Goal: Task Accomplishment & Management: Use online tool/utility

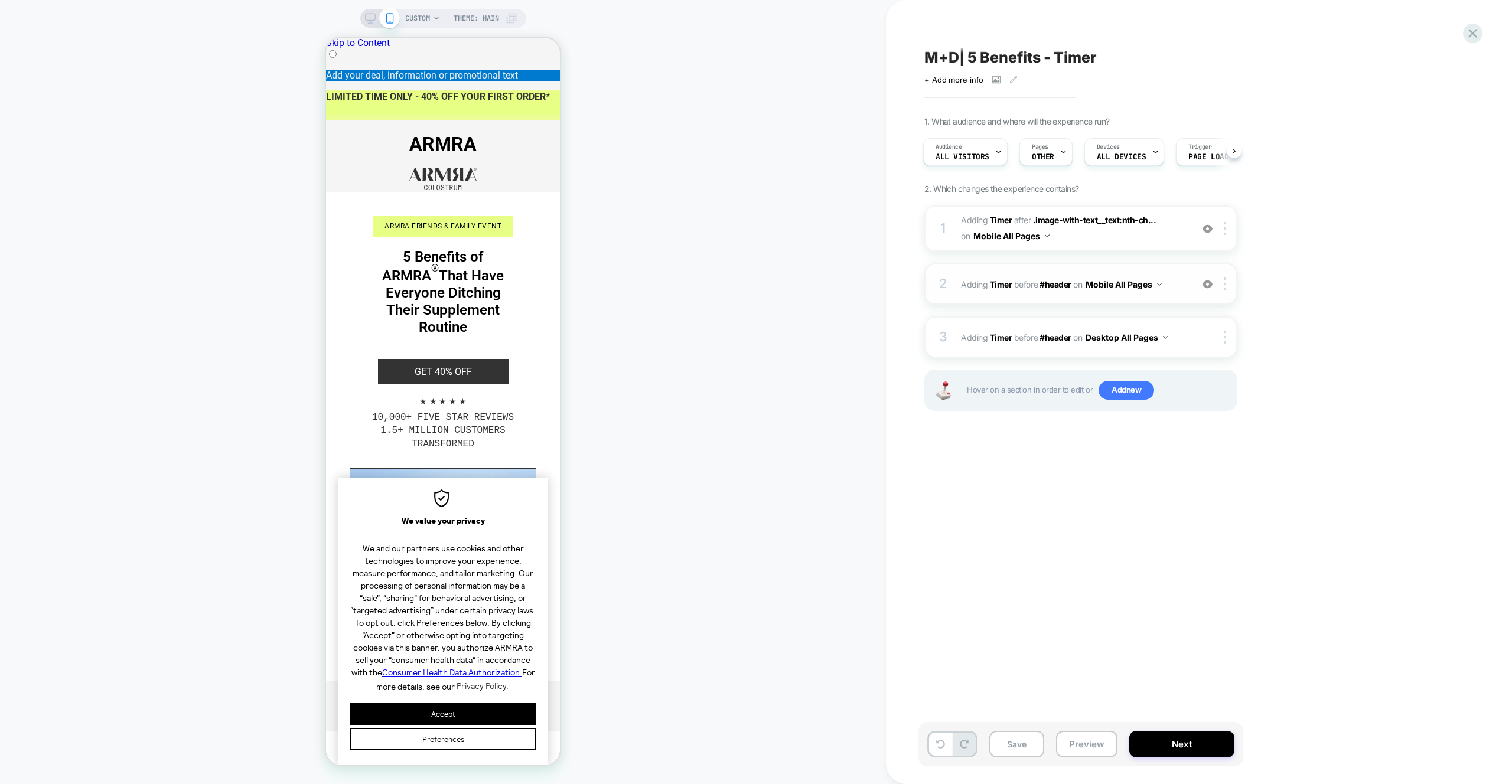
click at [1212, 282] on div at bounding box center [1207, 284] width 19 height 13
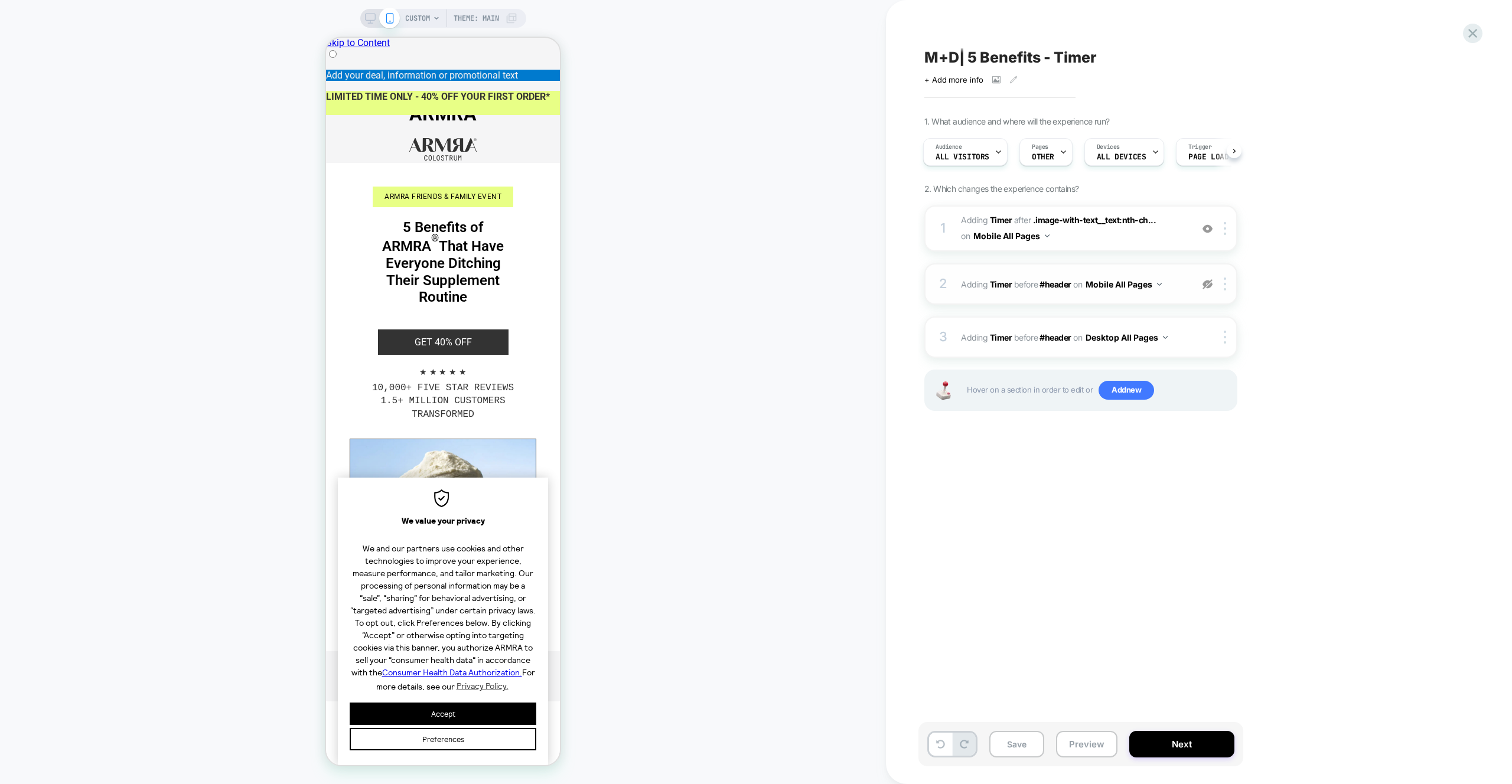
click at [1207, 287] on img at bounding box center [1207, 285] width 10 height 10
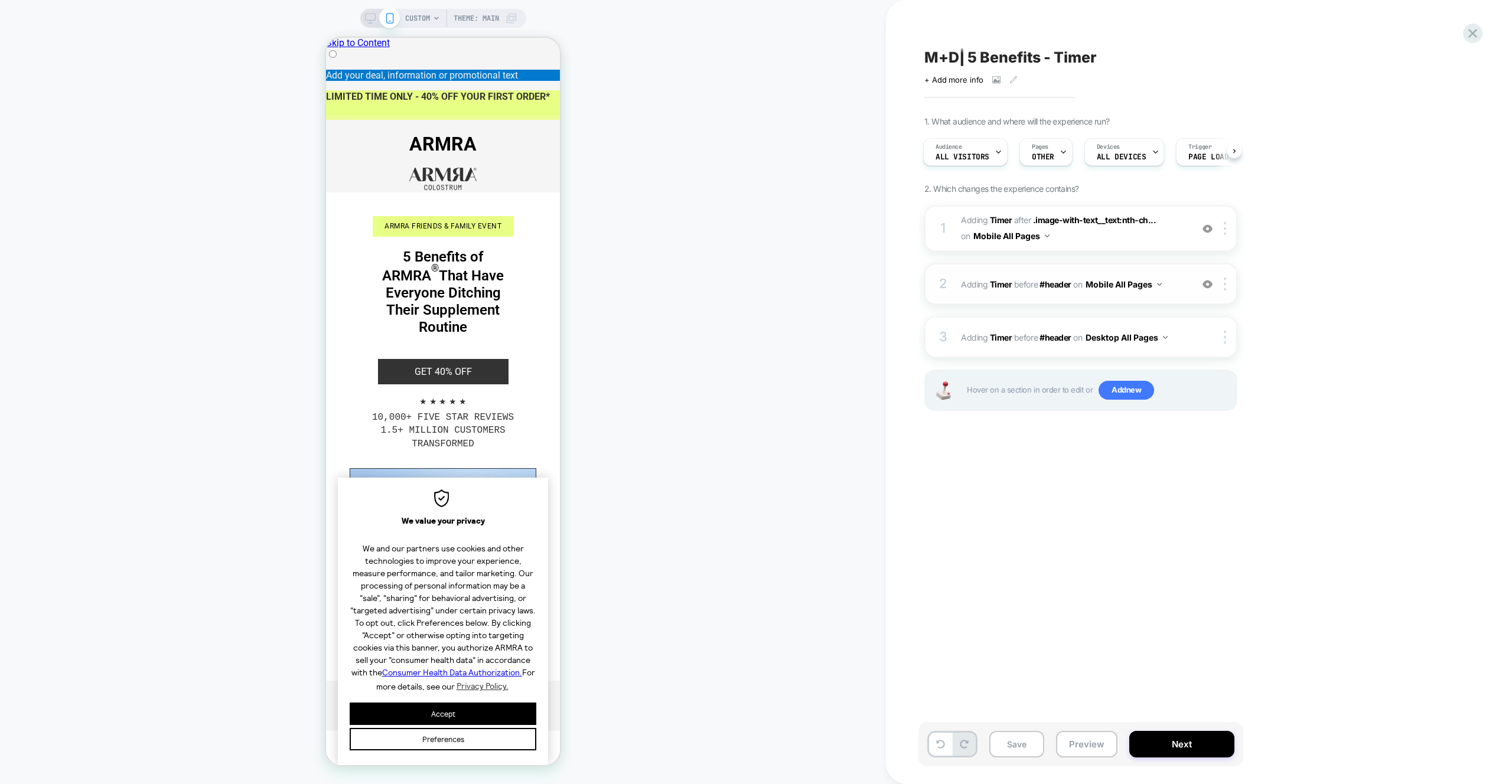
click at [1165, 291] on span "#_loomi_addon_1757356037612 Adding Timer BEFORE #header #header on Mobile All P…" at bounding box center [1073, 285] width 225 height 17
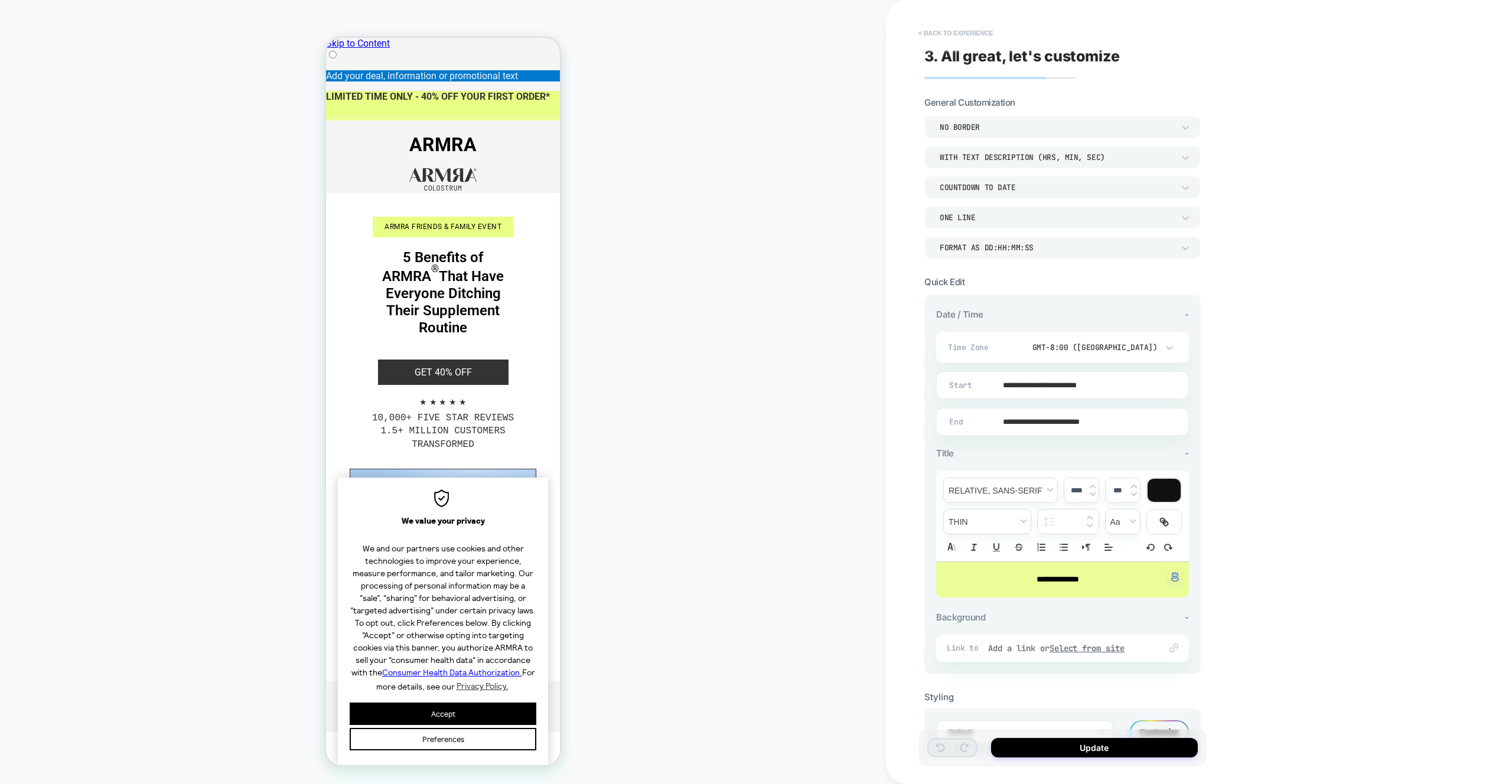
click at [958, 30] on button "< Back to experience" at bounding box center [955, 33] width 86 height 19
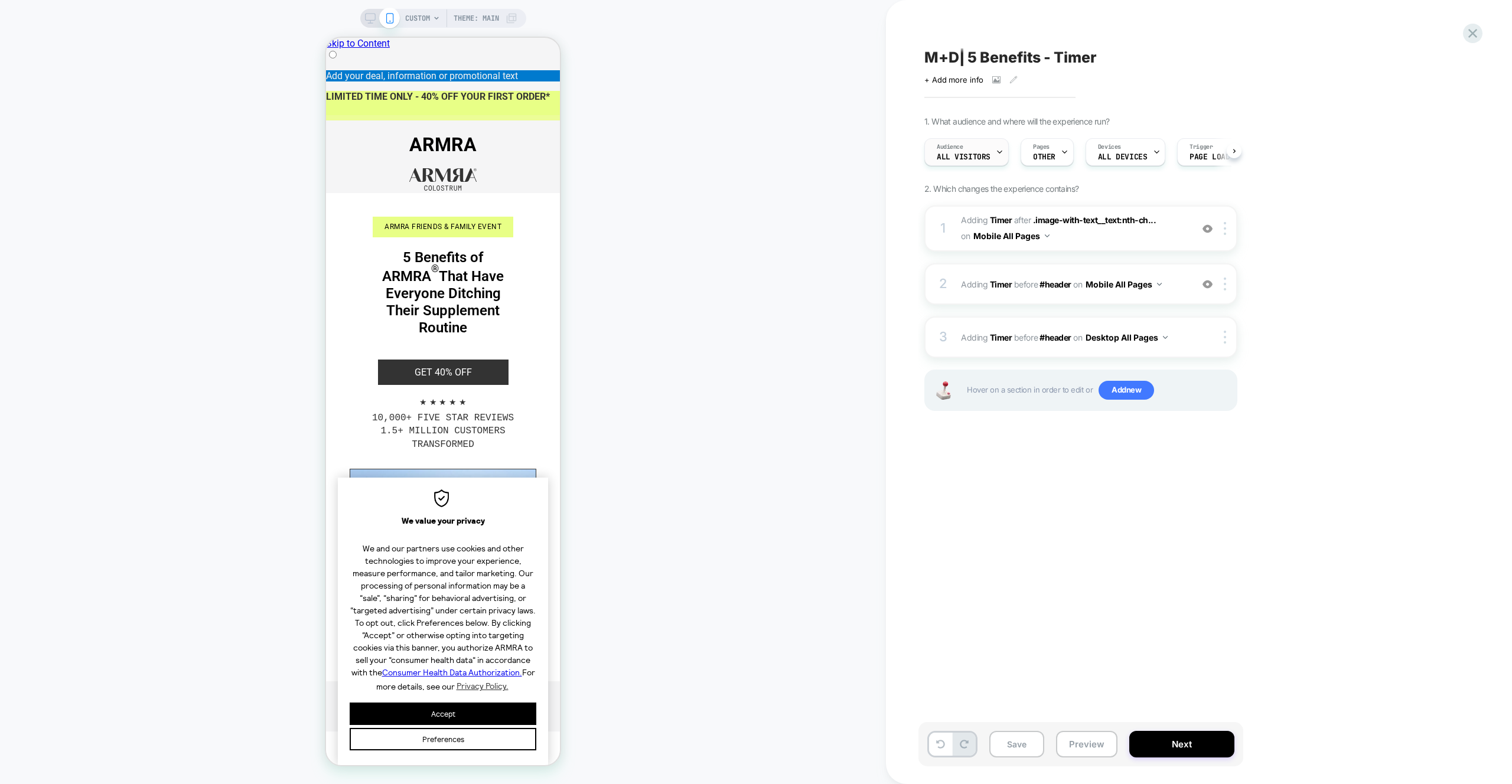
scroll to position [0, 1]
click at [1057, 340] on span "#header" at bounding box center [1055, 337] width 32 height 10
click at [1061, 286] on span "#header" at bounding box center [1055, 285] width 32 height 10
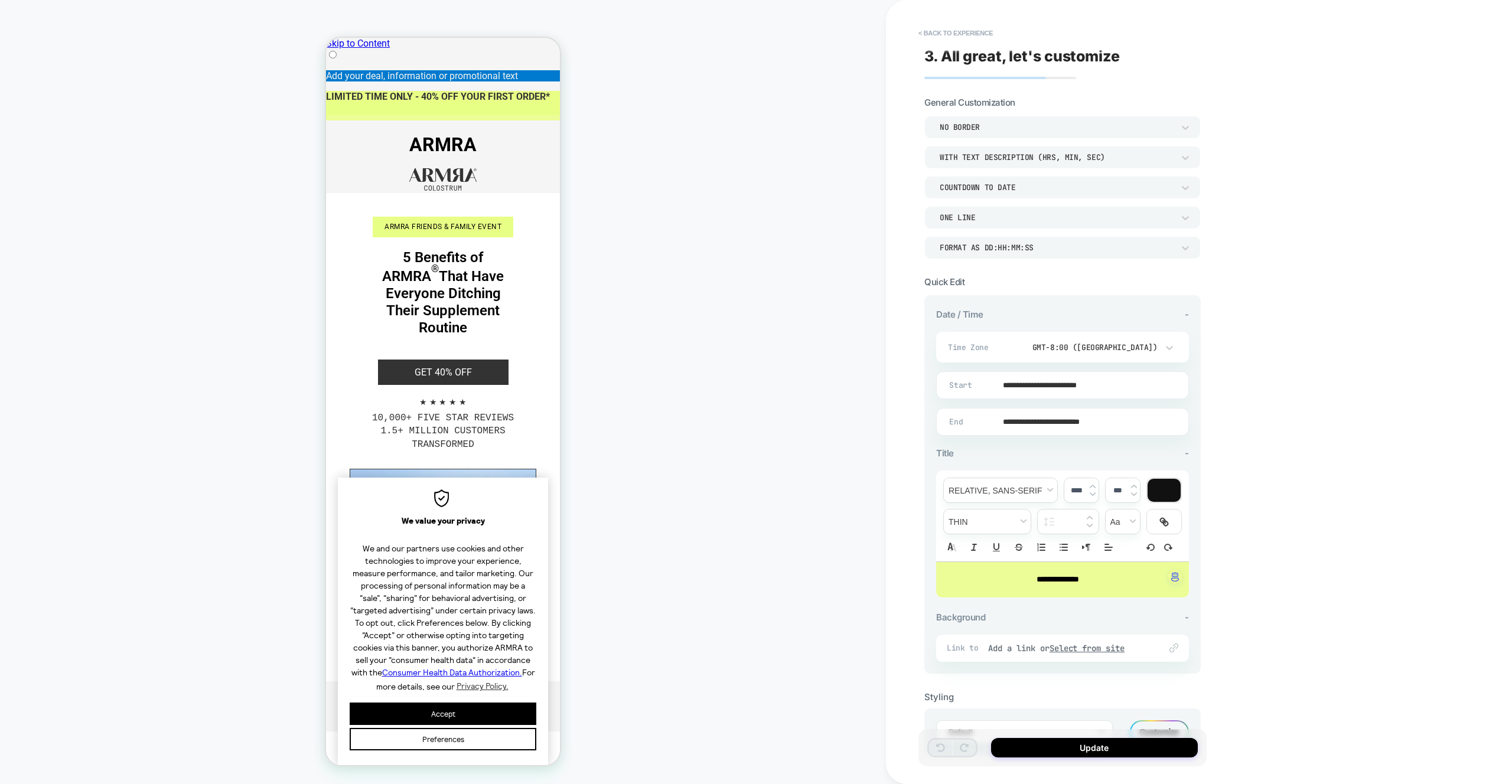
scroll to position [48, 0]
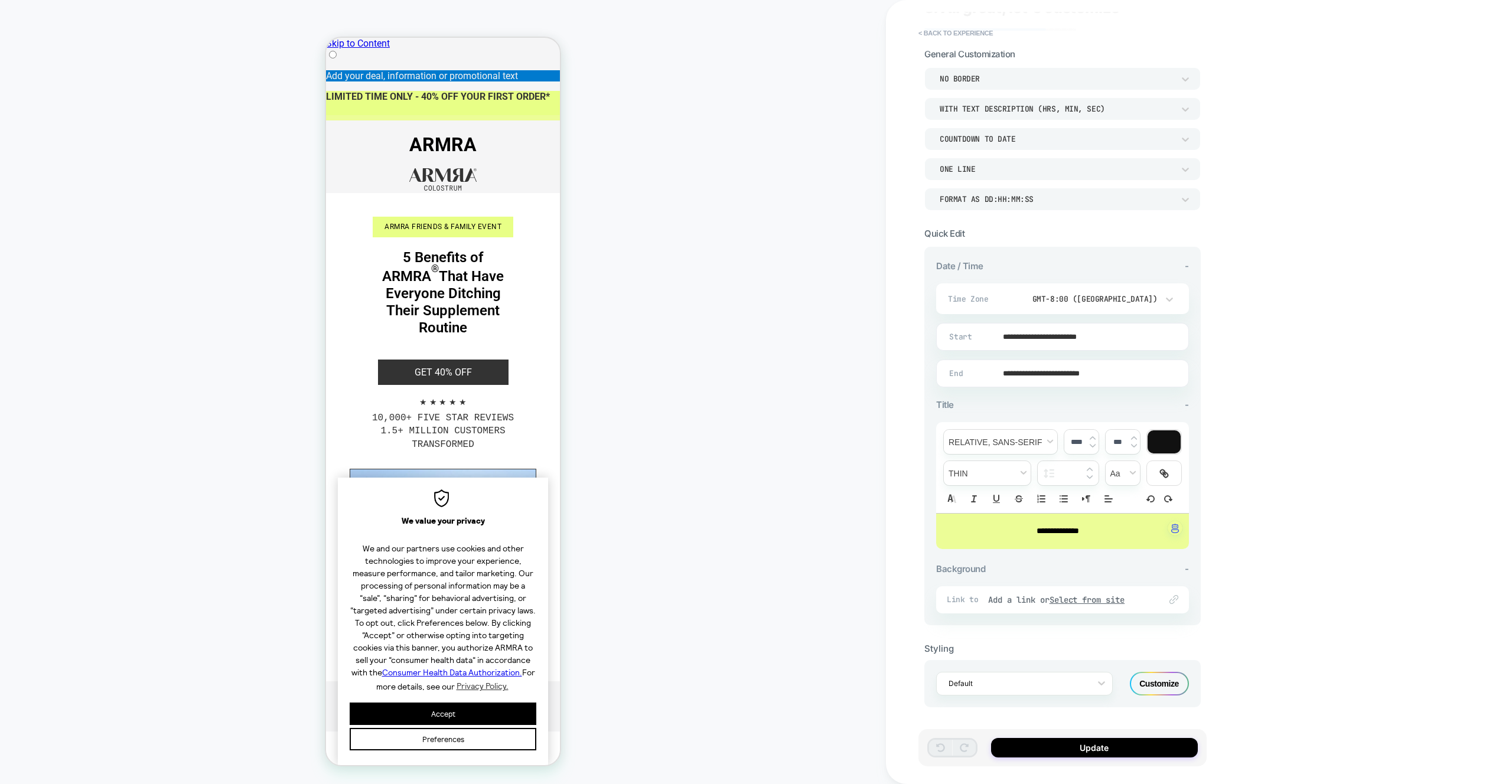
click at [1159, 684] on div "Customize" at bounding box center [1159, 684] width 59 height 24
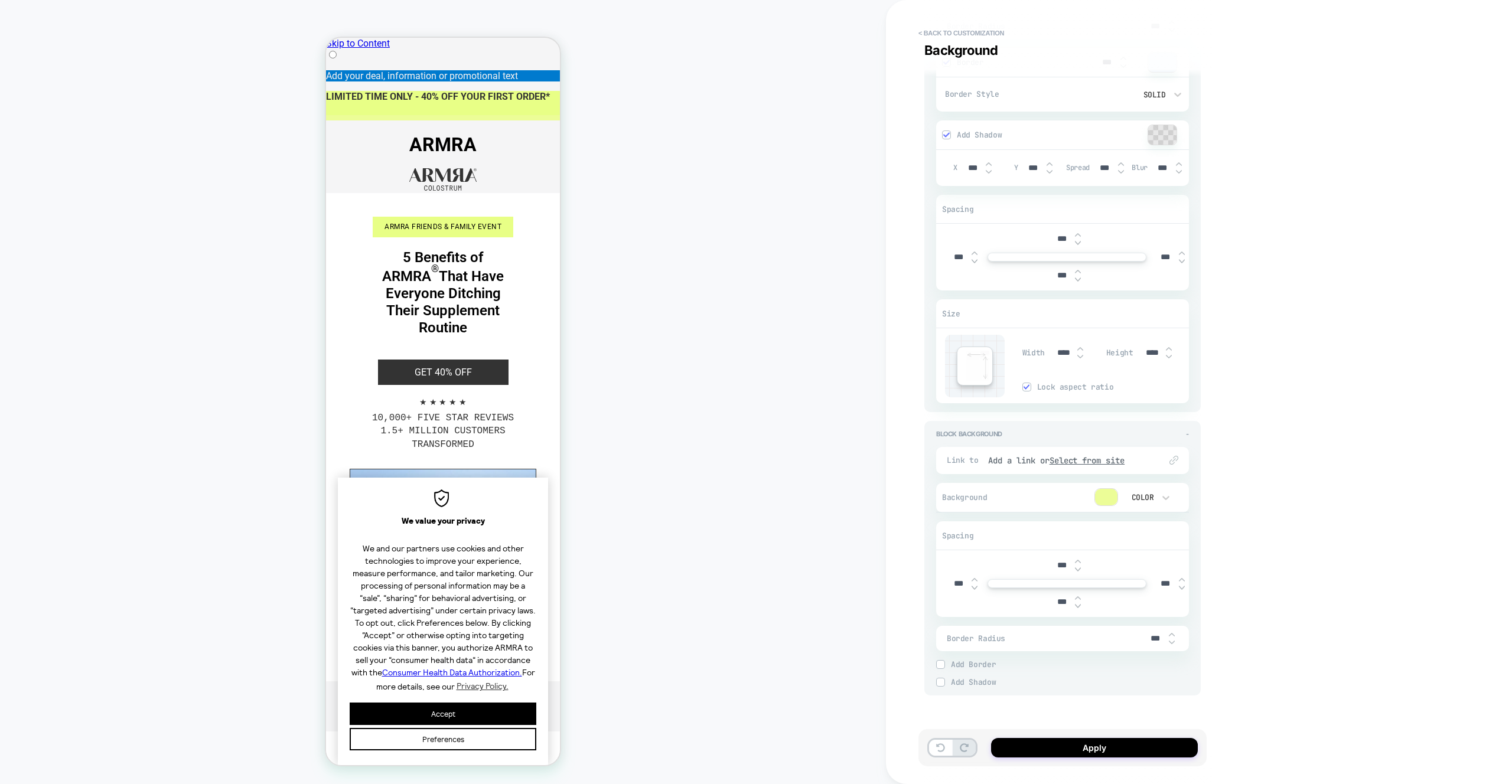
scroll to position [686, 0]
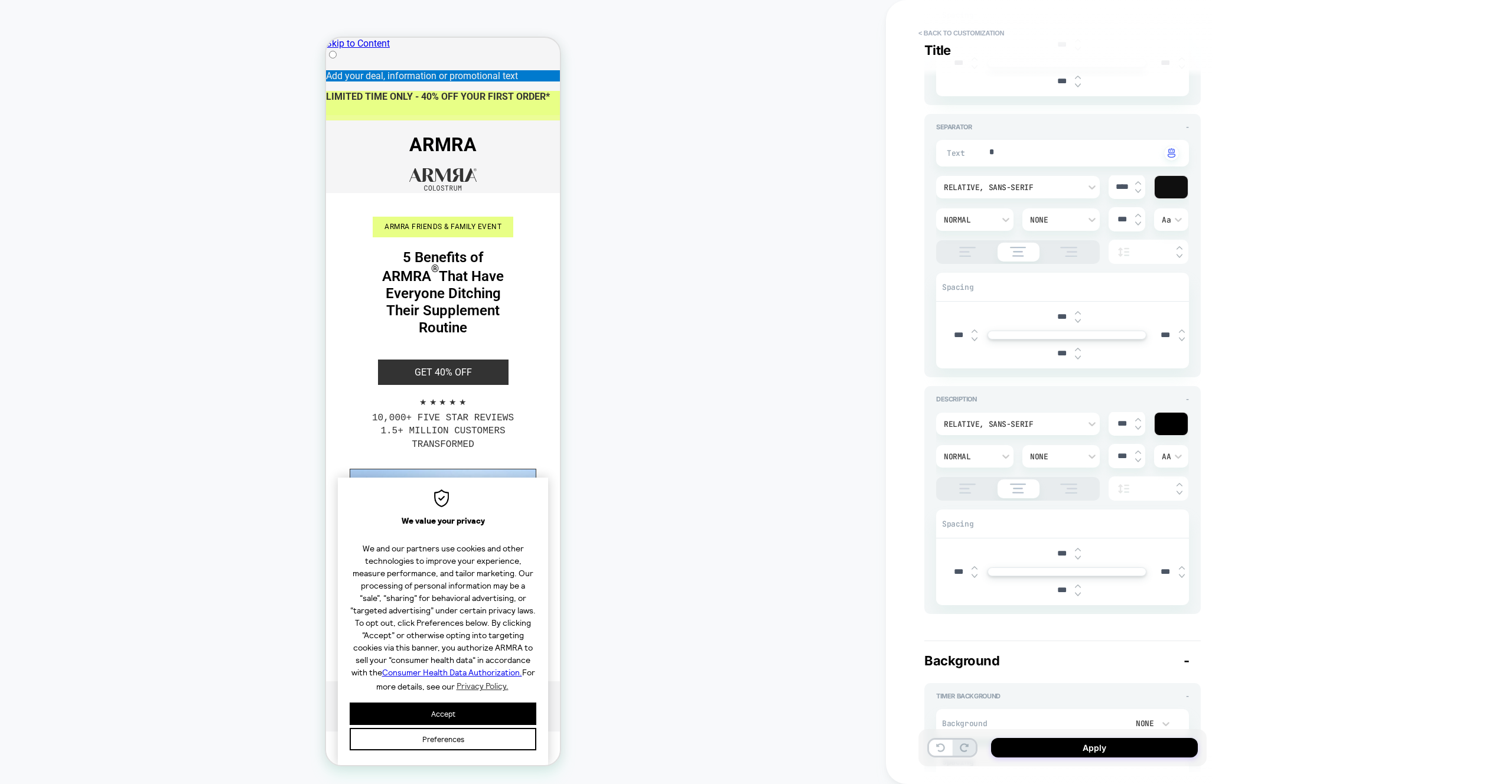
type textarea "*"
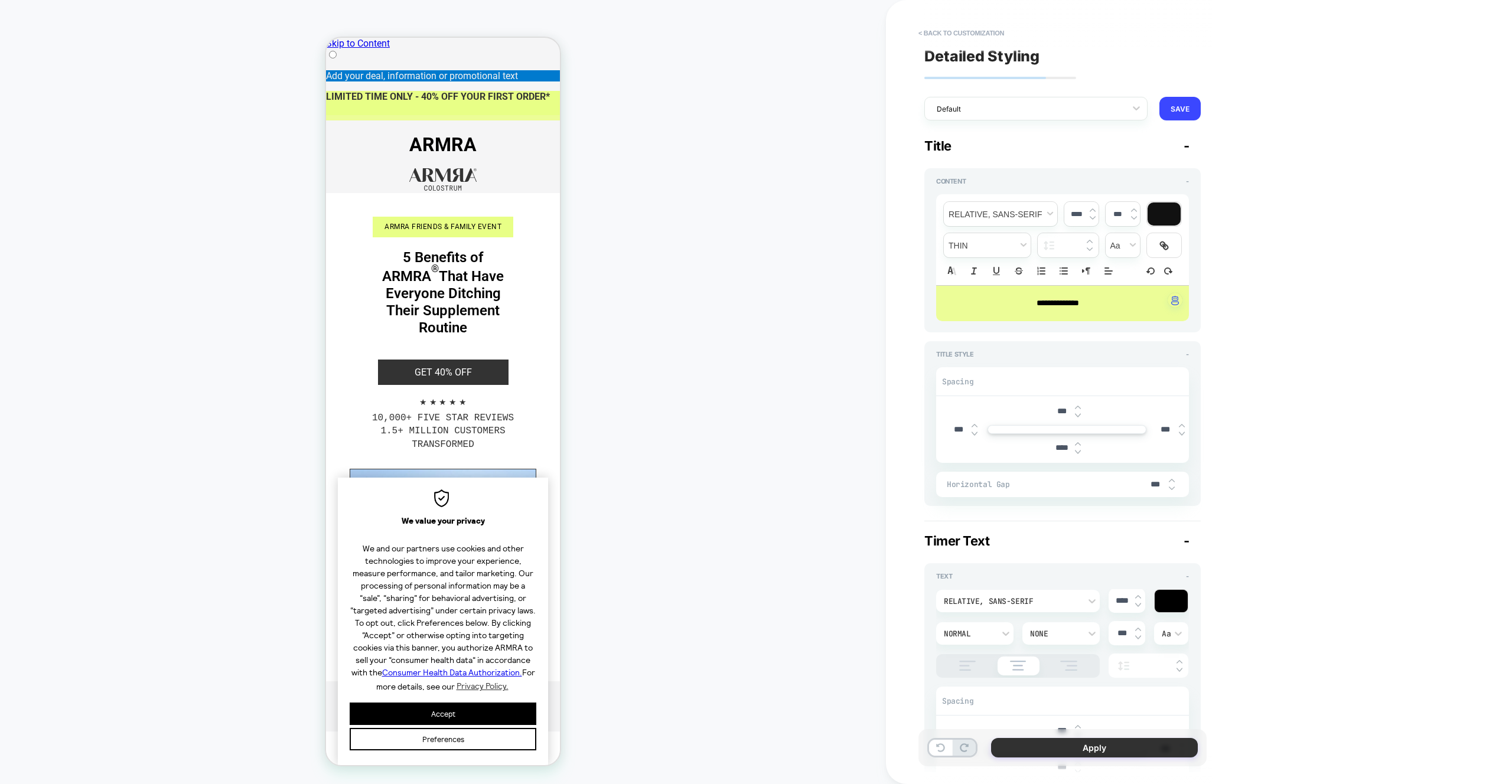
click at [1129, 750] on button "Apply" at bounding box center [1094, 747] width 207 height 19
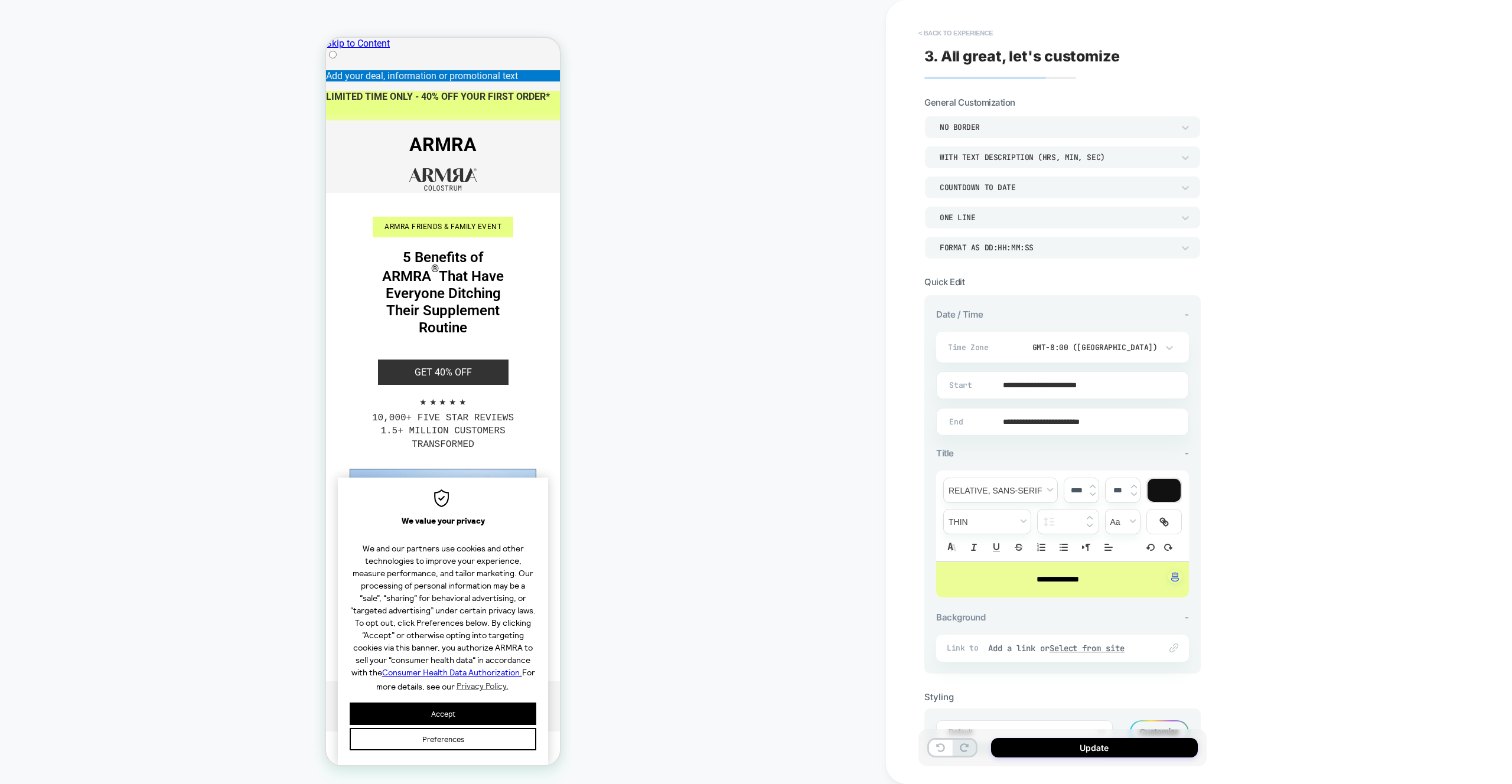
click at [952, 32] on button "< Back to experience" at bounding box center [955, 33] width 86 height 19
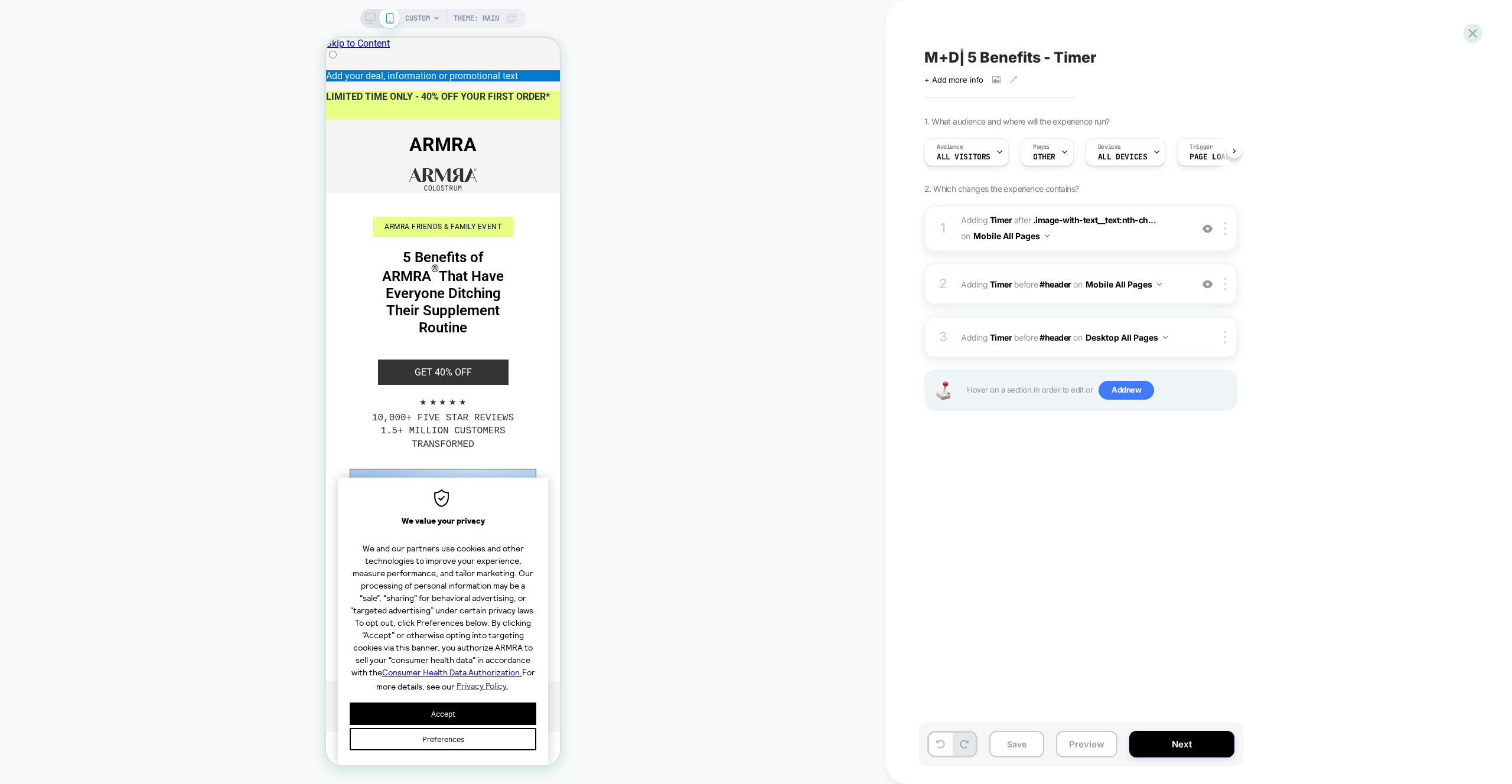
click at [746, 183] on div "CUSTOM Theme: MAIN" at bounding box center [443, 392] width 886 height 760
click at [1095, 749] on button "Preview" at bounding box center [1086, 744] width 62 height 27
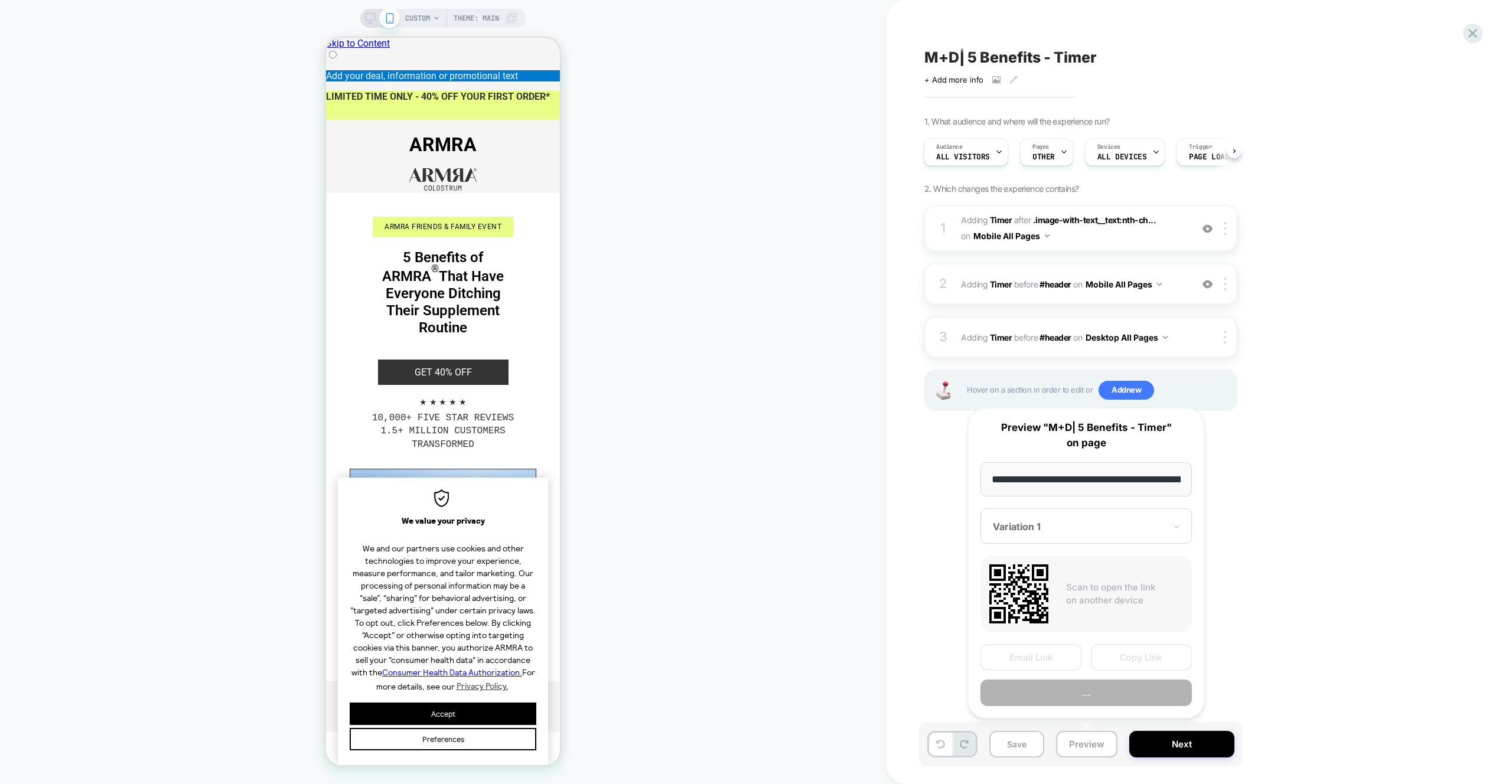
scroll to position [0, 176]
click at [1113, 702] on button "Preview" at bounding box center [1086, 693] width 211 height 27
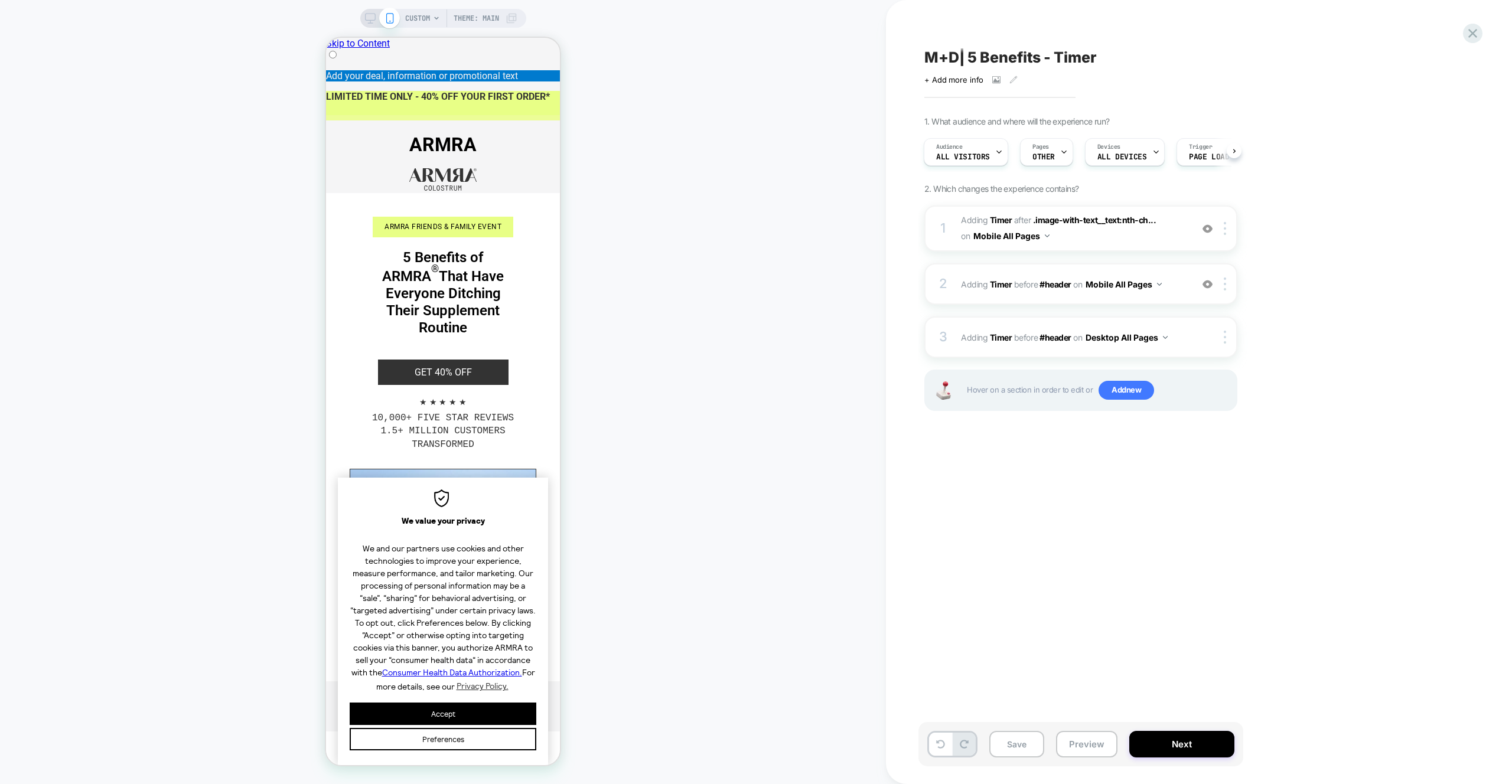
click at [370, 18] on icon at bounding box center [370, 18] width 11 height 11
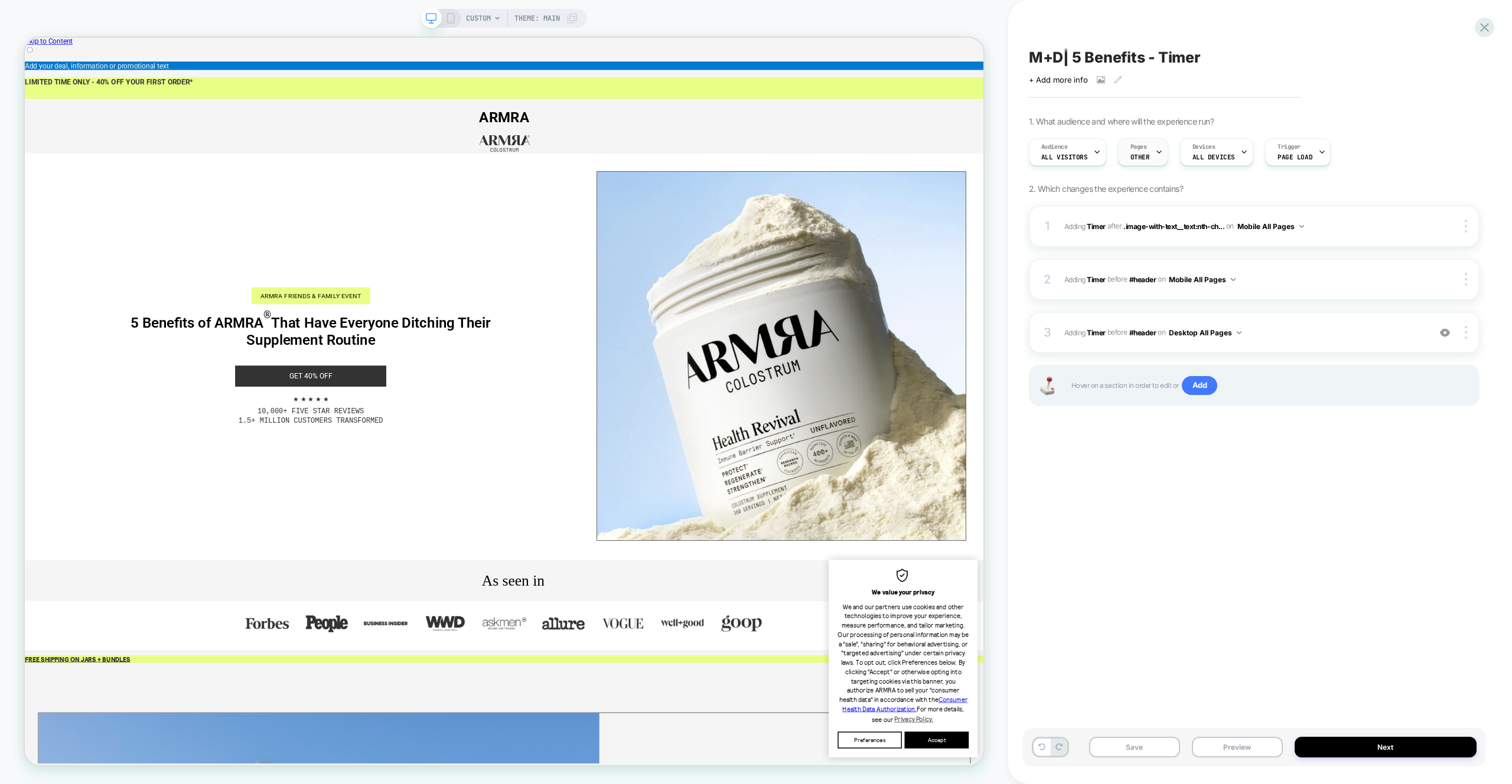
click at [1144, 155] on span "OTHER" at bounding box center [1140, 157] width 19 height 8
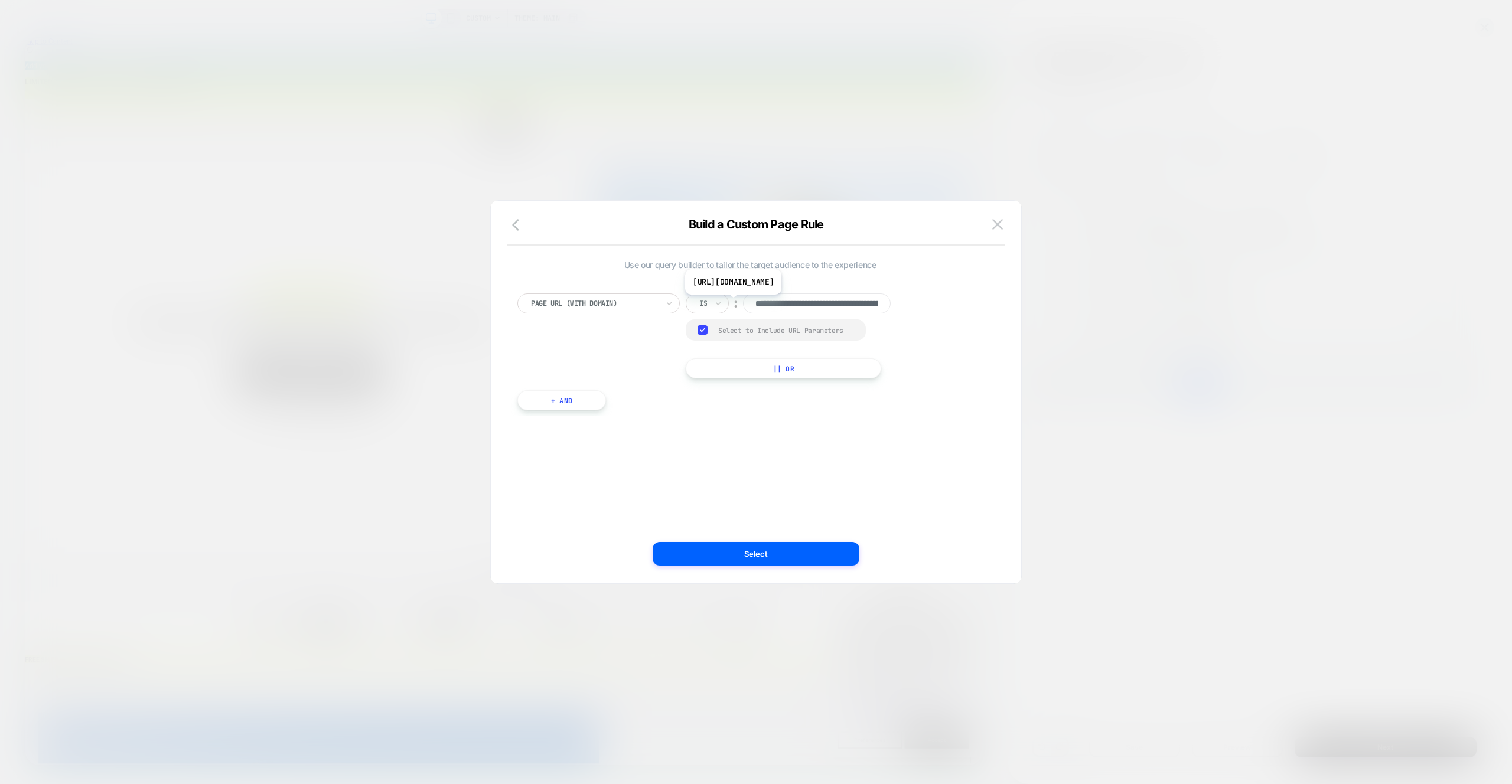
click at [817, 303] on input "**********" at bounding box center [817, 303] width 148 height 20
click at [1153, 249] on div at bounding box center [756, 392] width 1512 height 784
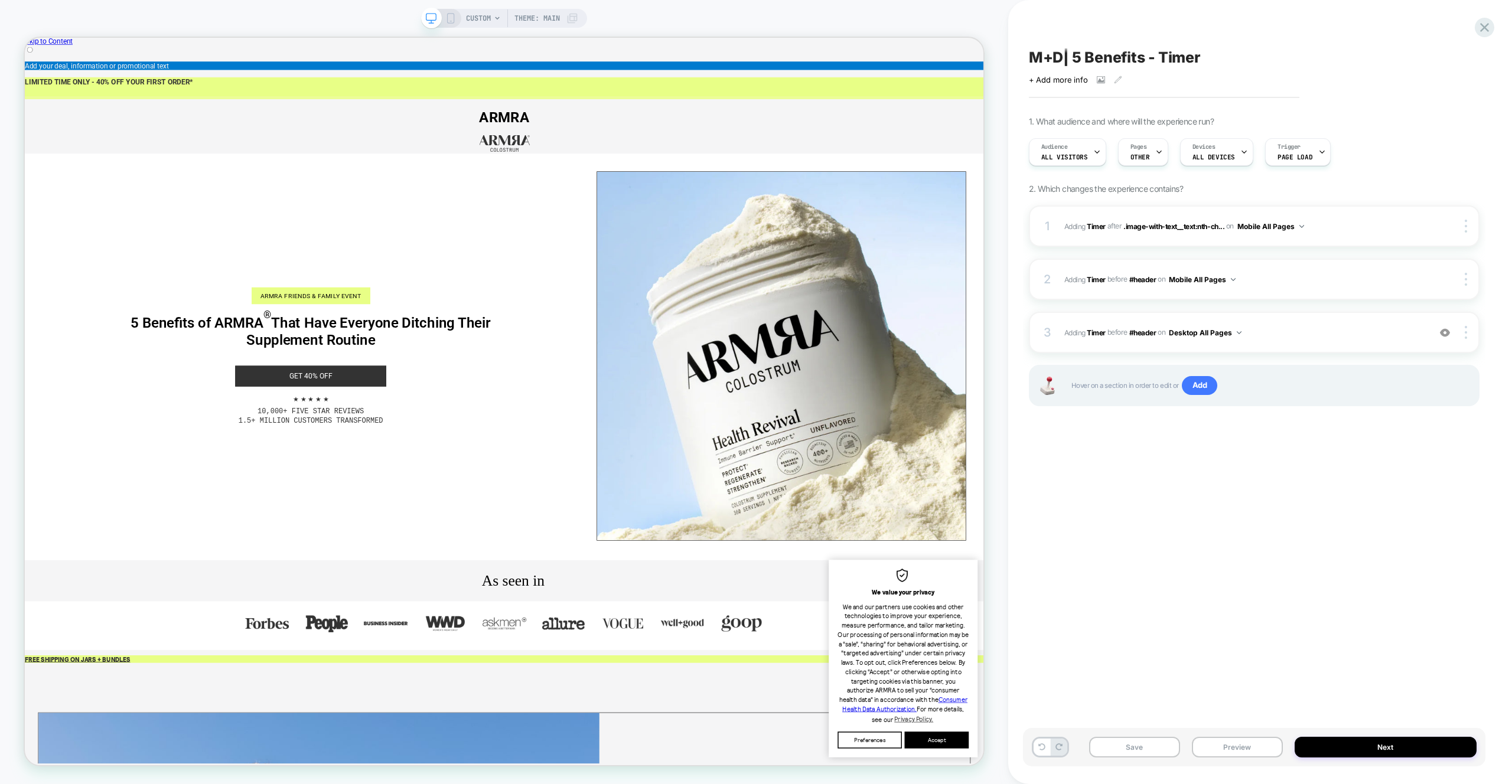
click at [480, 21] on span "CUSTOM" at bounding box center [479, 18] width 25 height 19
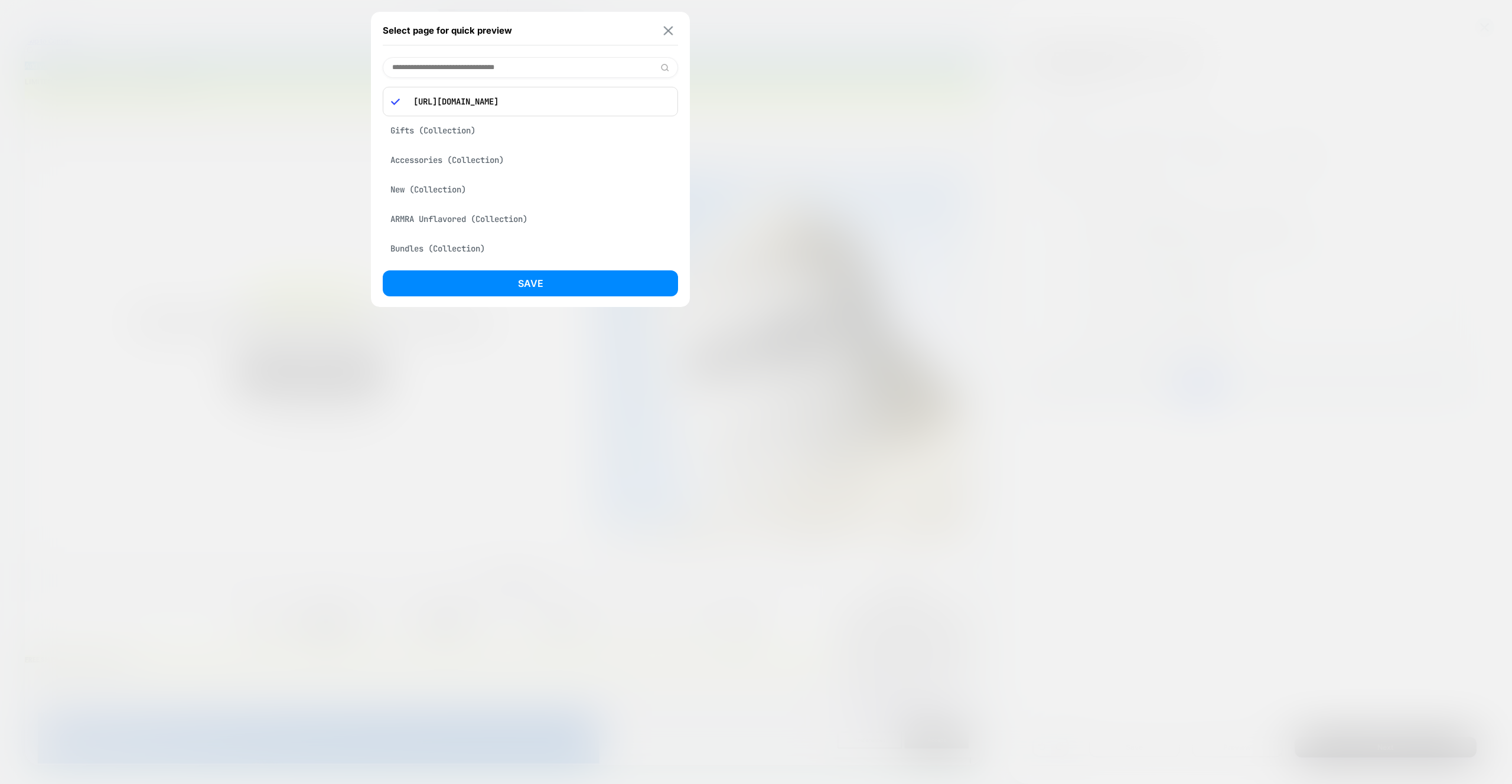
click at [666, 29] on img at bounding box center [668, 30] width 9 height 9
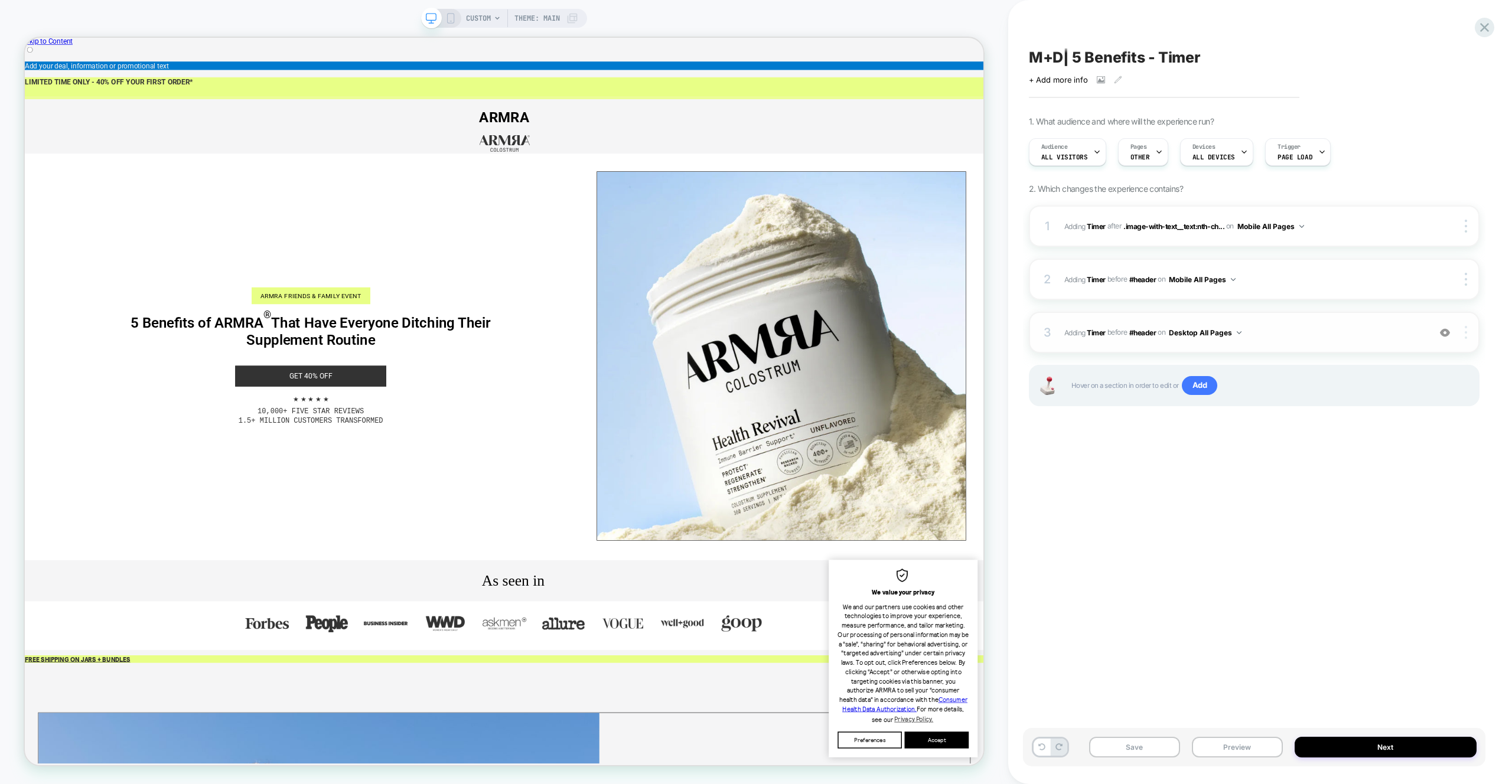
click at [1465, 336] on img at bounding box center [1466, 332] width 2 height 13
click at [1395, 270] on div "Replace Position" at bounding box center [1395, 267] width 105 height 32
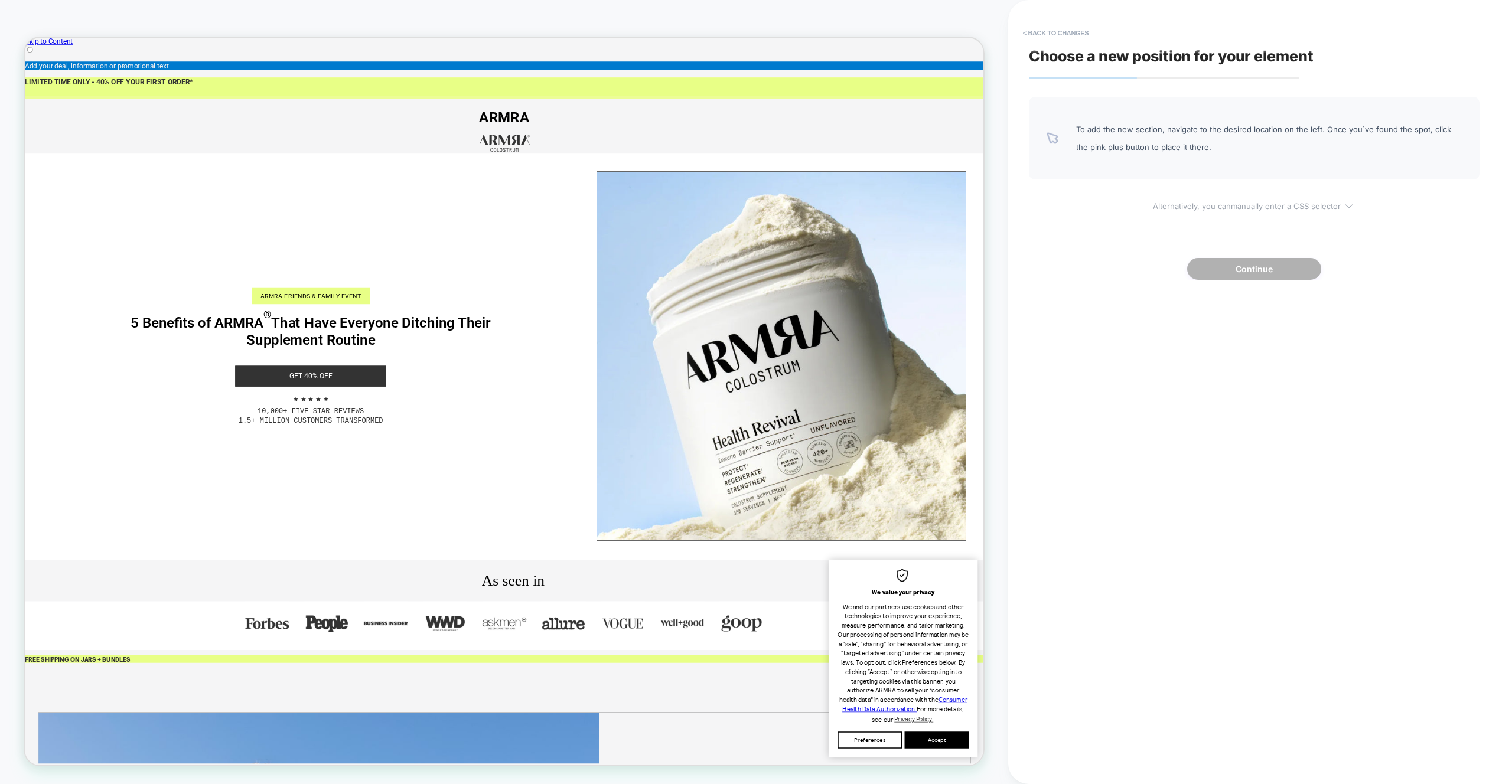
click at [1283, 201] on u "manually enter a CSS selector" at bounding box center [1286, 206] width 110 height 9
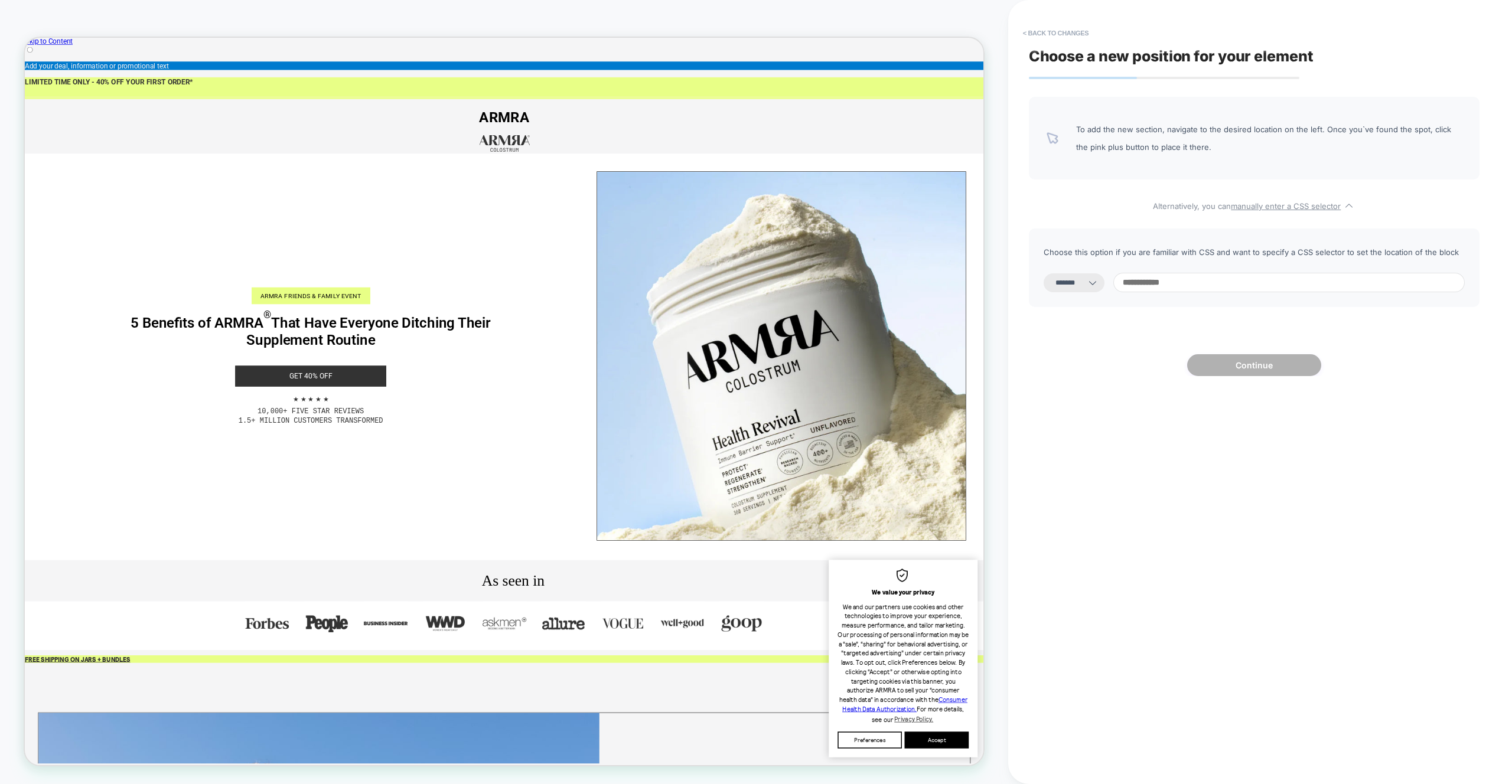
click at [1089, 283] on select "**********" at bounding box center [1074, 283] width 61 height 19
select select "*********"
click at [1043, 273] on select "**********" at bounding box center [1074, 283] width 61 height 19
click at [1172, 280] on input at bounding box center [1288, 282] width 351 height 19
paste input "**********"
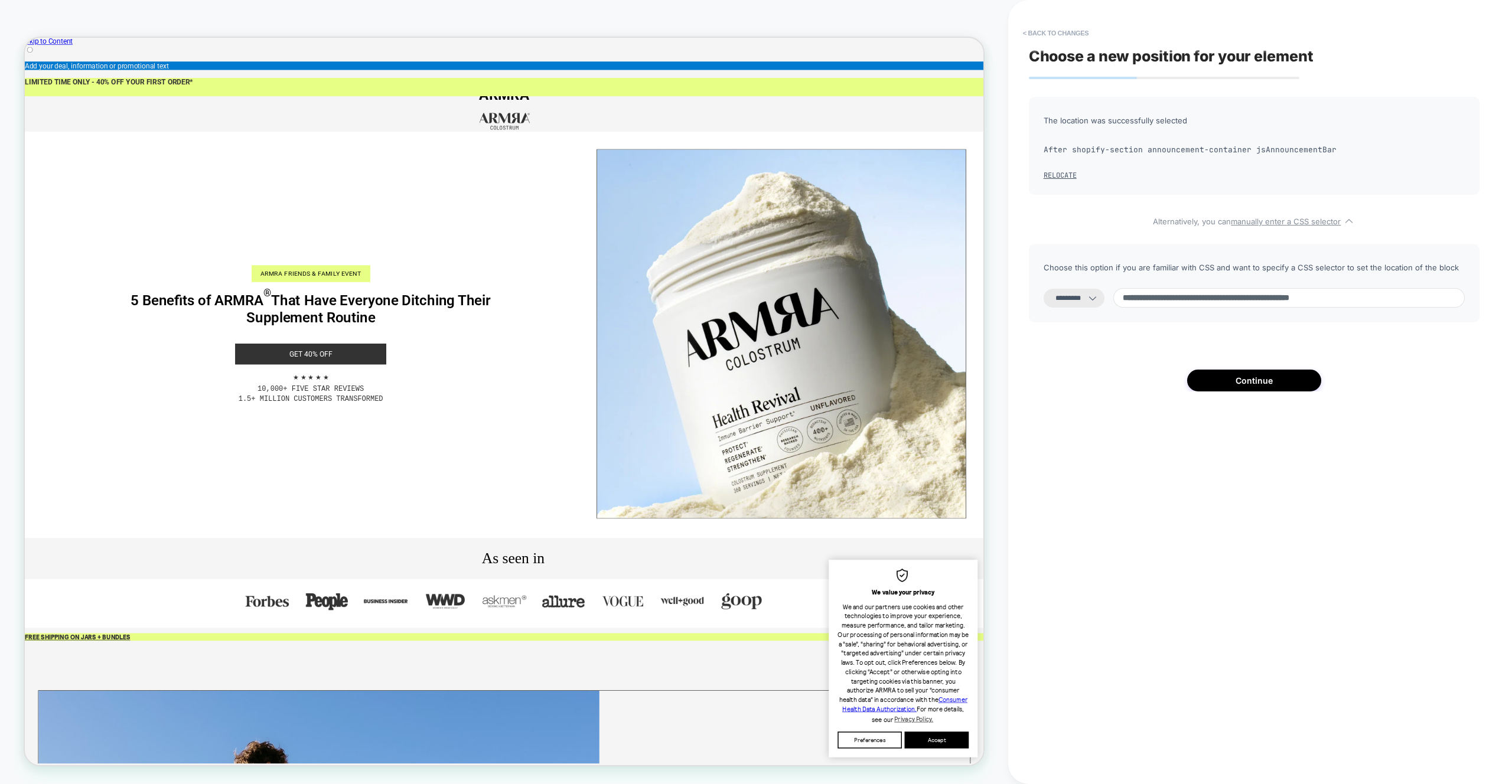
drag, startPoint x: 1138, startPoint y: 296, endPoint x: 1140, endPoint y: 303, distance: 7.3
click at [1138, 296] on input "**********" at bounding box center [1288, 298] width 351 height 19
click at [1217, 299] on input "**********" at bounding box center [1288, 298] width 351 height 19
click at [1332, 299] on input "**********" at bounding box center [1288, 298] width 351 height 19
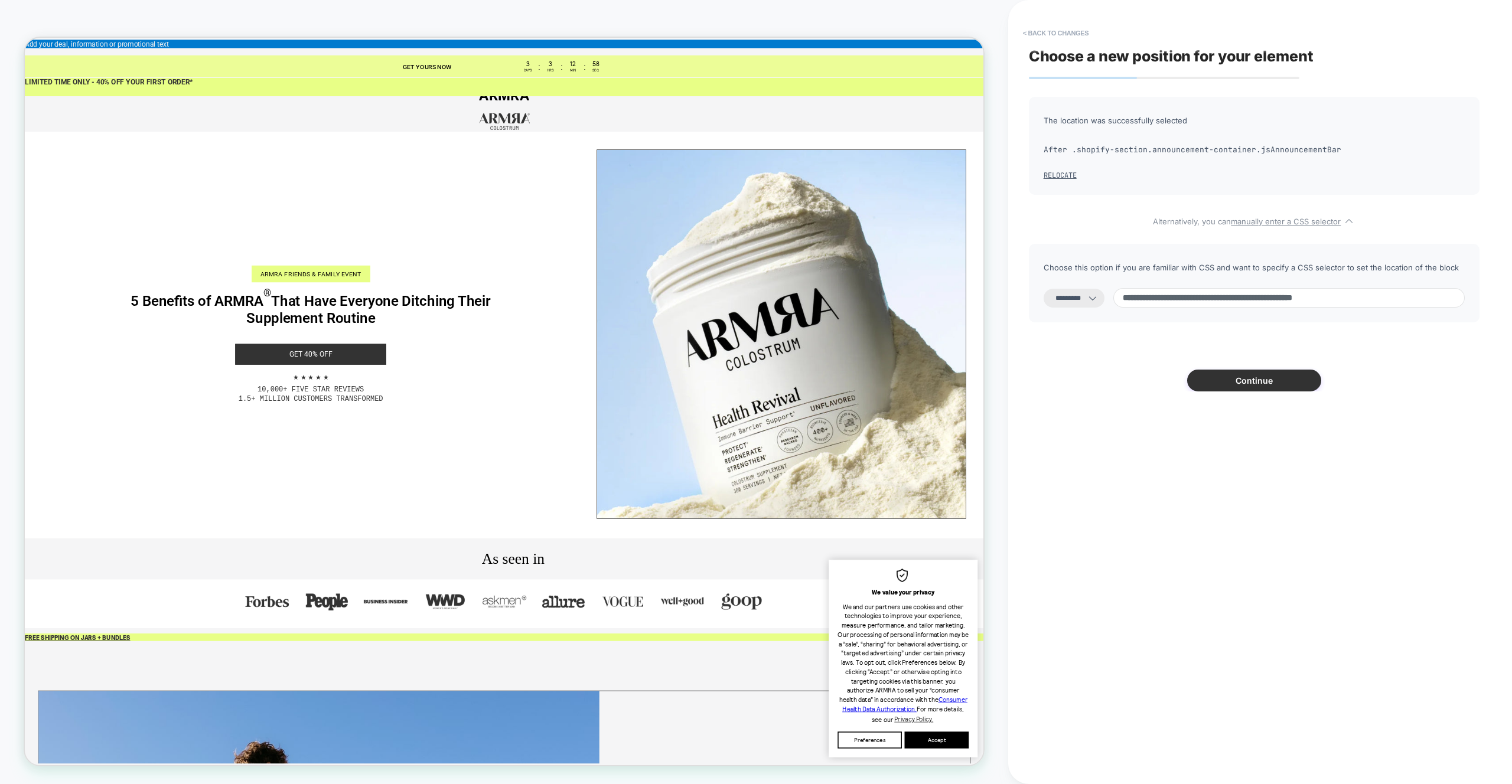
type input "**********"
click at [1265, 385] on button "Continue" at bounding box center [1254, 380] width 134 height 22
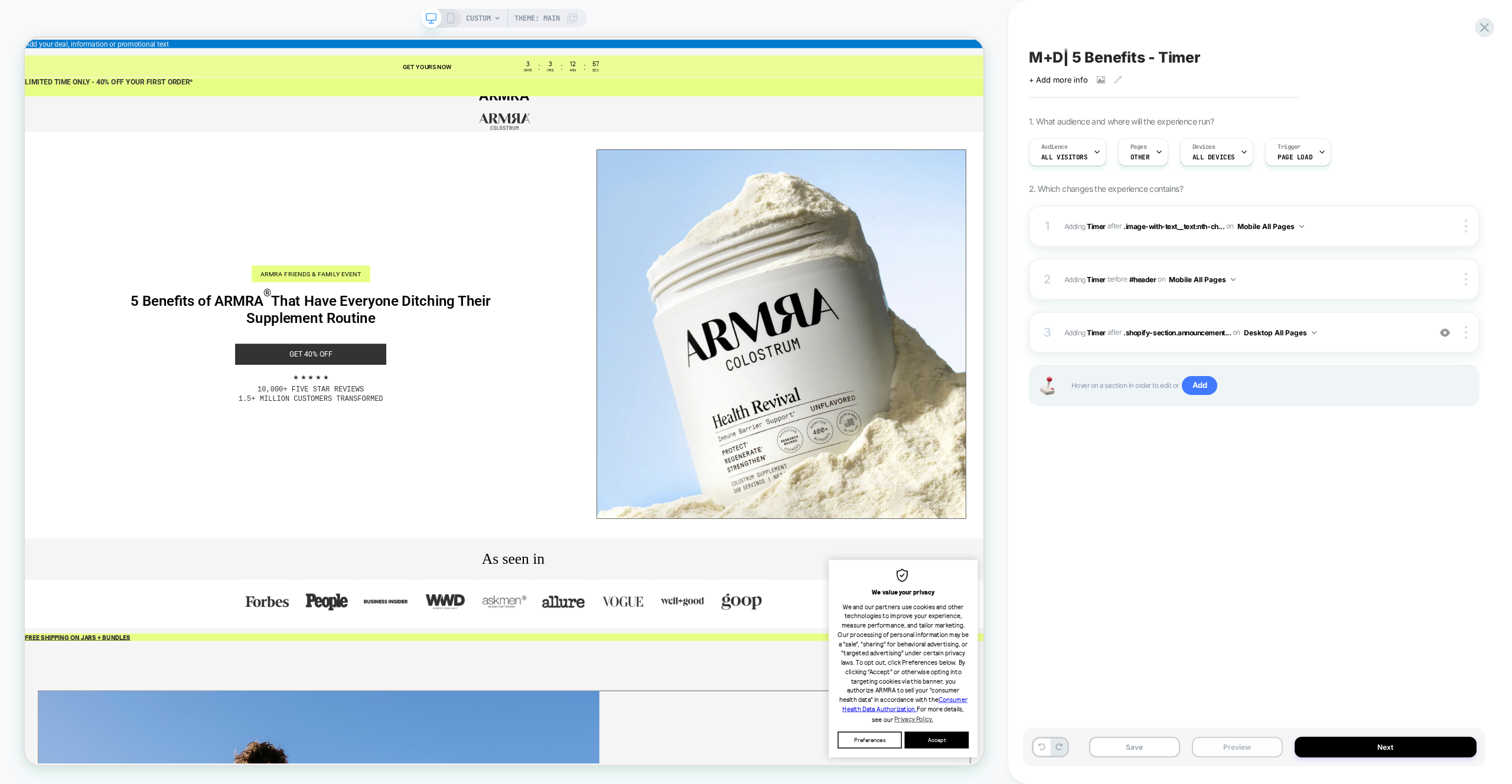
click at [1241, 750] on button "Preview" at bounding box center [1237, 747] width 91 height 21
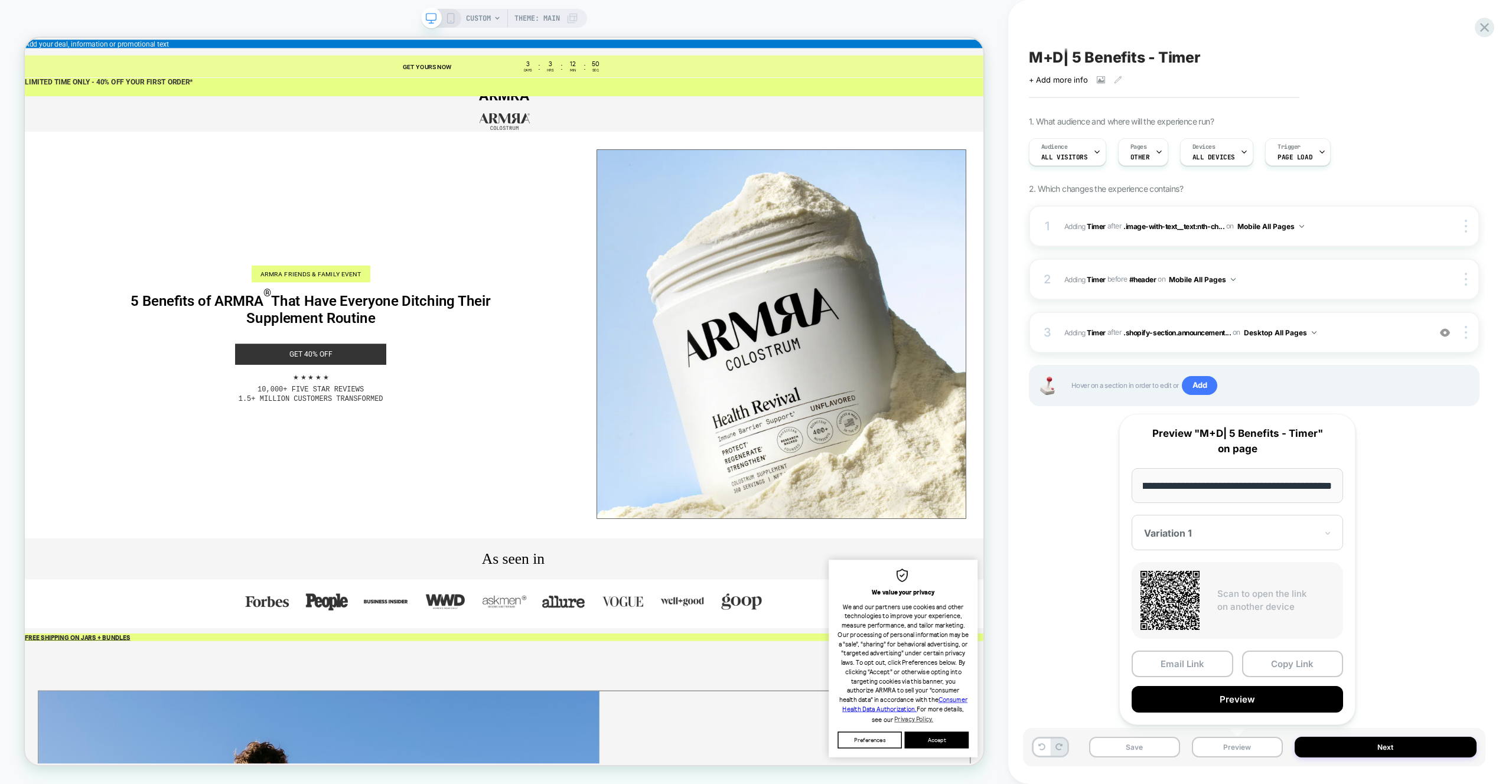
scroll to position [0, 0]
click at [1392, 625] on div "M+D| 5 Benefits - Timer Click to view images Click to edit experience details +…" at bounding box center [1254, 392] width 462 height 760
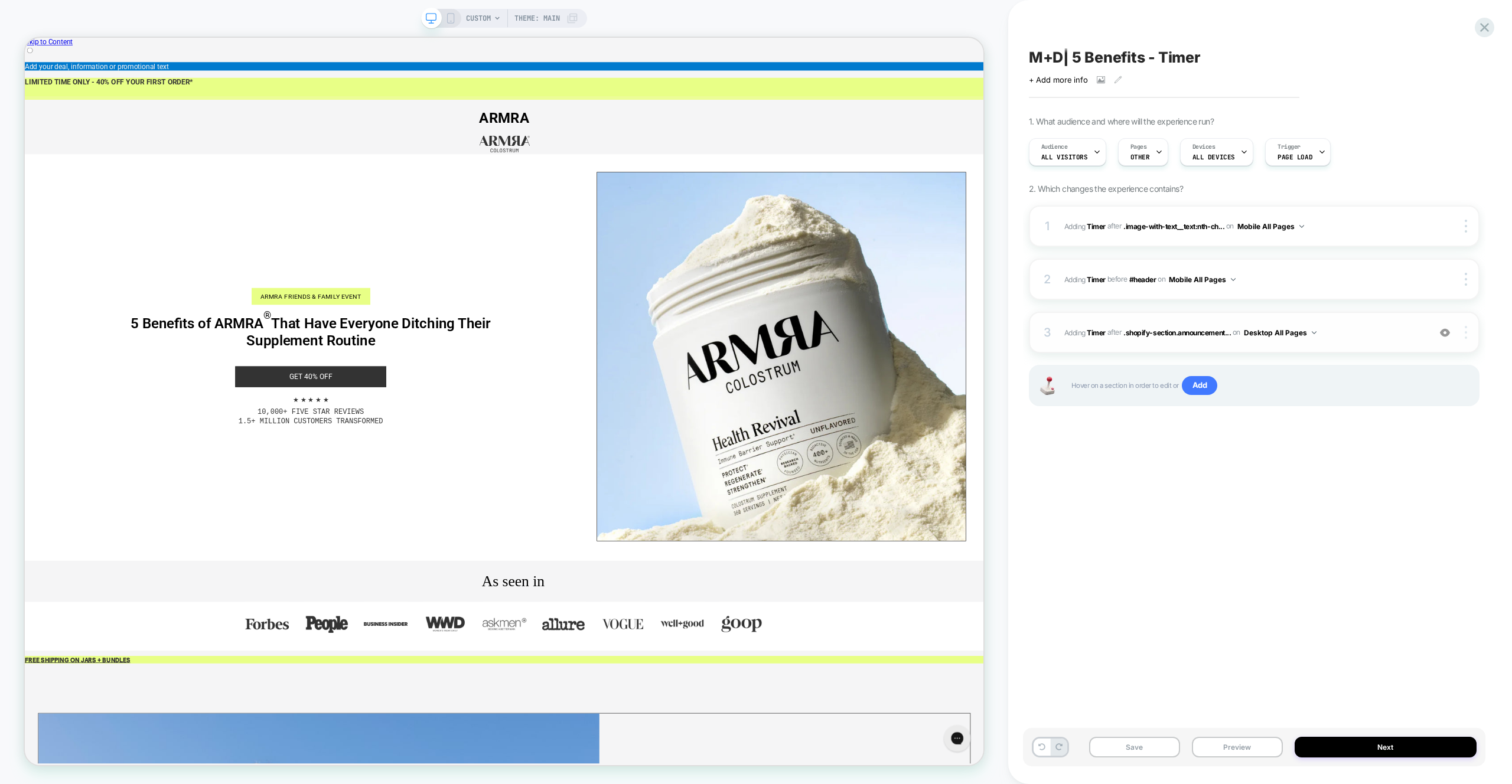
click at [1468, 336] on div at bounding box center [1467, 332] width 22 height 13
click at [1383, 268] on div "Replace Position" at bounding box center [1395, 267] width 105 height 32
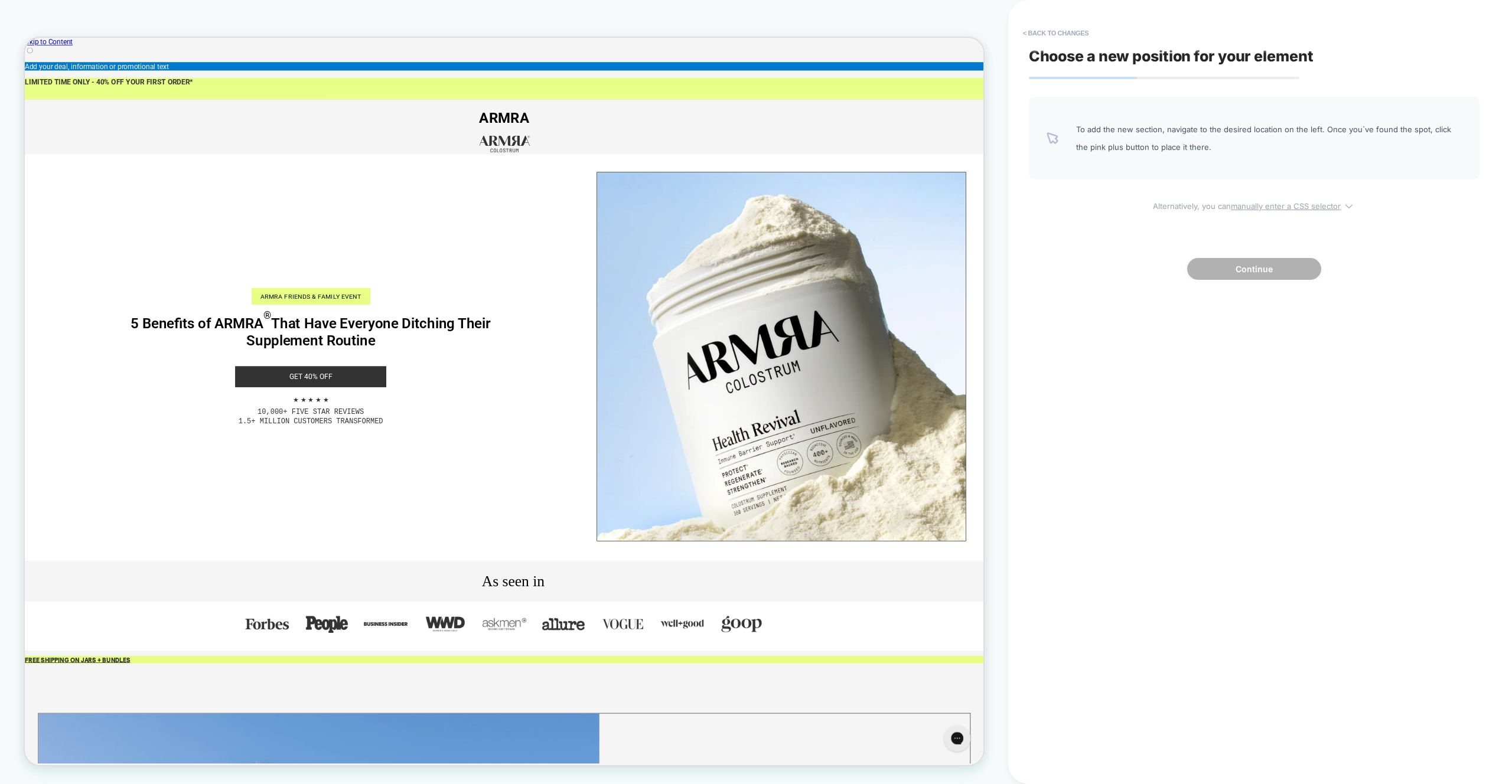
click at [1291, 204] on u "manually enter a CSS selector" at bounding box center [1286, 206] width 110 height 9
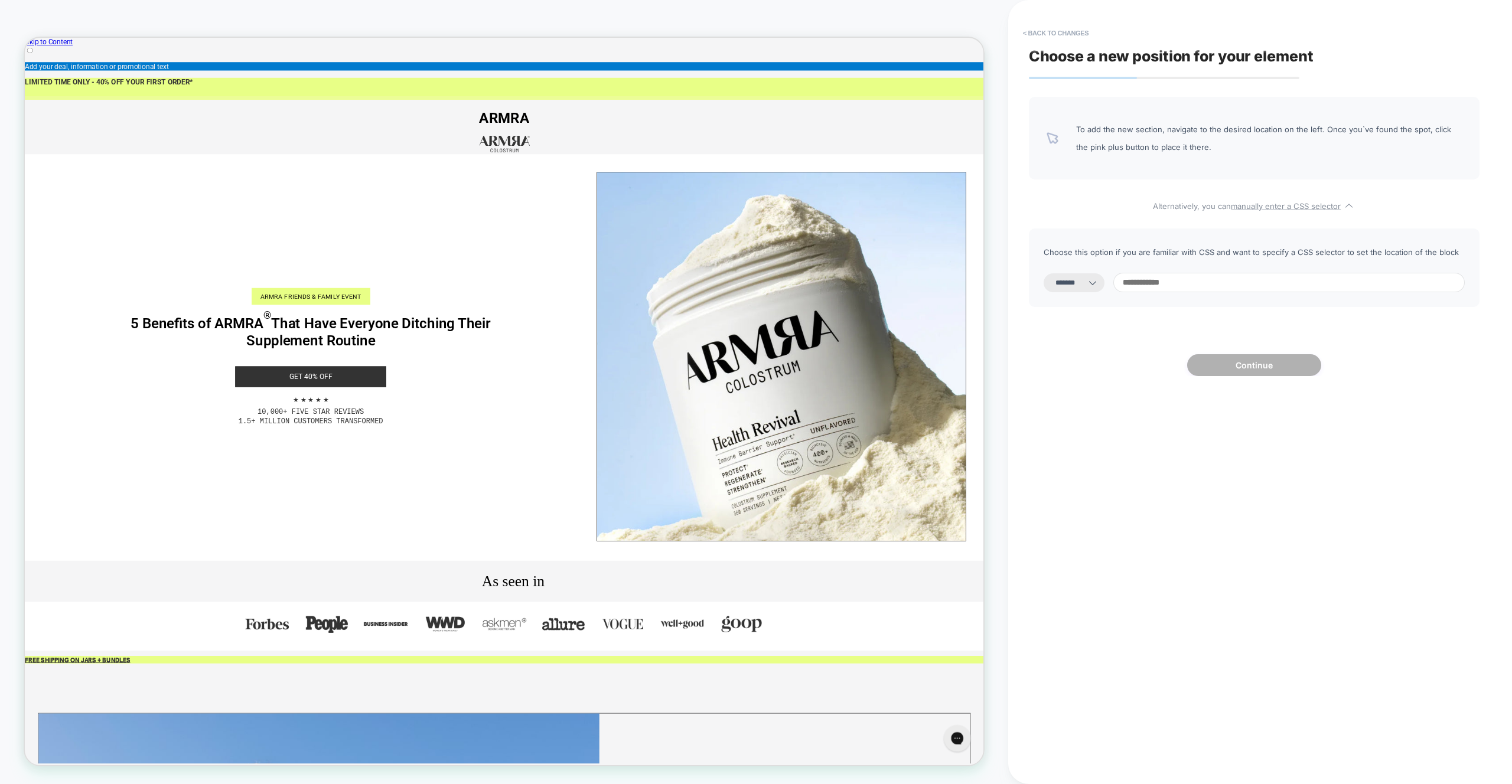
click at [1095, 280] on select "**********" at bounding box center [1074, 283] width 61 height 19
click at [1099, 288] on icon at bounding box center [1093, 283] width 12 height 12
click at [1091, 275] on select "**********" at bounding box center [1074, 283] width 61 height 19
select select "**********"
click at [1043, 273] on select "**********" at bounding box center [1074, 283] width 61 height 19
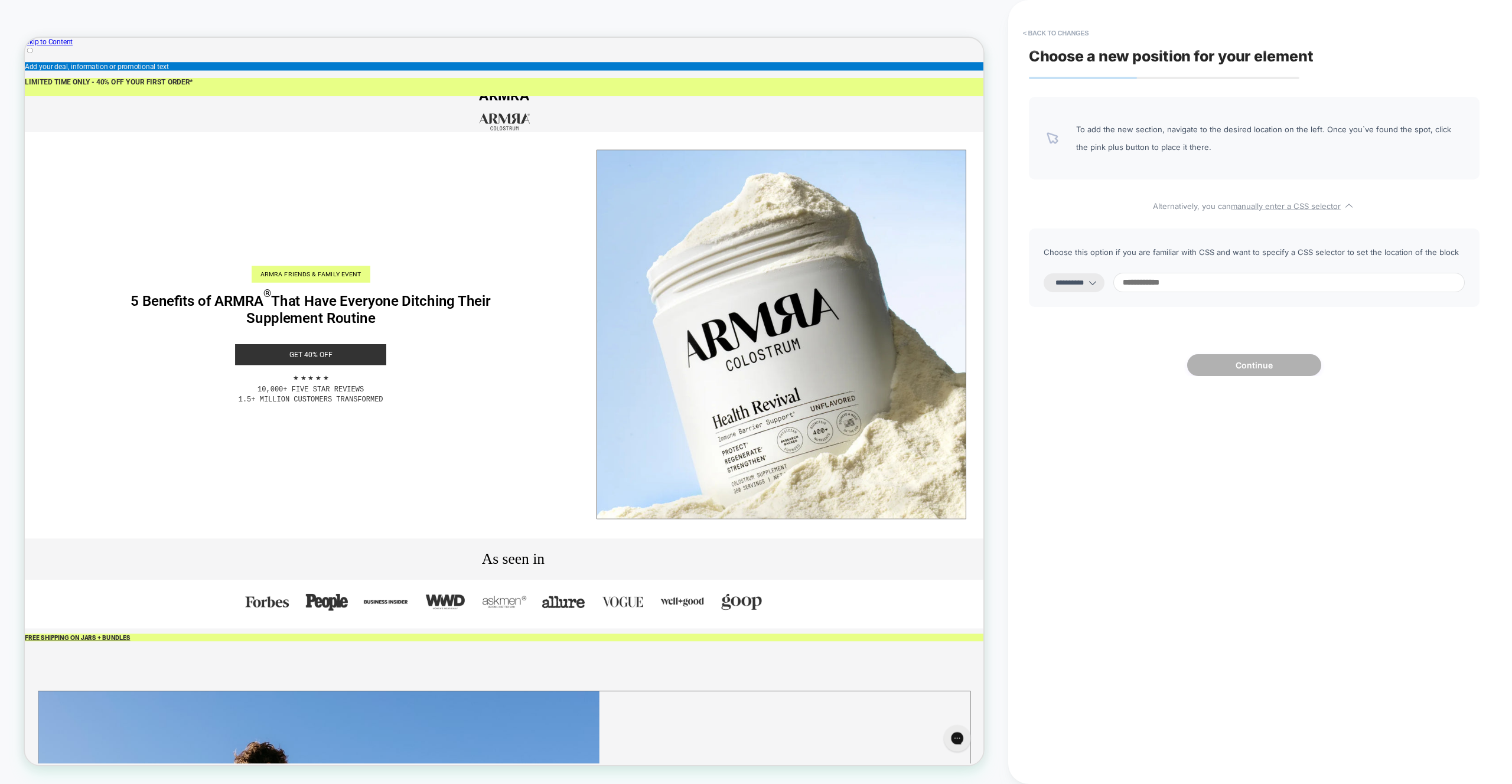
click at [1188, 280] on input at bounding box center [1288, 282] width 351 height 19
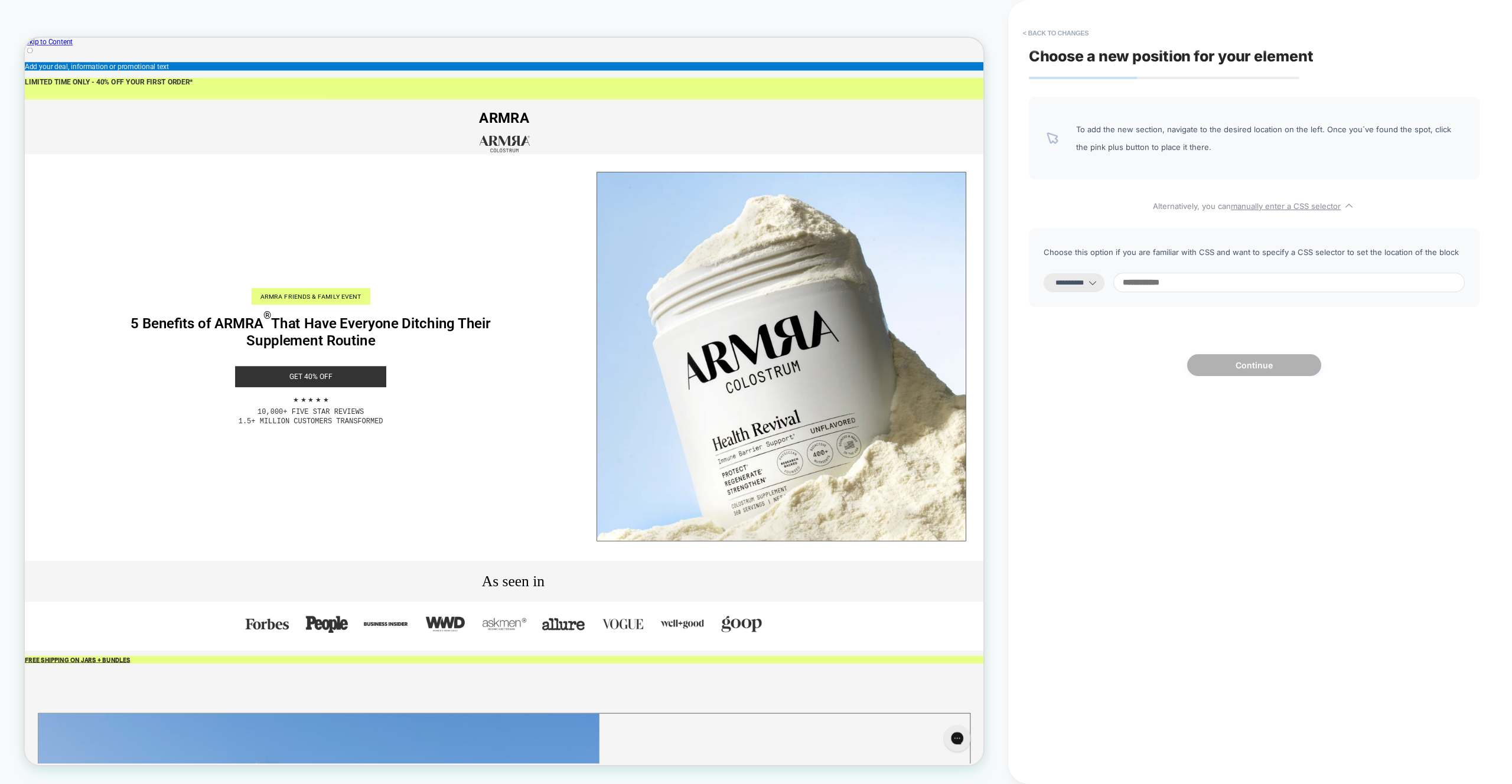
paste input "**********"
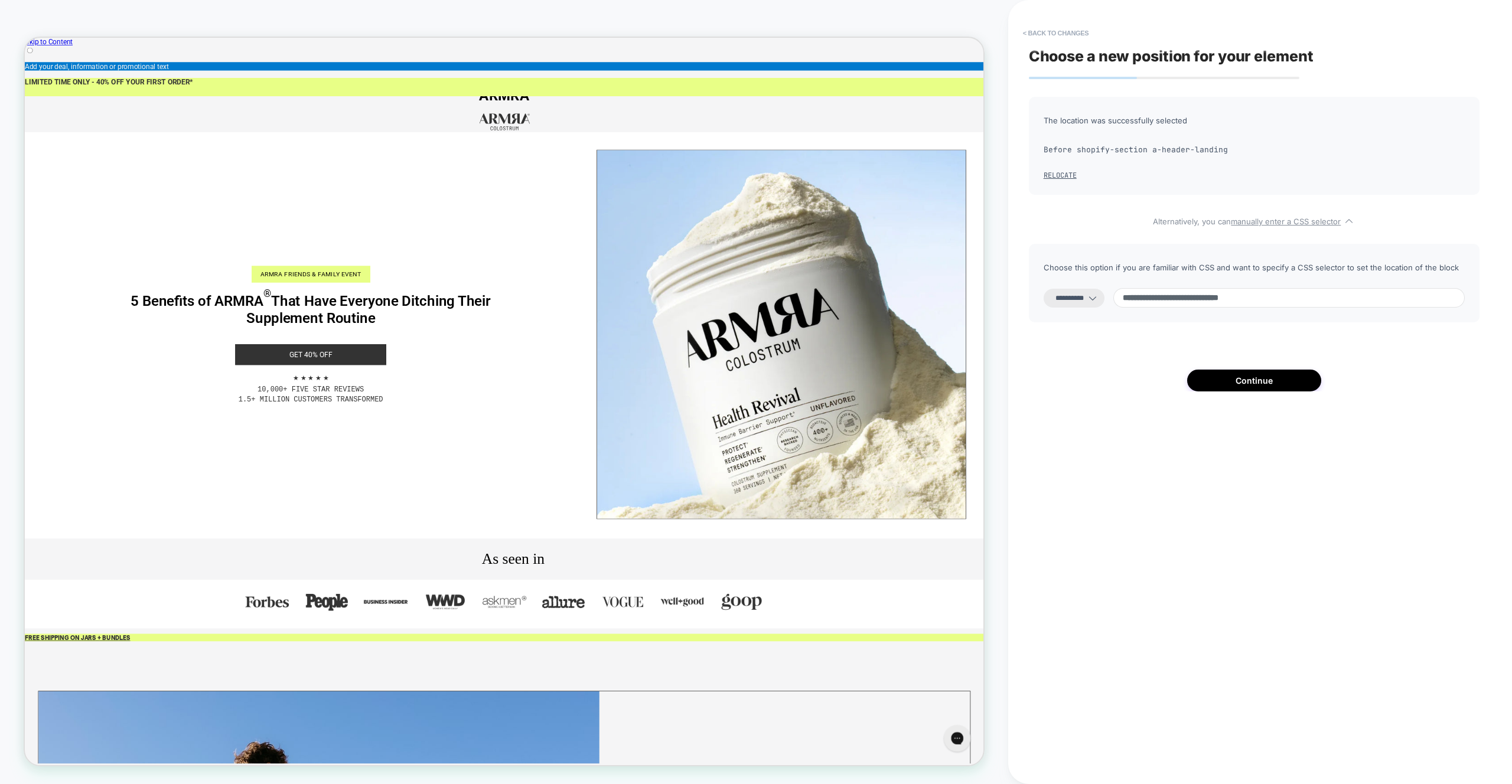
click at [1137, 300] on input "**********" at bounding box center [1288, 298] width 351 height 19
click at [1216, 301] on input "**********" at bounding box center [1288, 298] width 351 height 19
type input "**********"
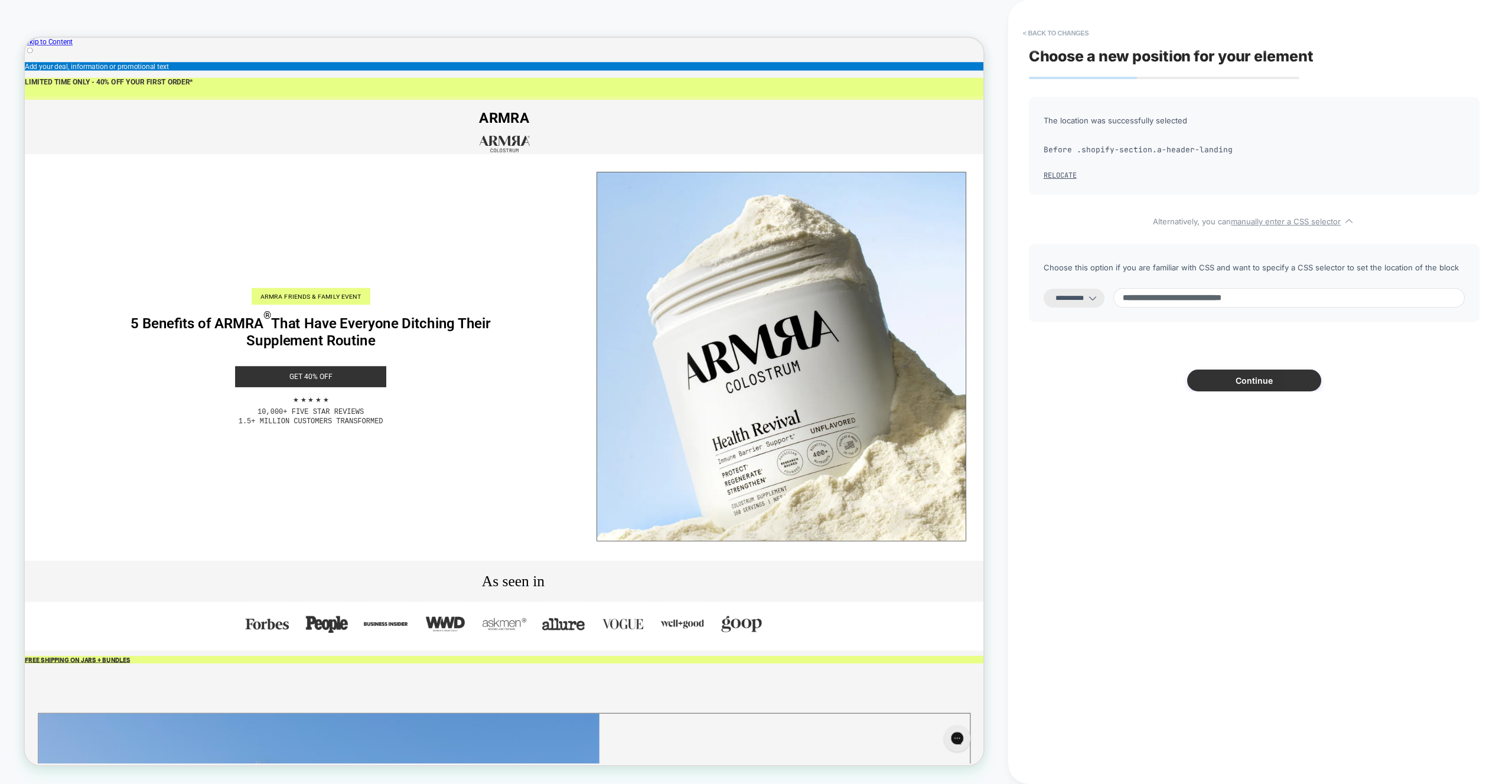
click at [1245, 382] on button "Continue" at bounding box center [1254, 380] width 134 height 22
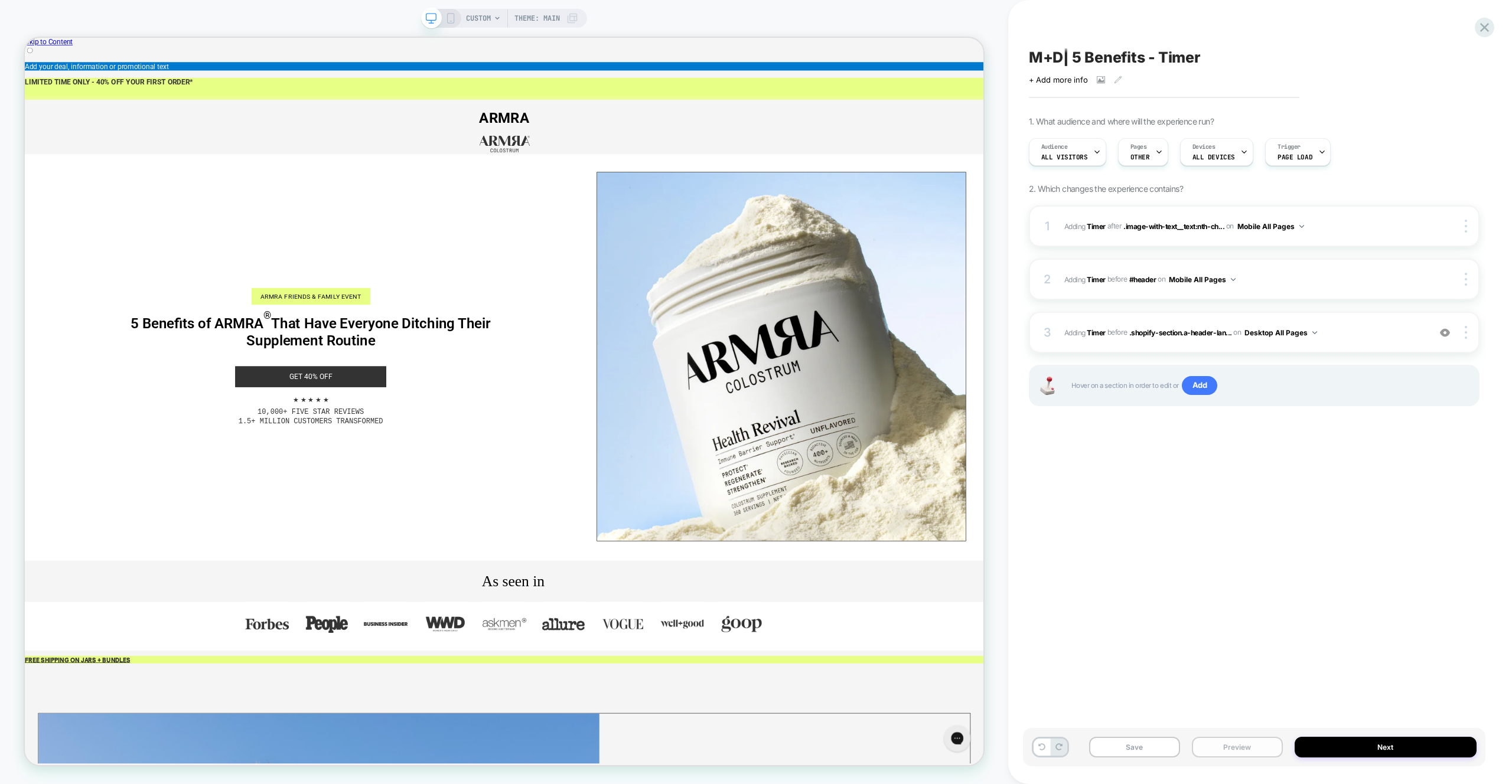
click at [1245, 749] on button "Preview" at bounding box center [1237, 747] width 91 height 21
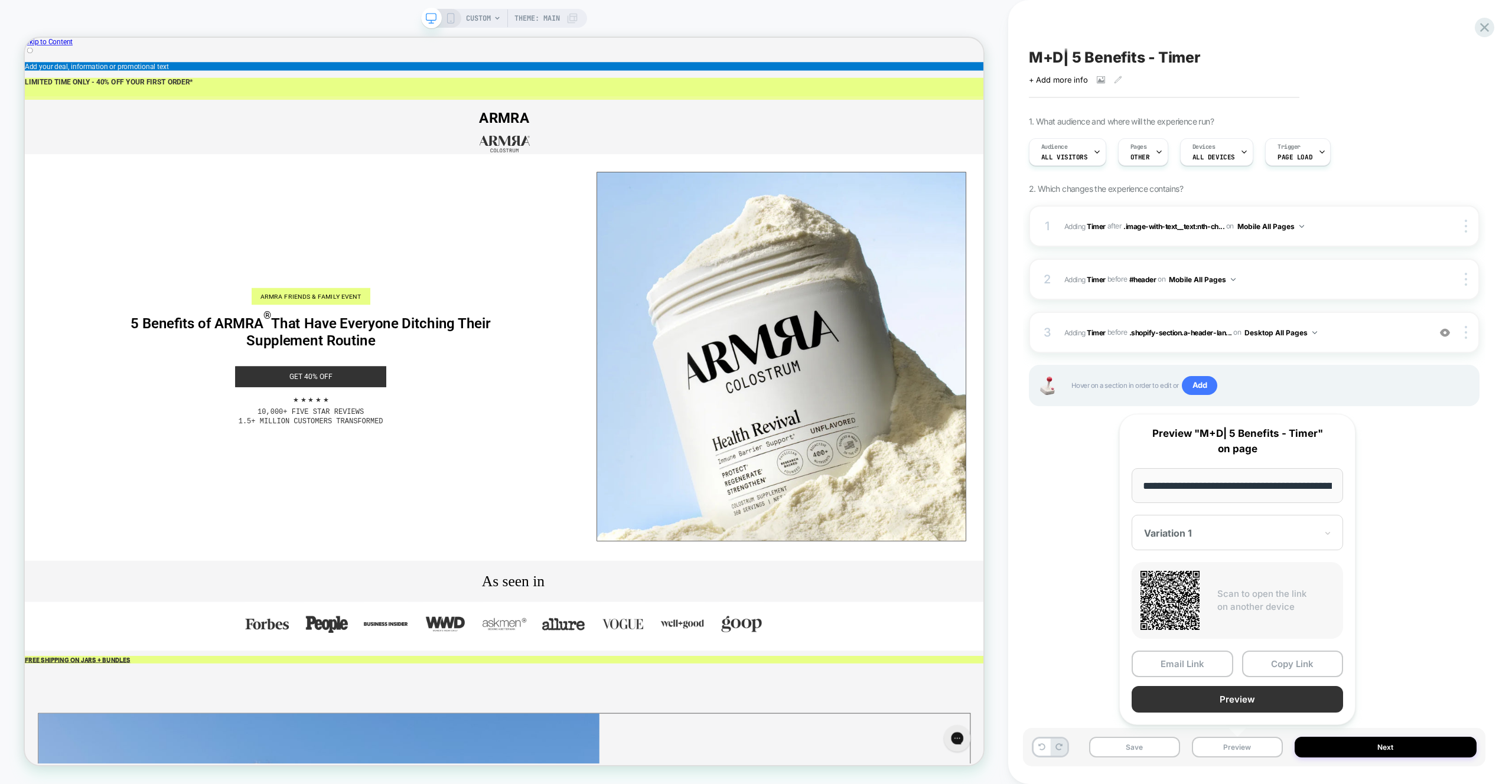
click at [1226, 687] on button "Preview" at bounding box center [1237, 699] width 211 height 27
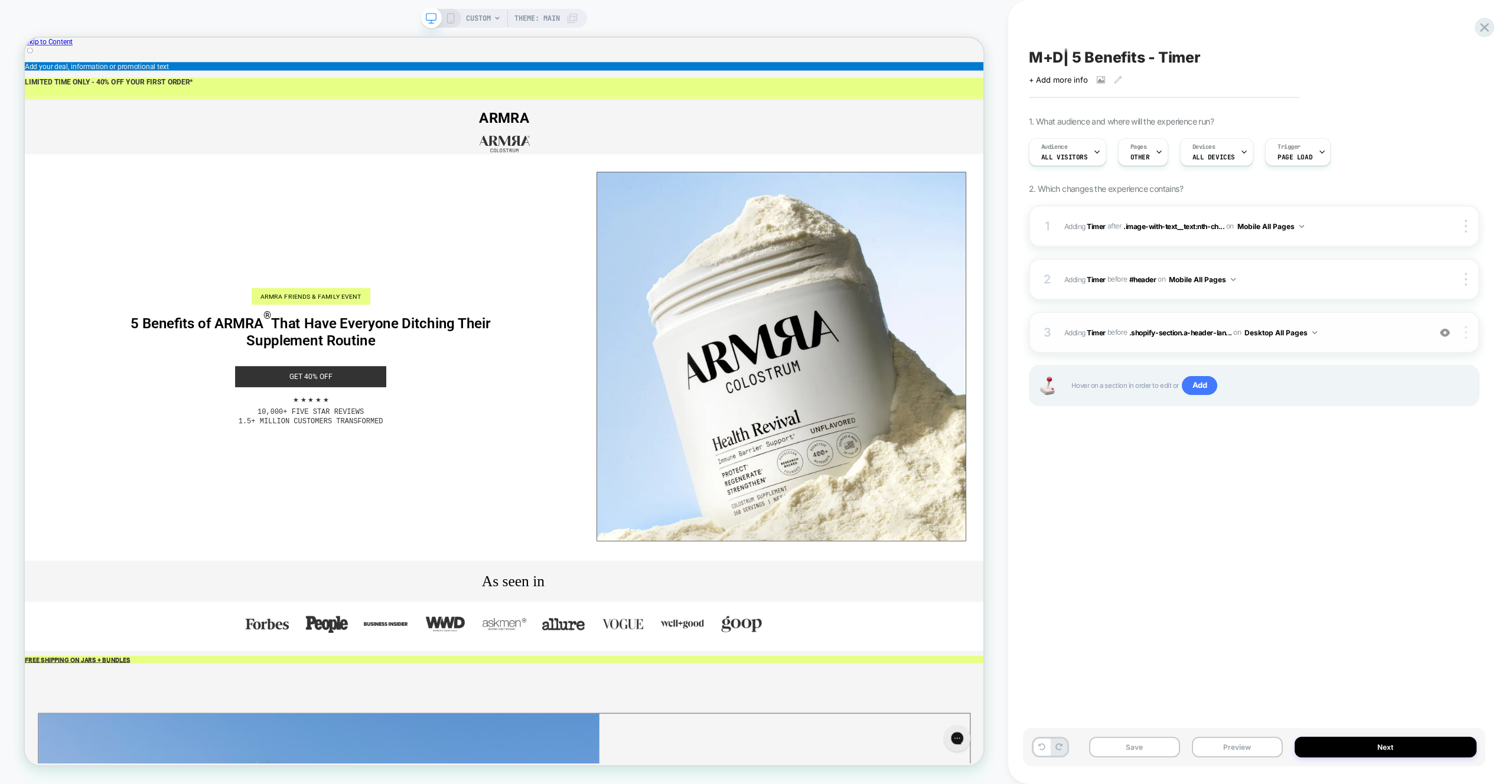
click at [1467, 337] on div at bounding box center [1467, 332] width 22 height 13
click at [1393, 272] on div "Replace Position" at bounding box center [1395, 267] width 105 height 32
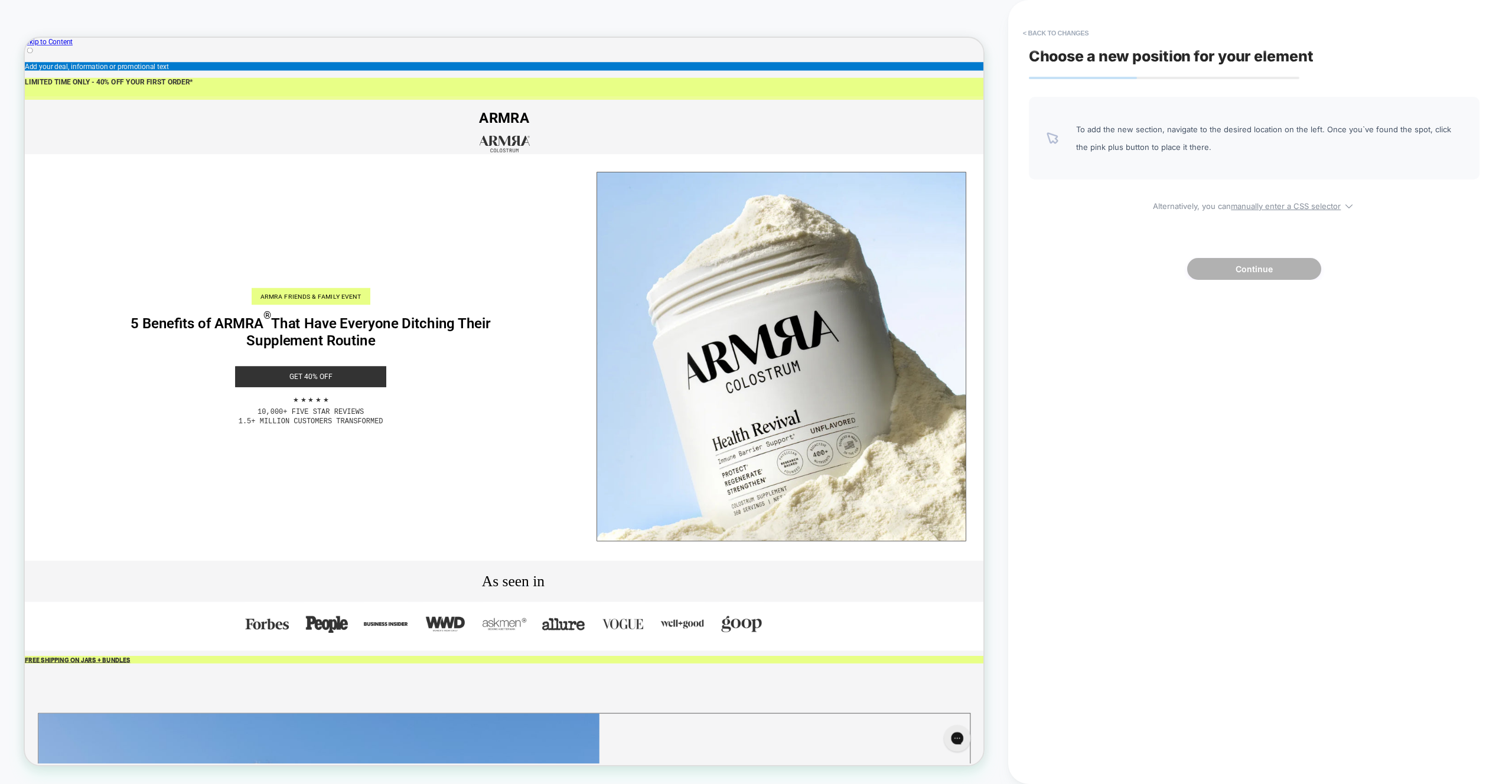
click at [1297, 215] on div "To add the new section, navigate to the desired location on the left. Once you`…" at bounding box center [1254, 188] width 451 height 183
drag, startPoint x: 1298, startPoint y: 207, endPoint x: 1222, endPoint y: 210, distance: 76.1
click at [1298, 207] on u "manually enter a CSS selector" at bounding box center [1286, 206] width 110 height 9
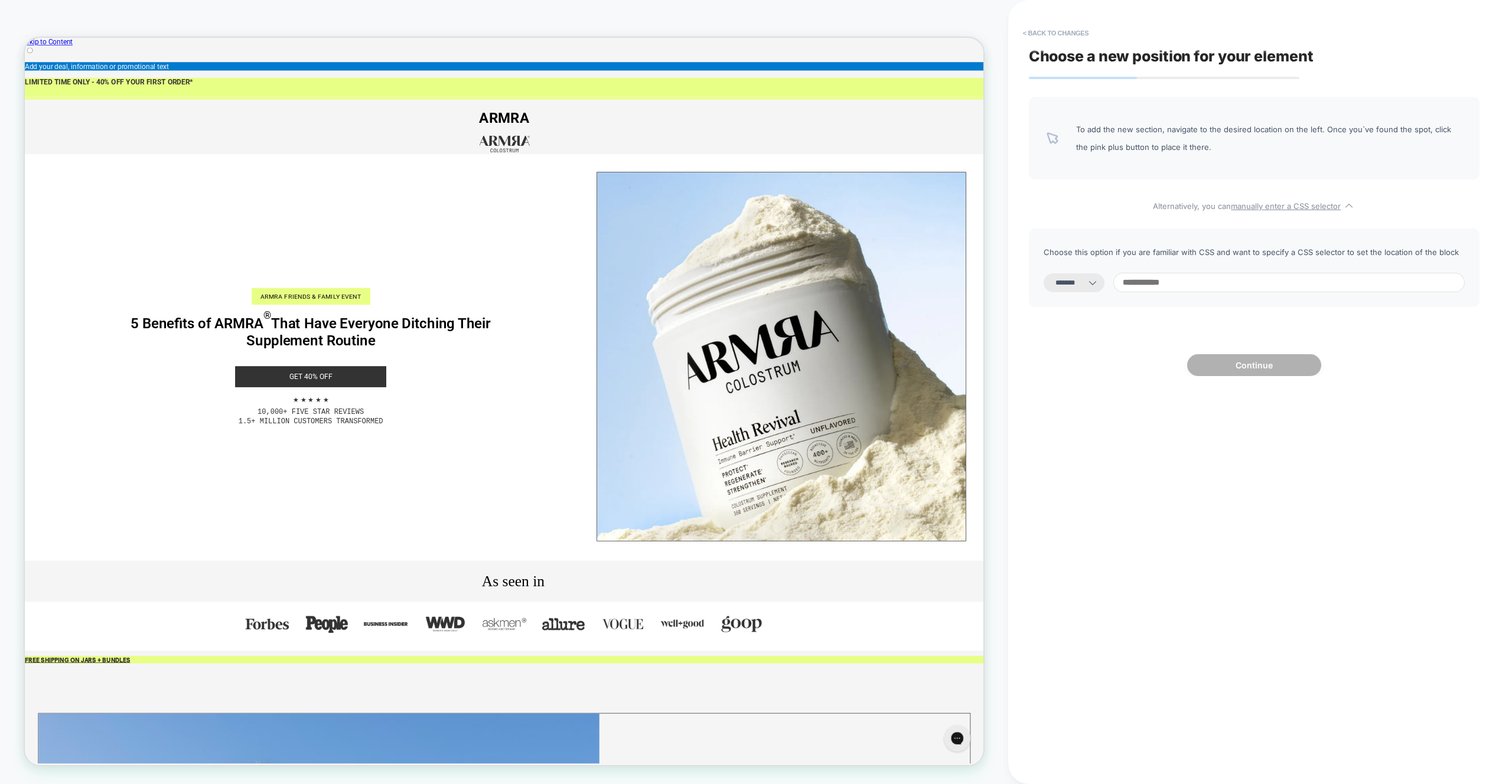
click at [1090, 276] on select "**********" at bounding box center [1074, 283] width 61 height 19
select select "*********"
click at [1043, 273] on select "**********" at bounding box center [1074, 283] width 61 height 19
click at [1222, 284] on input at bounding box center [1288, 282] width 351 height 19
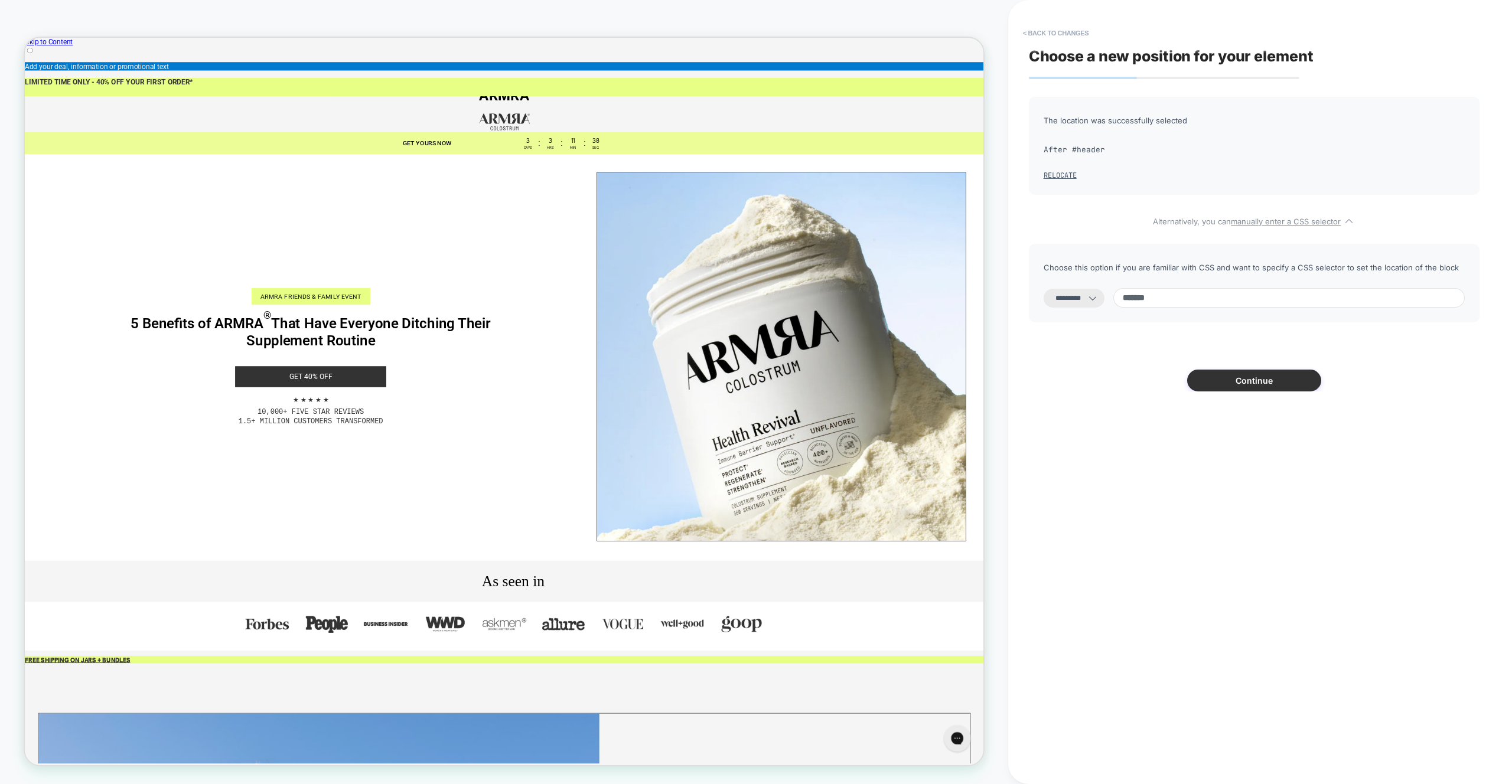
type input "*******"
click at [1252, 386] on button "Continue" at bounding box center [1254, 380] width 134 height 22
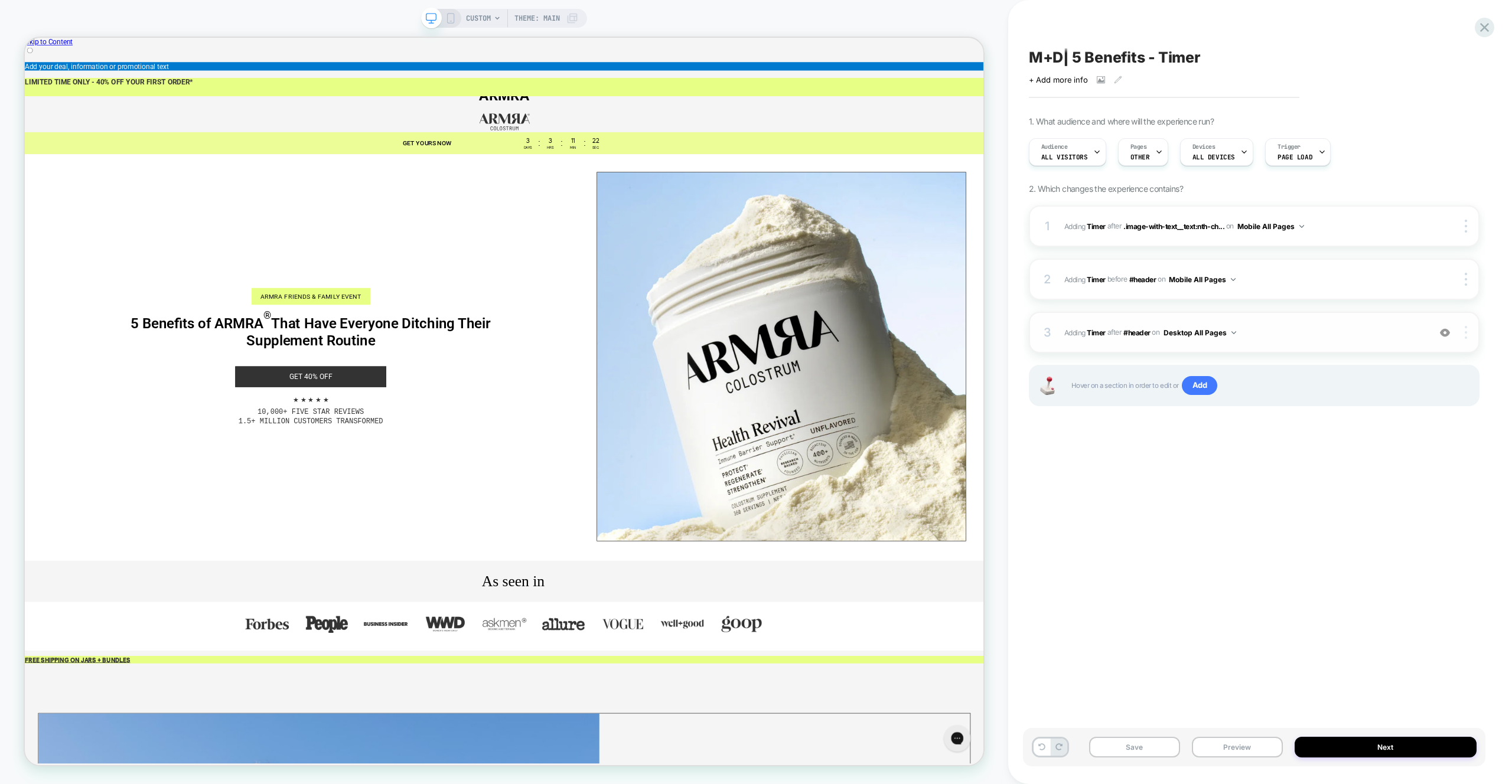
click at [1470, 332] on div at bounding box center [1467, 332] width 22 height 13
click at [1403, 268] on div "Replace Position" at bounding box center [1395, 267] width 105 height 32
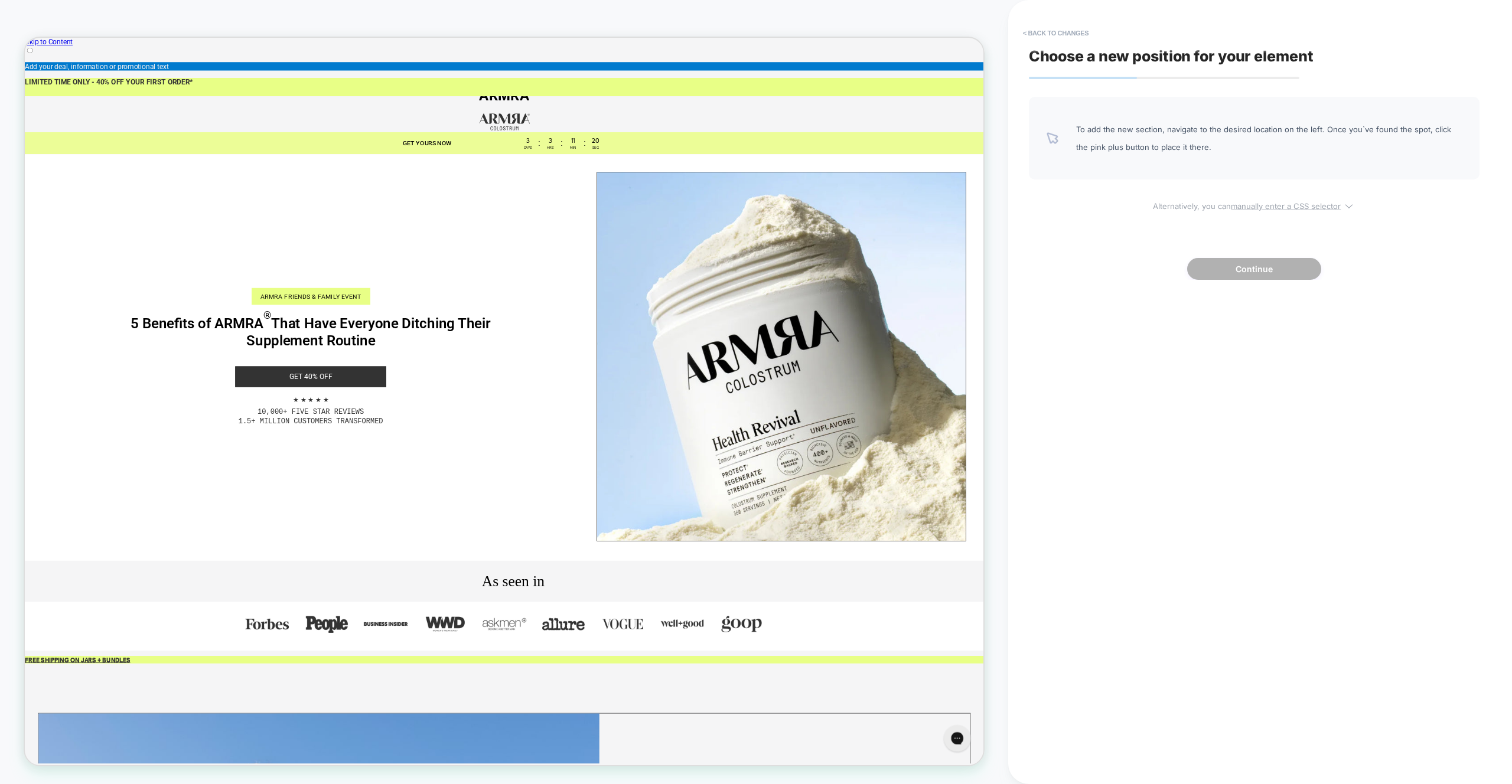
click at [1307, 200] on span "Alternatively, you can manually enter a CSS selector" at bounding box center [1254, 204] width 451 height 14
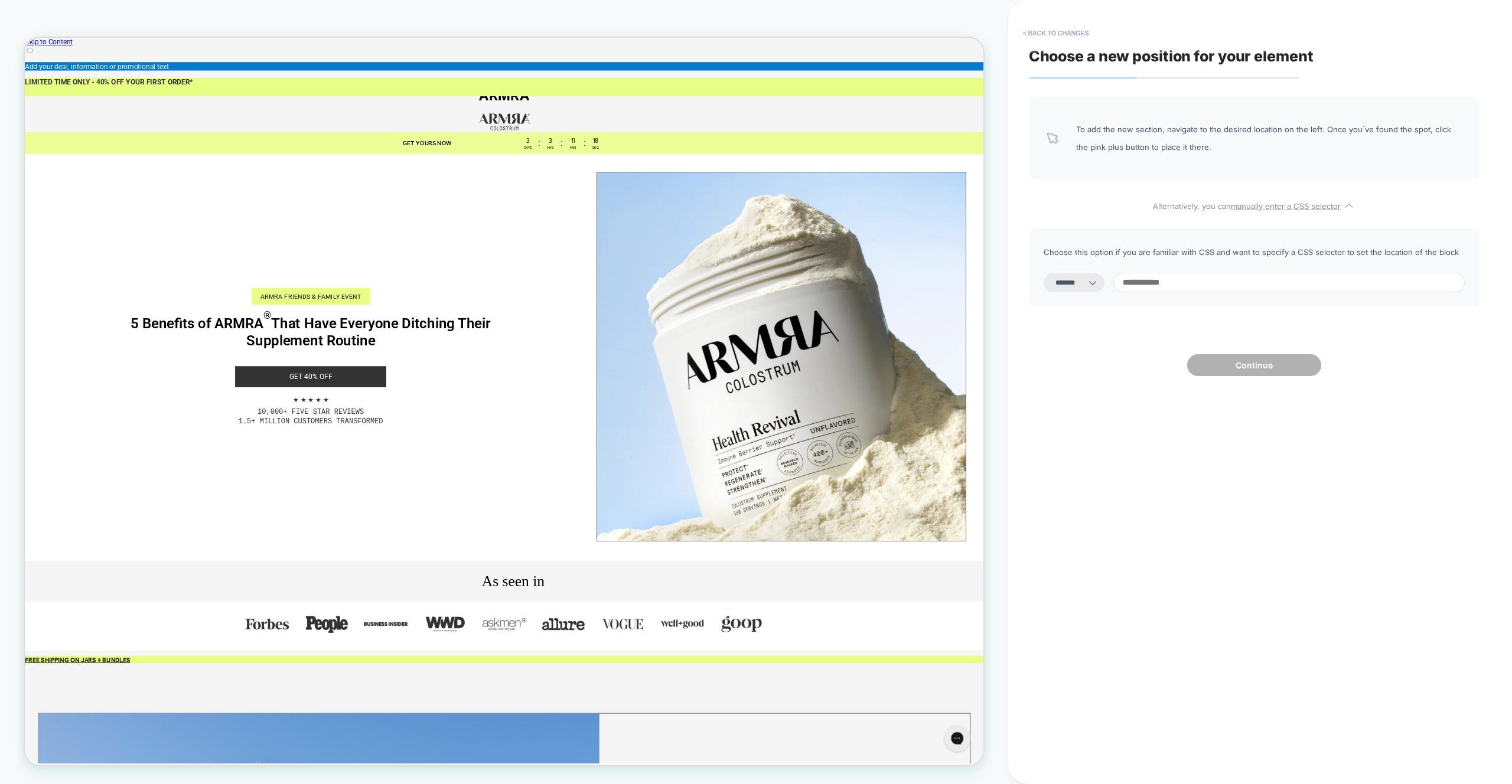
click at [1096, 283] on select "**********" at bounding box center [1074, 283] width 61 height 19
select select "**********"
click at [1043, 273] on select "**********" at bounding box center [1074, 283] width 61 height 19
click at [1172, 282] on input at bounding box center [1288, 282] width 351 height 19
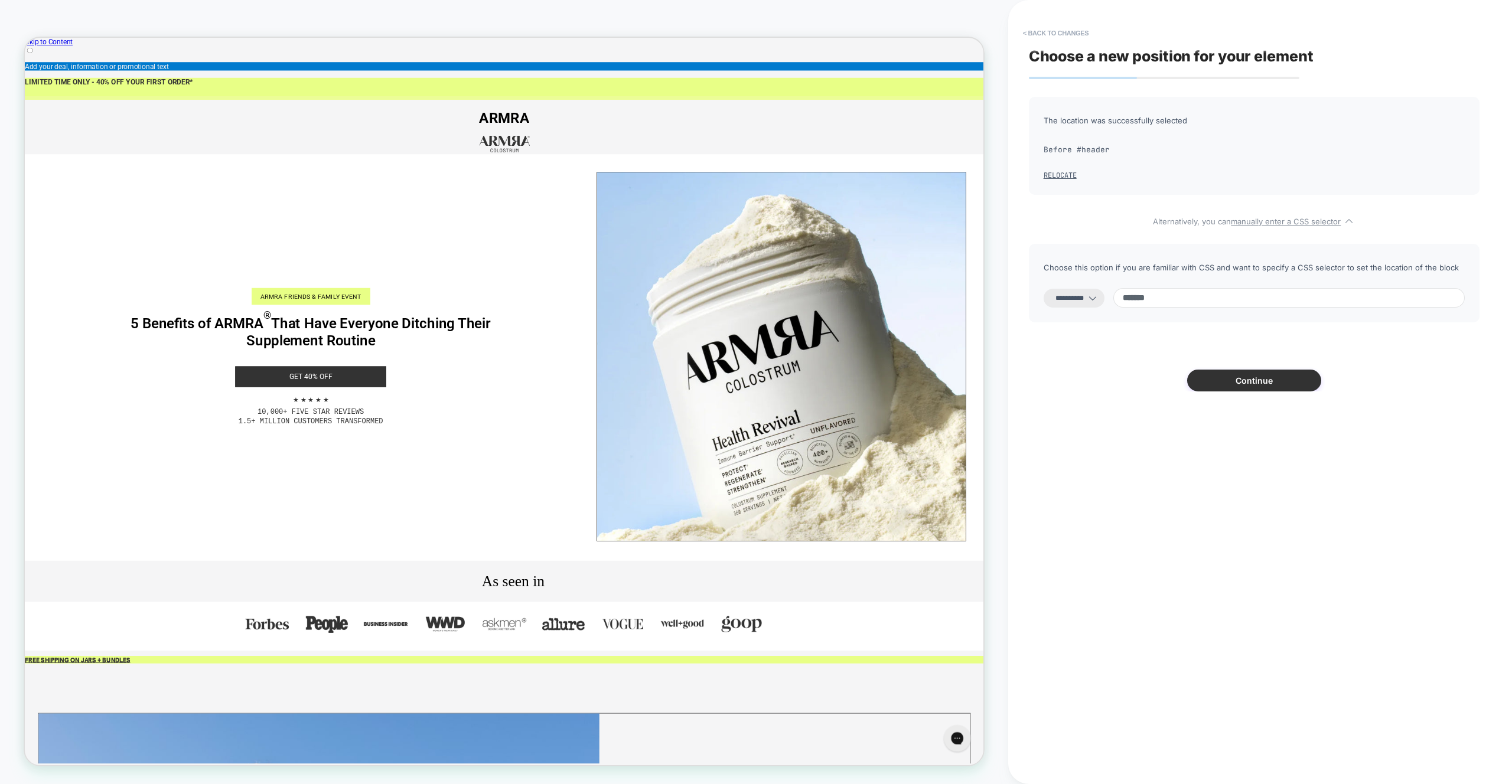
type input "*******"
click at [1255, 386] on button "Continue" at bounding box center [1254, 380] width 134 height 22
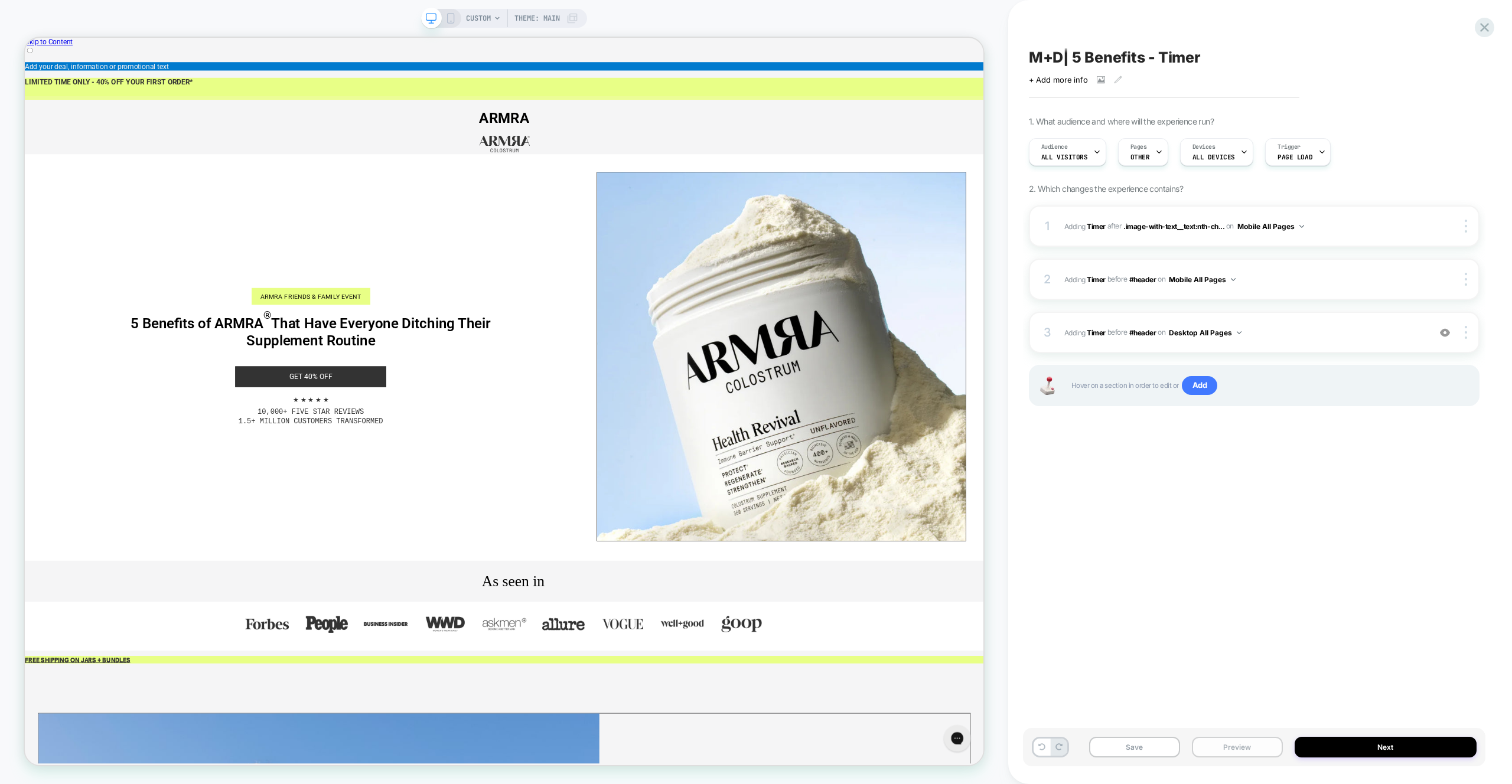
click at [1241, 746] on button "Preview" at bounding box center [1237, 747] width 91 height 21
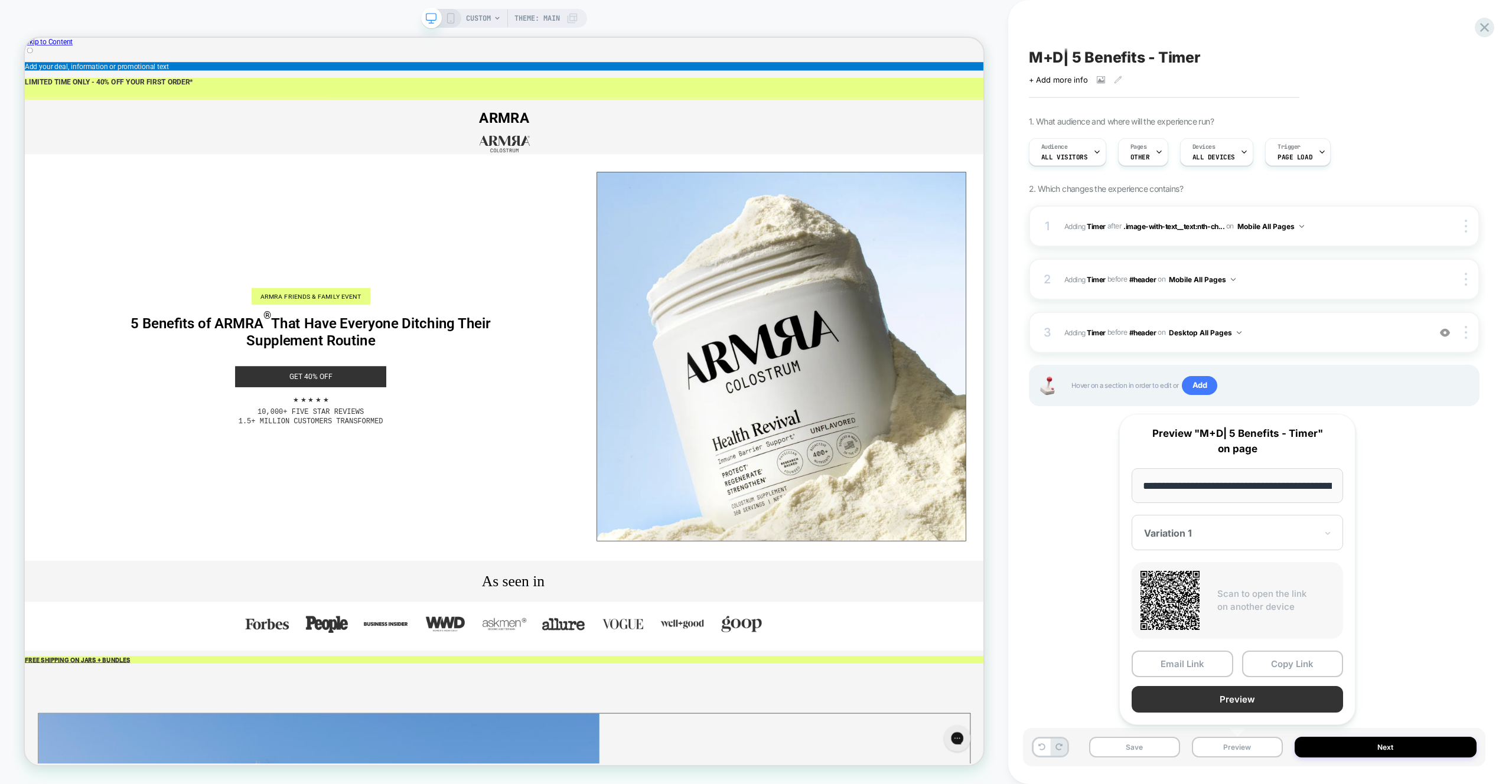
click at [1246, 708] on button "Preview" at bounding box center [1237, 699] width 211 height 27
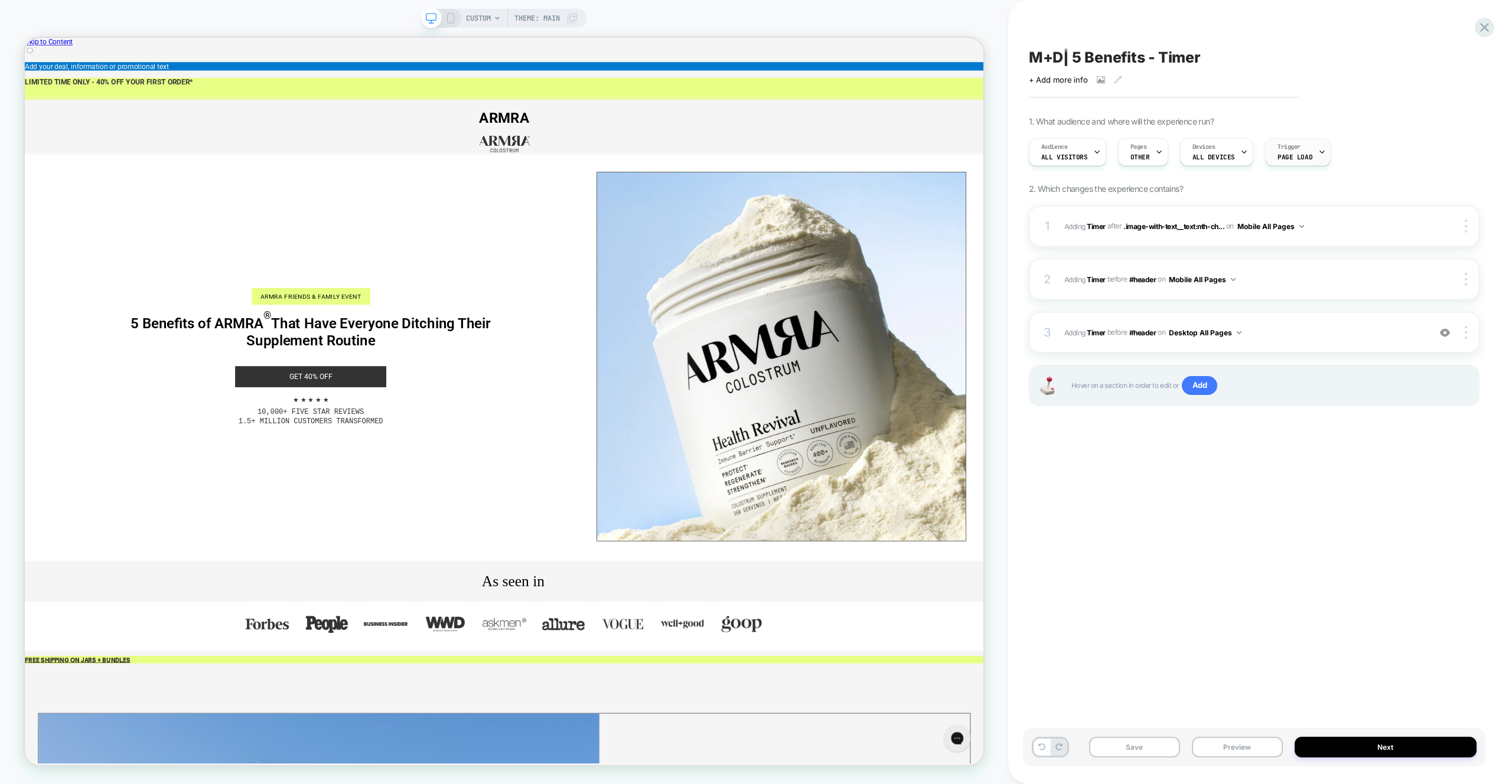
click at [1294, 156] on span "Page Load" at bounding box center [1295, 157] width 35 height 8
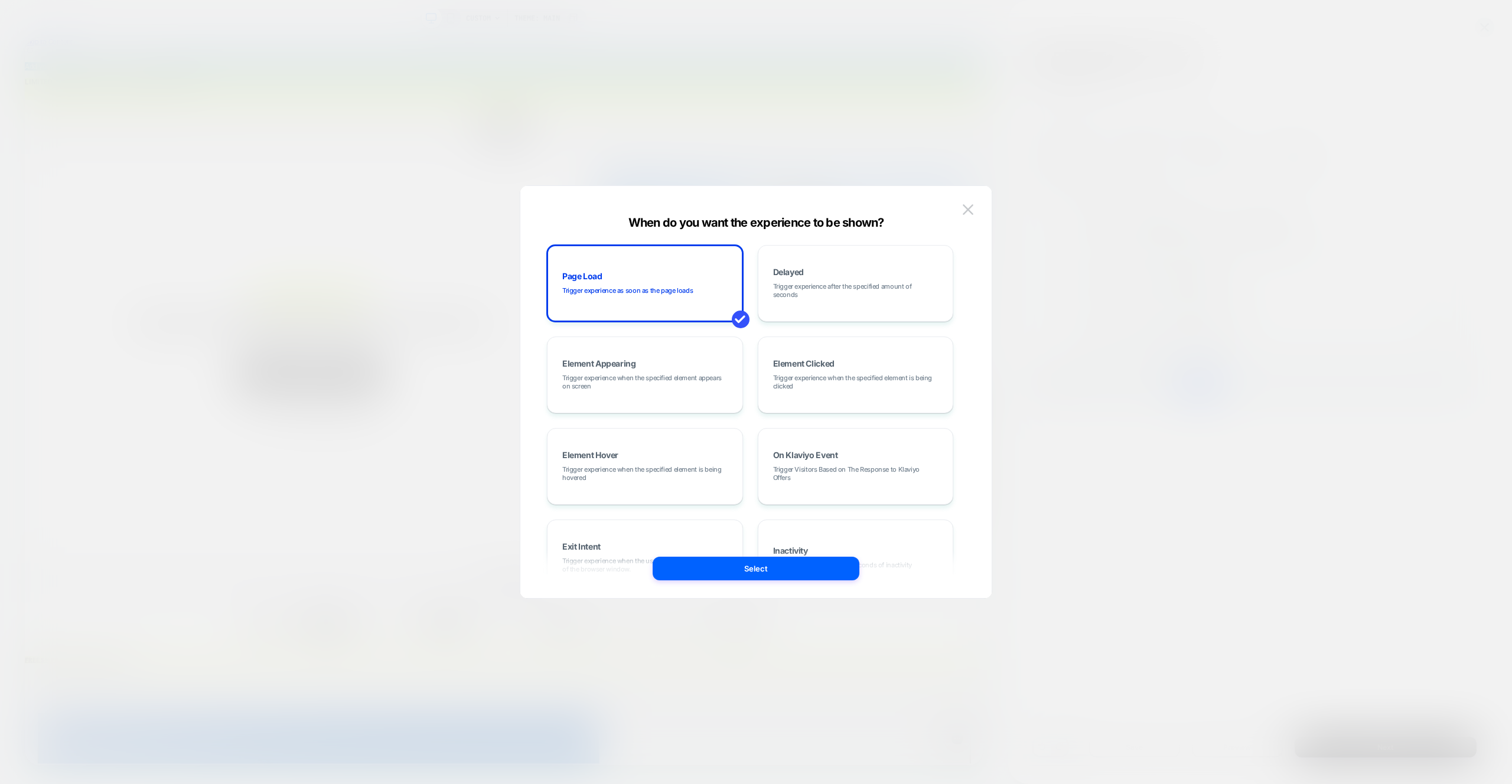
click at [1294, 156] on div at bounding box center [756, 392] width 1512 height 784
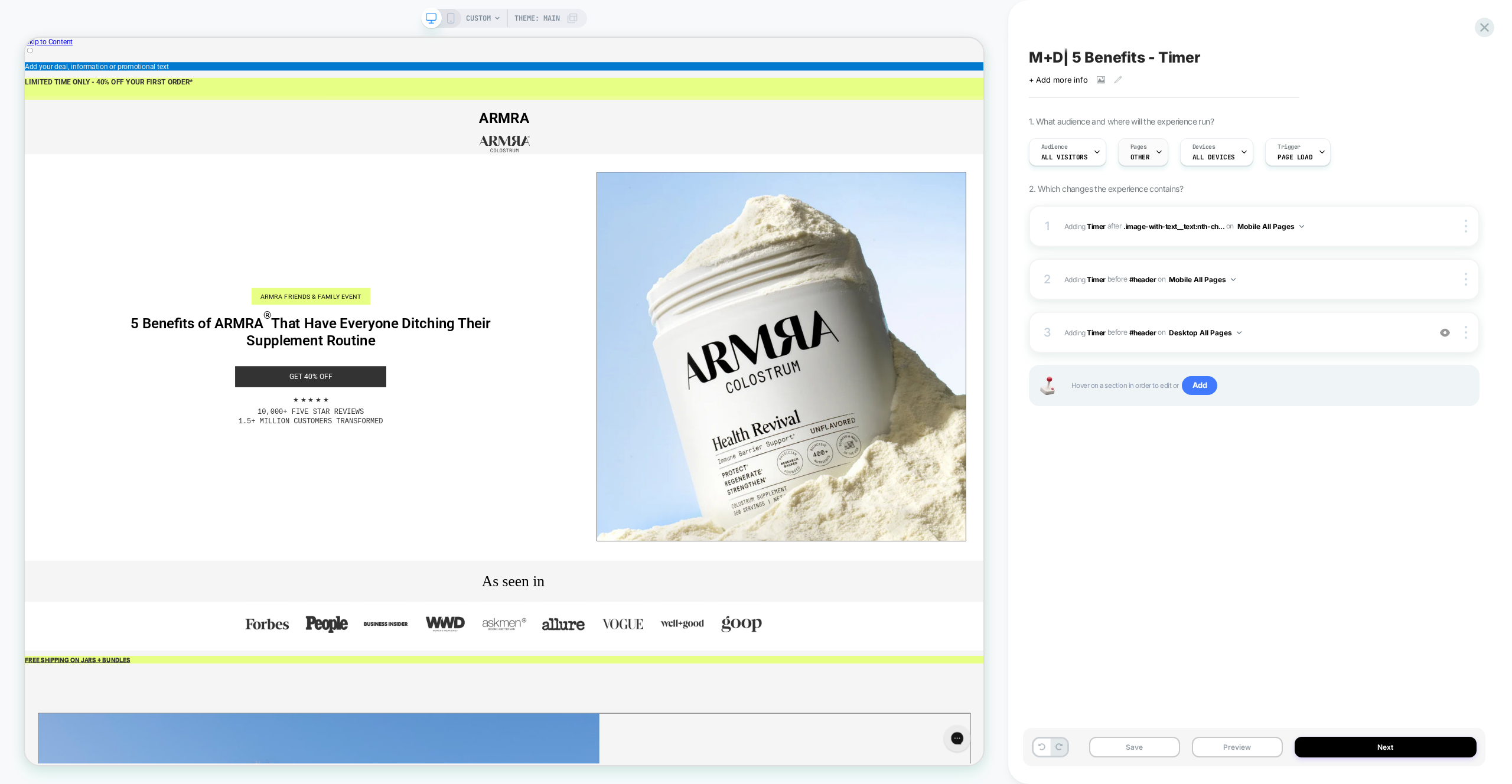
click at [1155, 153] on icon at bounding box center [1159, 152] width 7 height 7
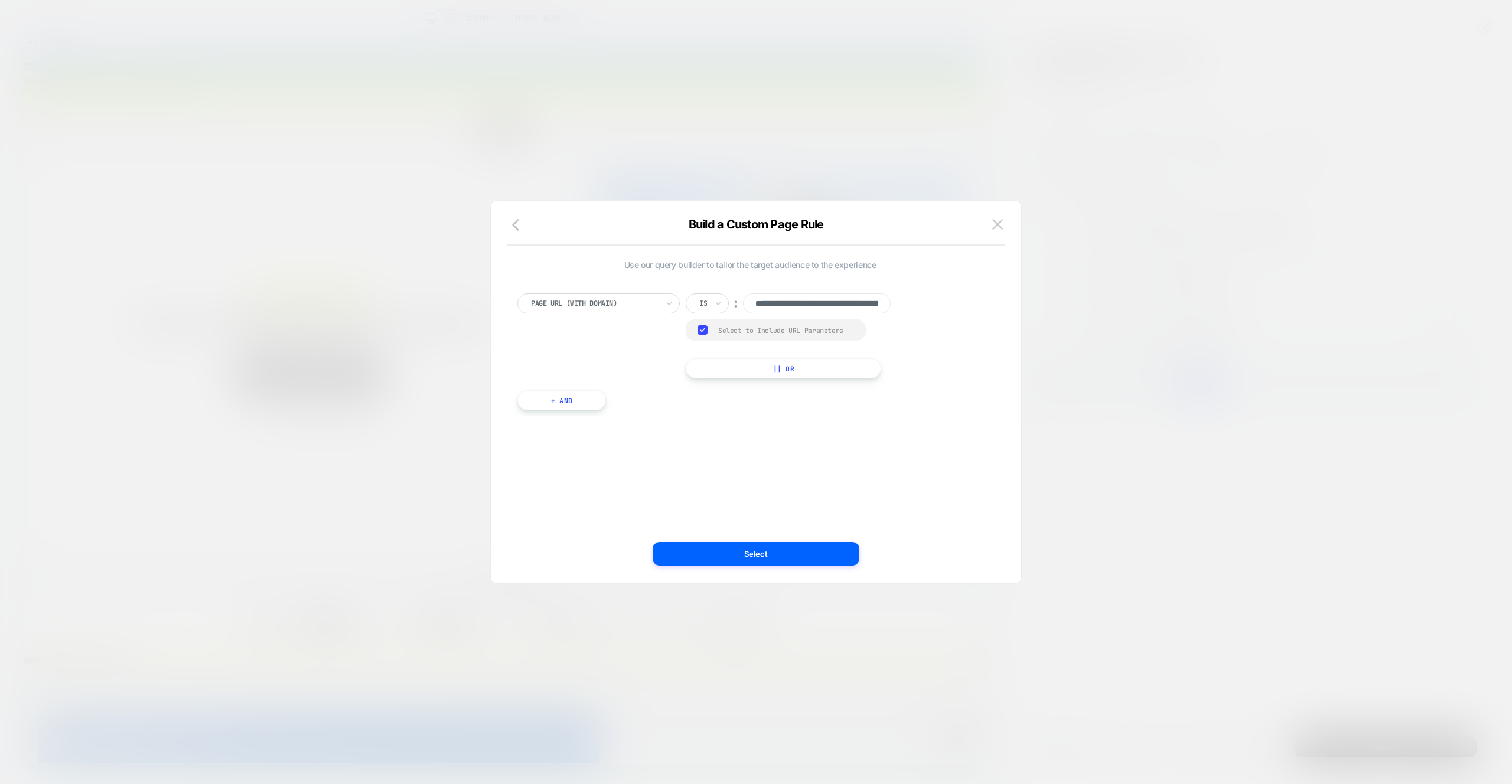
click at [699, 332] on rect at bounding box center [702, 330] width 10 height 9
click at [781, 553] on button "Select" at bounding box center [756, 554] width 207 height 24
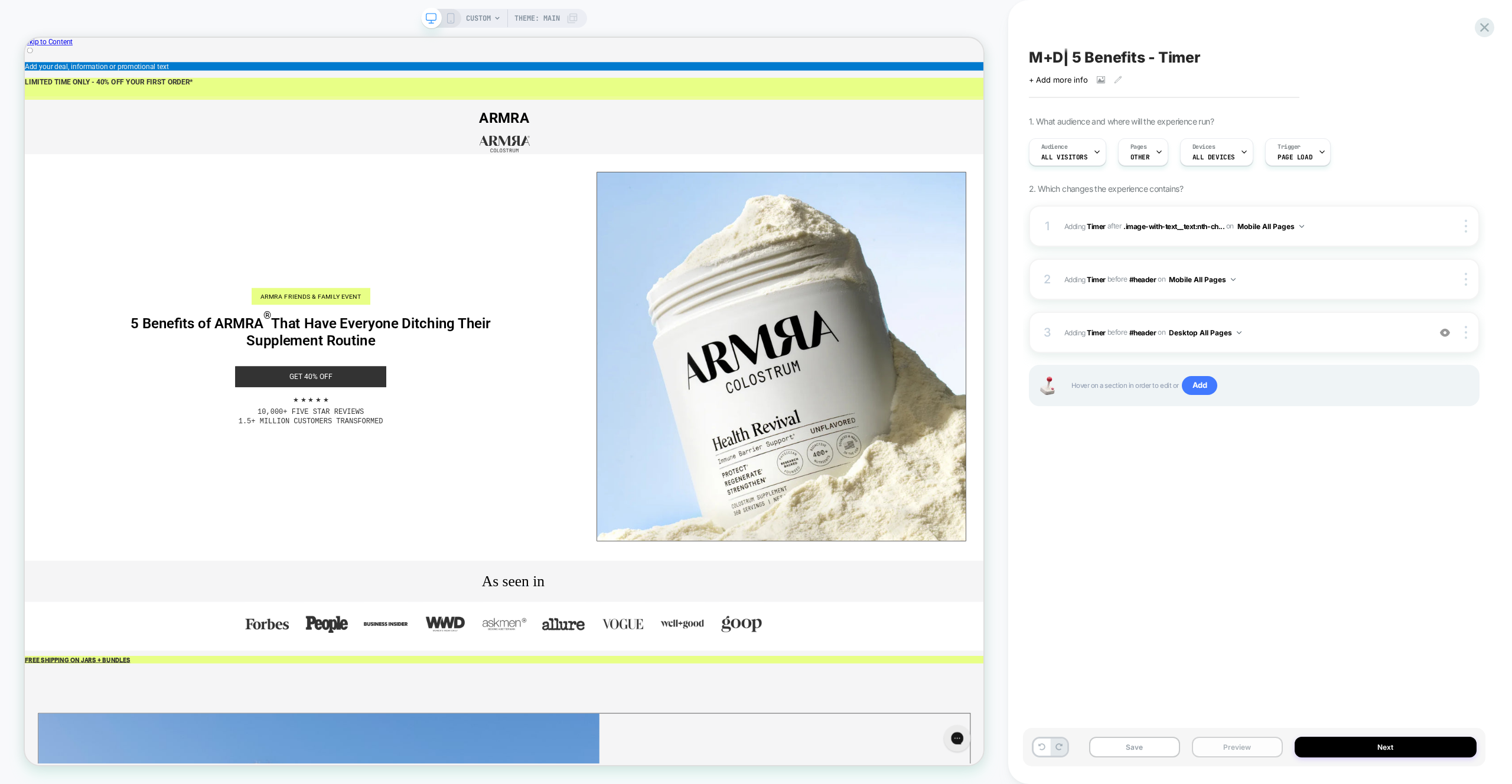
click at [1221, 750] on button "Preview" at bounding box center [1237, 747] width 91 height 21
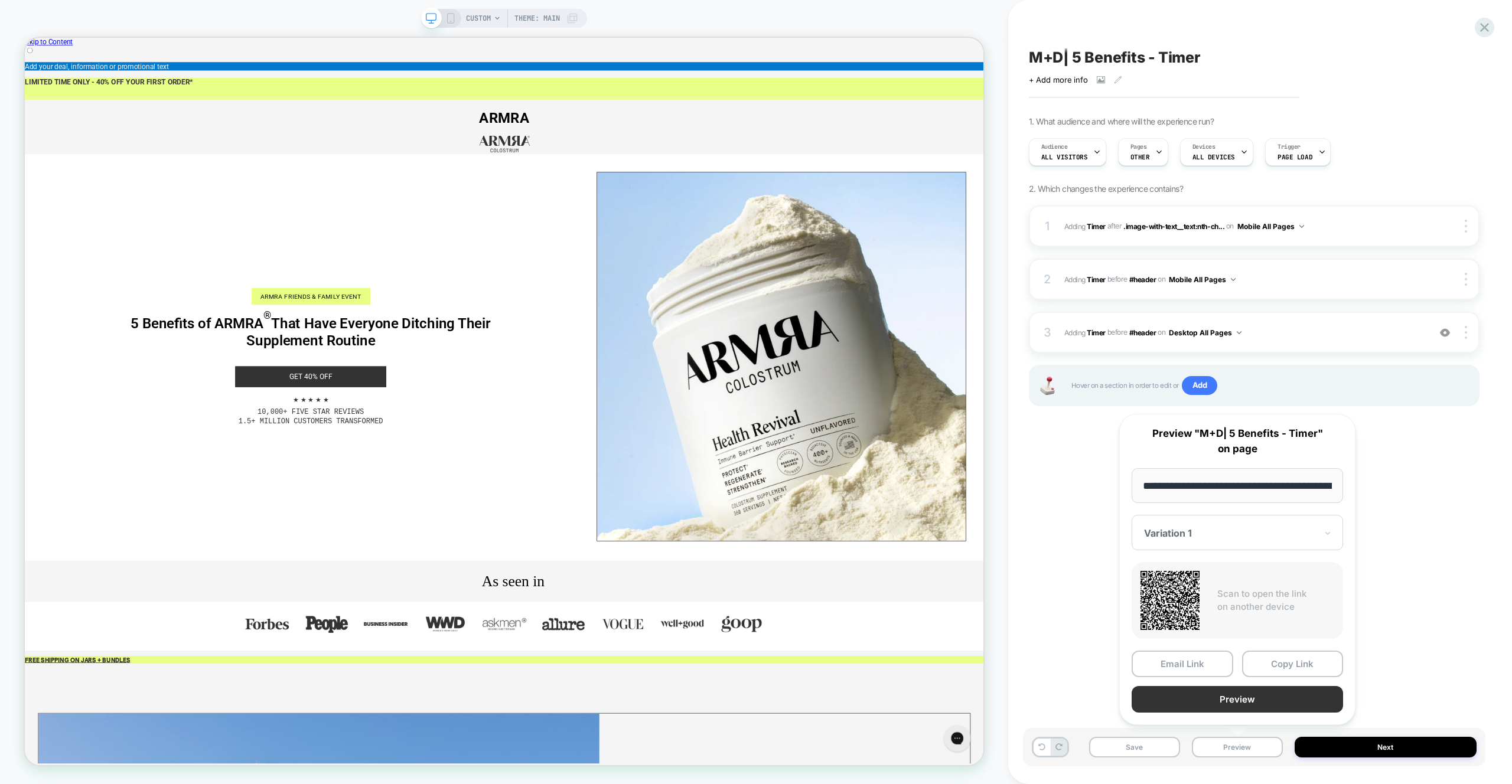
click at [1217, 703] on button "Preview" at bounding box center [1237, 699] width 211 height 27
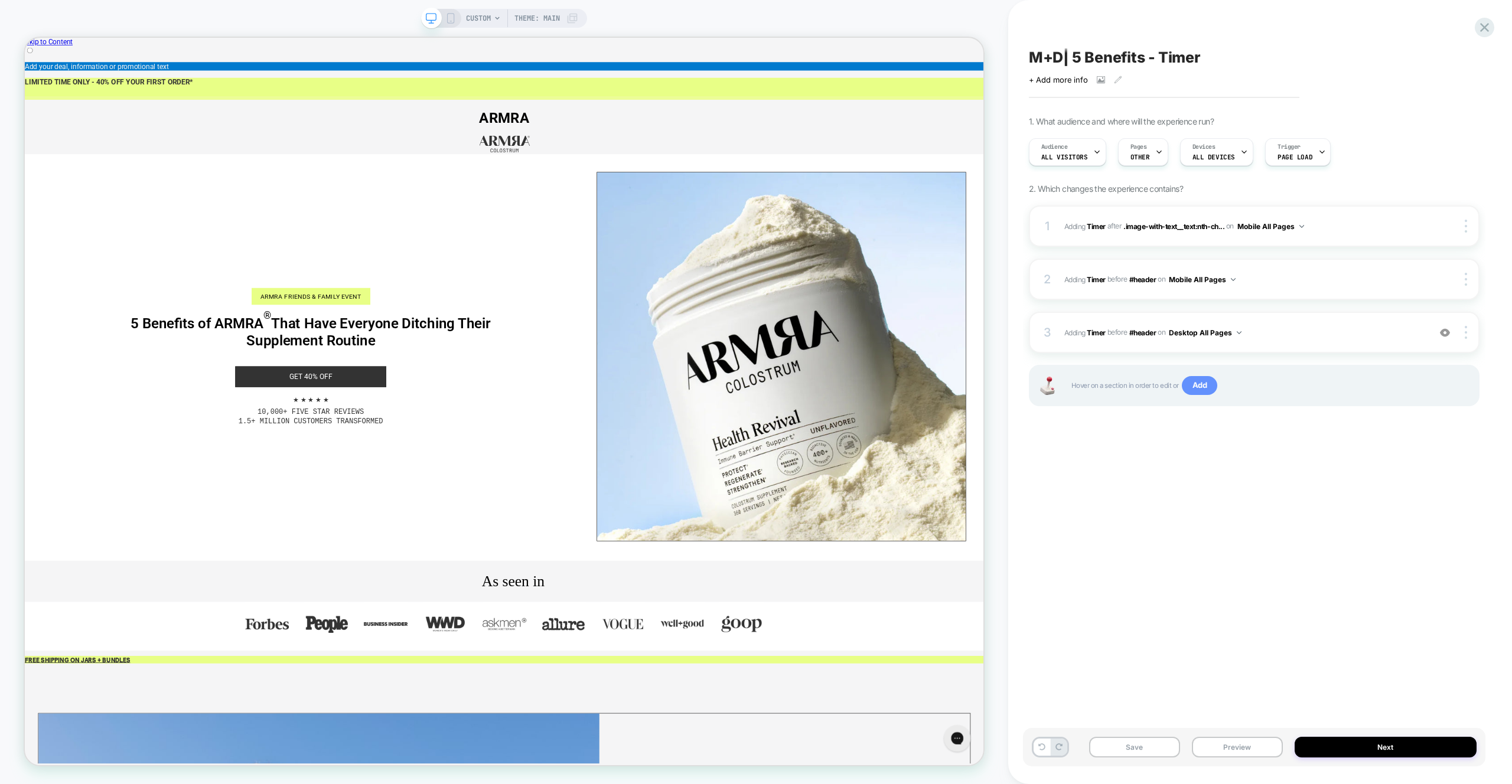
click at [1203, 386] on span "Add" at bounding box center [1200, 385] width 36 height 19
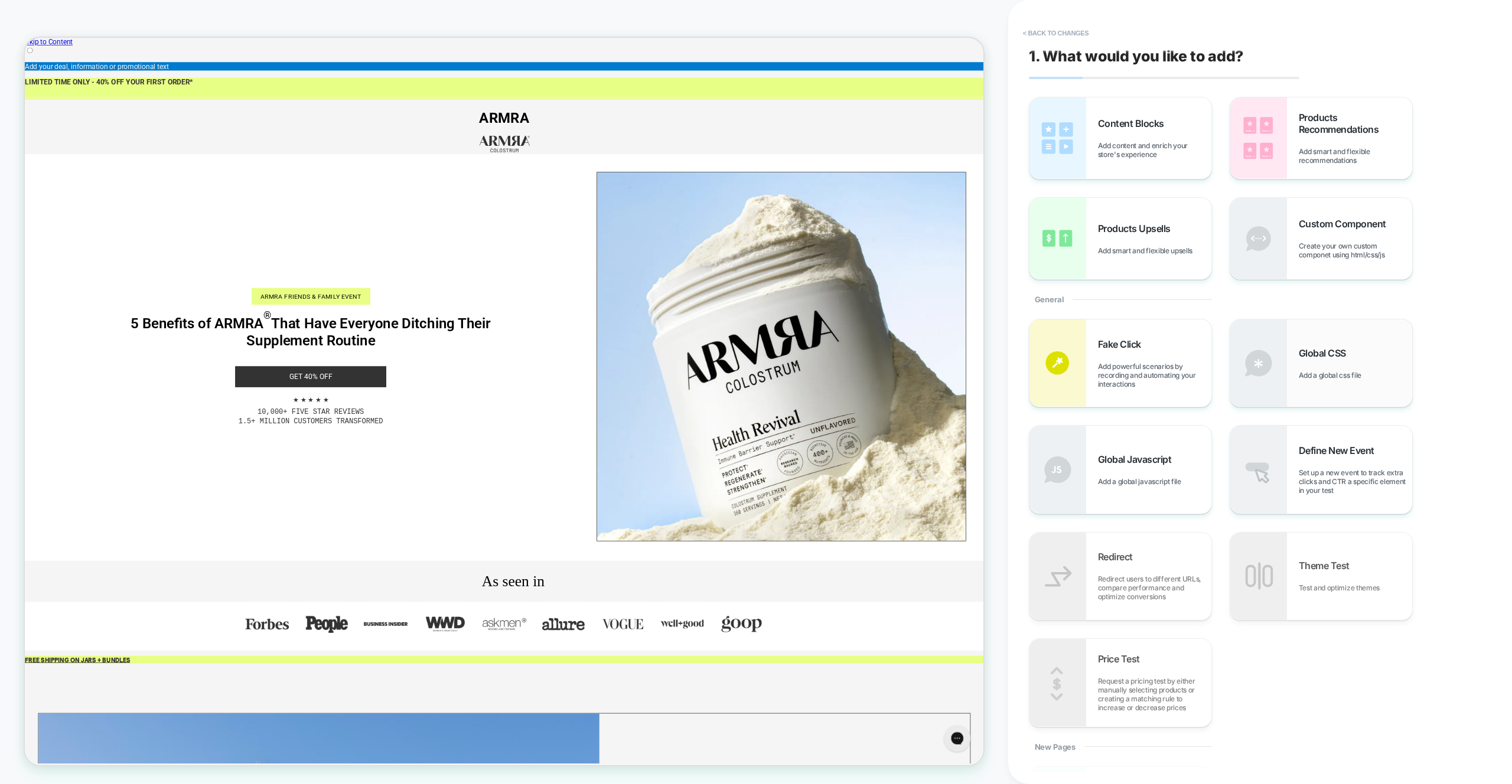
click at [1341, 356] on span "Global CSS" at bounding box center [1326, 353] width 53 height 12
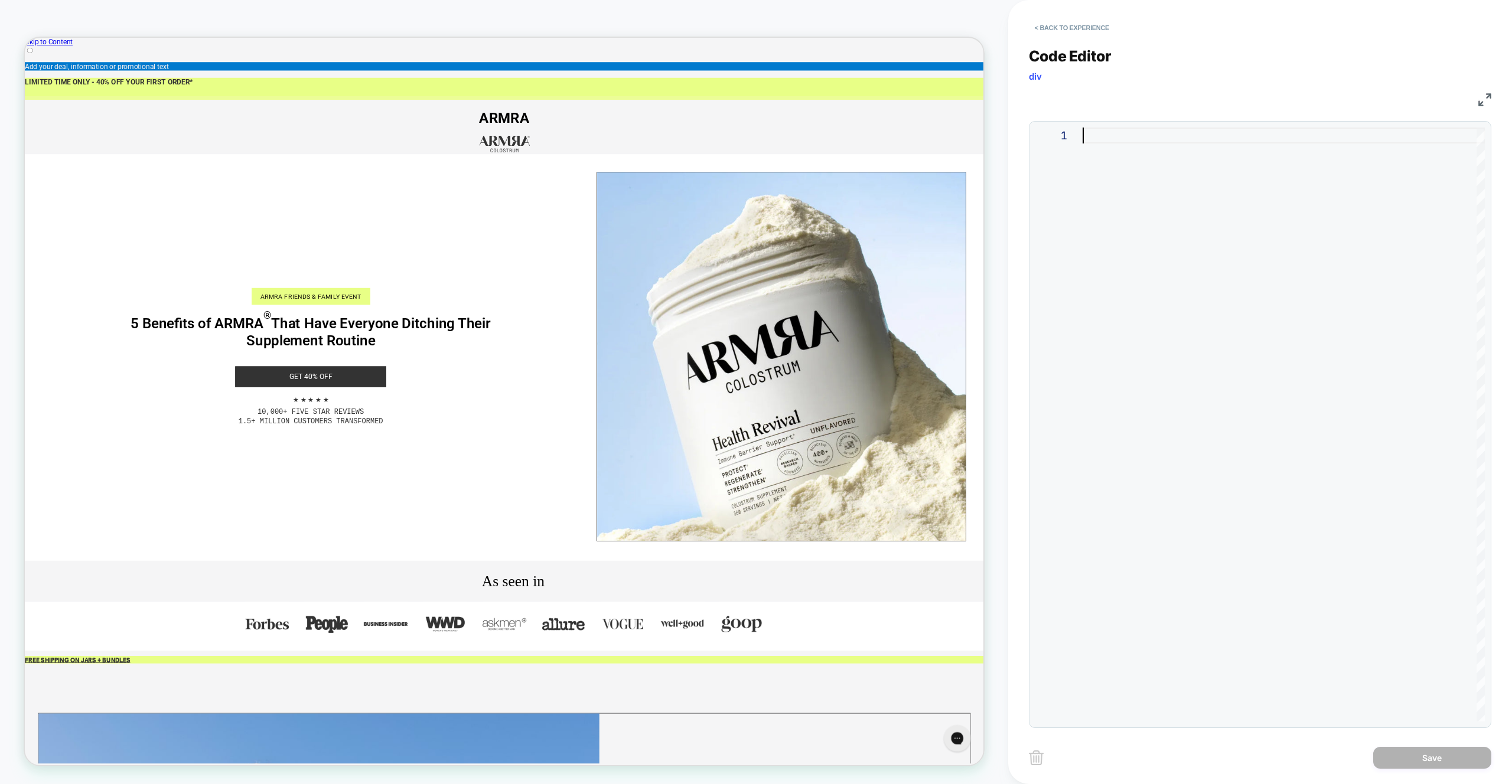
click at [1263, 327] on div at bounding box center [1283, 424] width 402 height 594
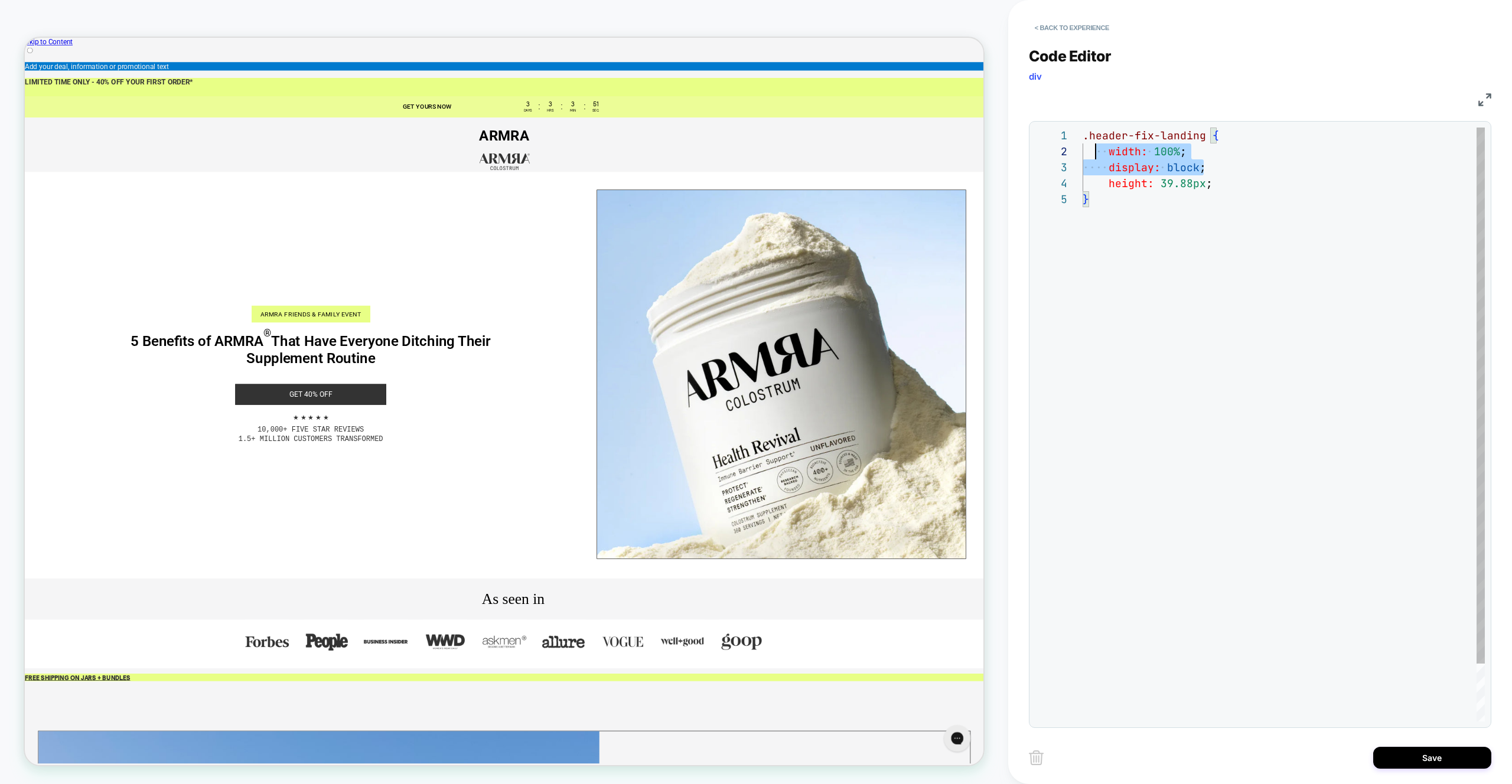
scroll to position [16, 0]
drag, startPoint x: 1217, startPoint y: 168, endPoint x: 1056, endPoint y: 146, distance: 162.5
click at [1083, 146] on div ".header-fix-landing { width: 100% ; display: block ; height: 39.88px ; }" at bounding box center [1283, 456] width 402 height 658
click at [1244, 203] on div ".header-fix-landing { height: 39.88px ; }" at bounding box center [1283, 440] width 402 height 626
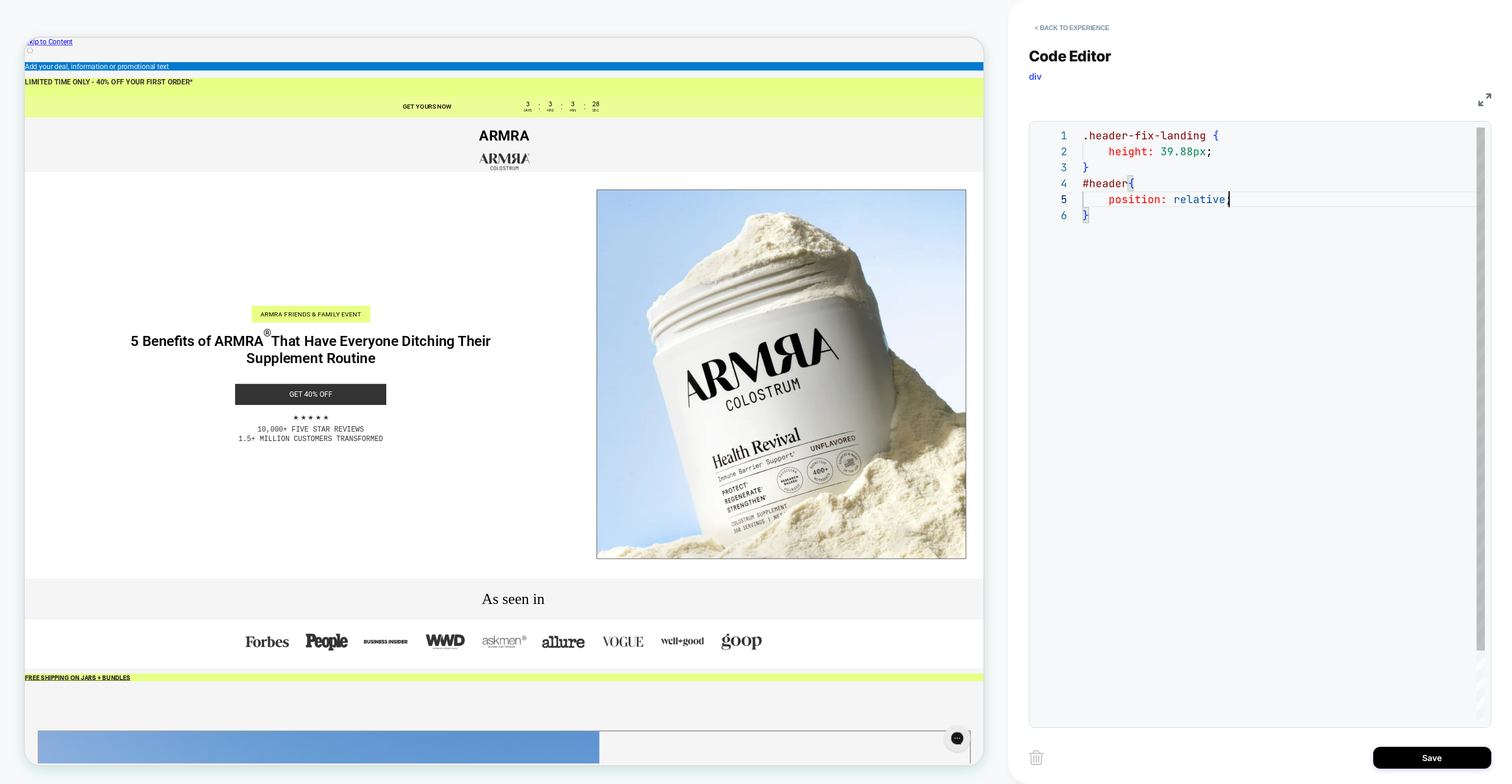
scroll to position [64, 146]
click at [1249, 204] on div ".header-fix-landing { height: 39.88px ; } #header { position: relative ; }" at bounding box center [1283, 464] width 402 height 673
click at [1133, 282] on div ".header-fix-landing { height: 39.88px ; } #header { position: relative ; }" at bounding box center [1283, 464] width 402 height 673
click at [1246, 197] on div ".header-fix-landing { height: 39.88px ; } #header { position: relative ; }" at bounding box center [1283, 464] width 402 height 673
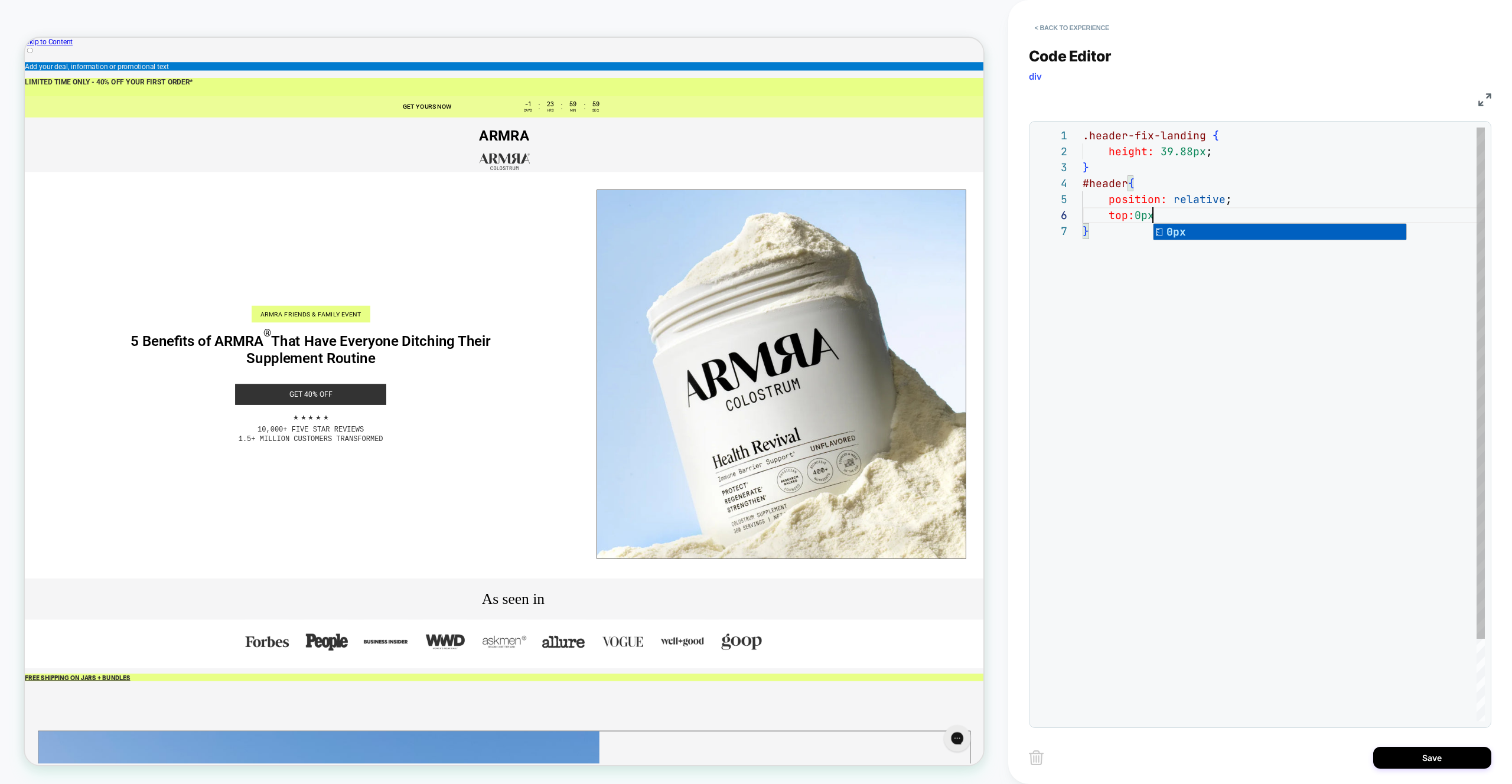
scroll to position [80, 77]
click at [1175, 319] on div ".header-fix-landing { height: 39.88px ; } #header { position: relative ; top: 0…" at bounding box center [1283, 472] width 402 height 690
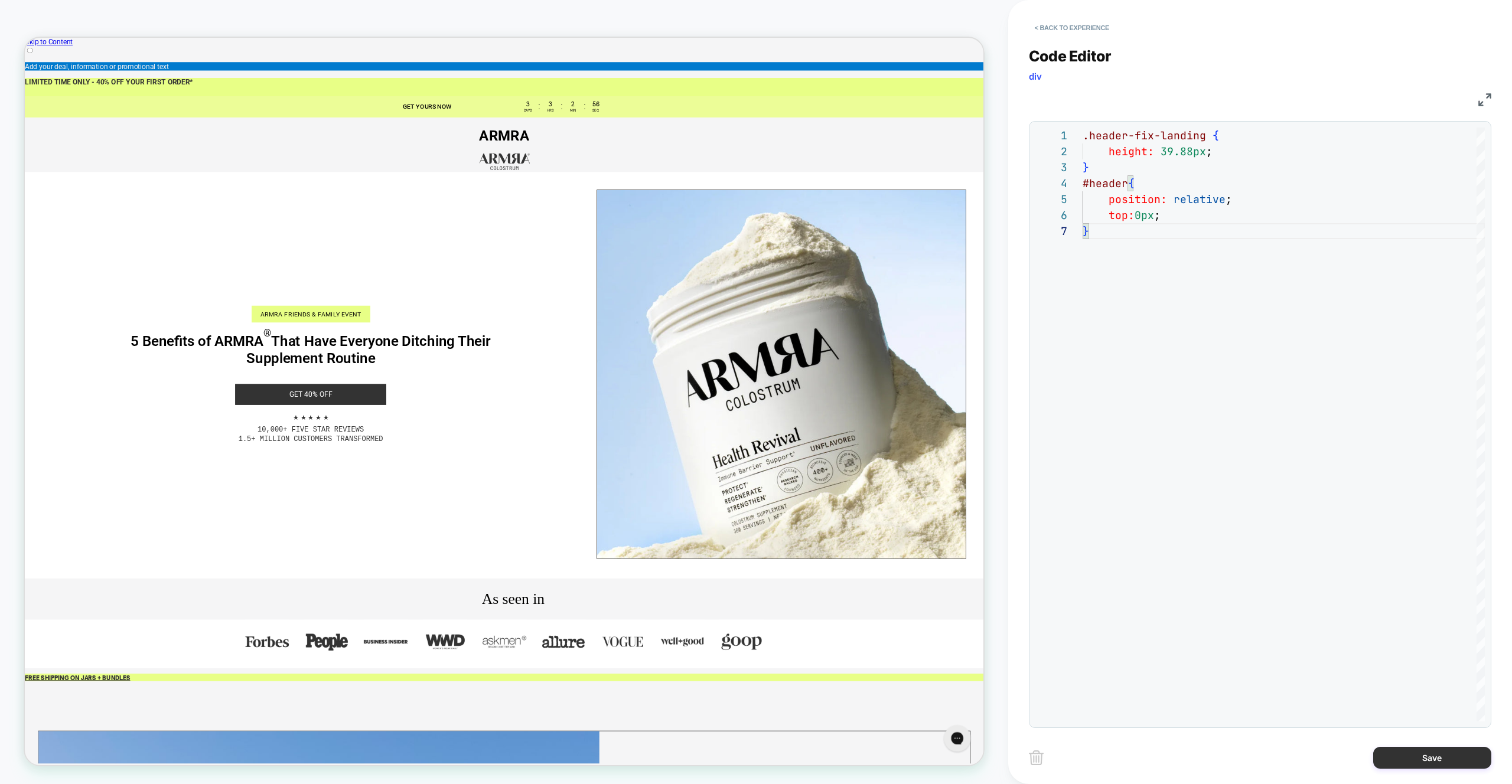
type textarea "**********"
click at [1449, 760] on button "Save" at bounding box center [1432, 757] width 118 height 22
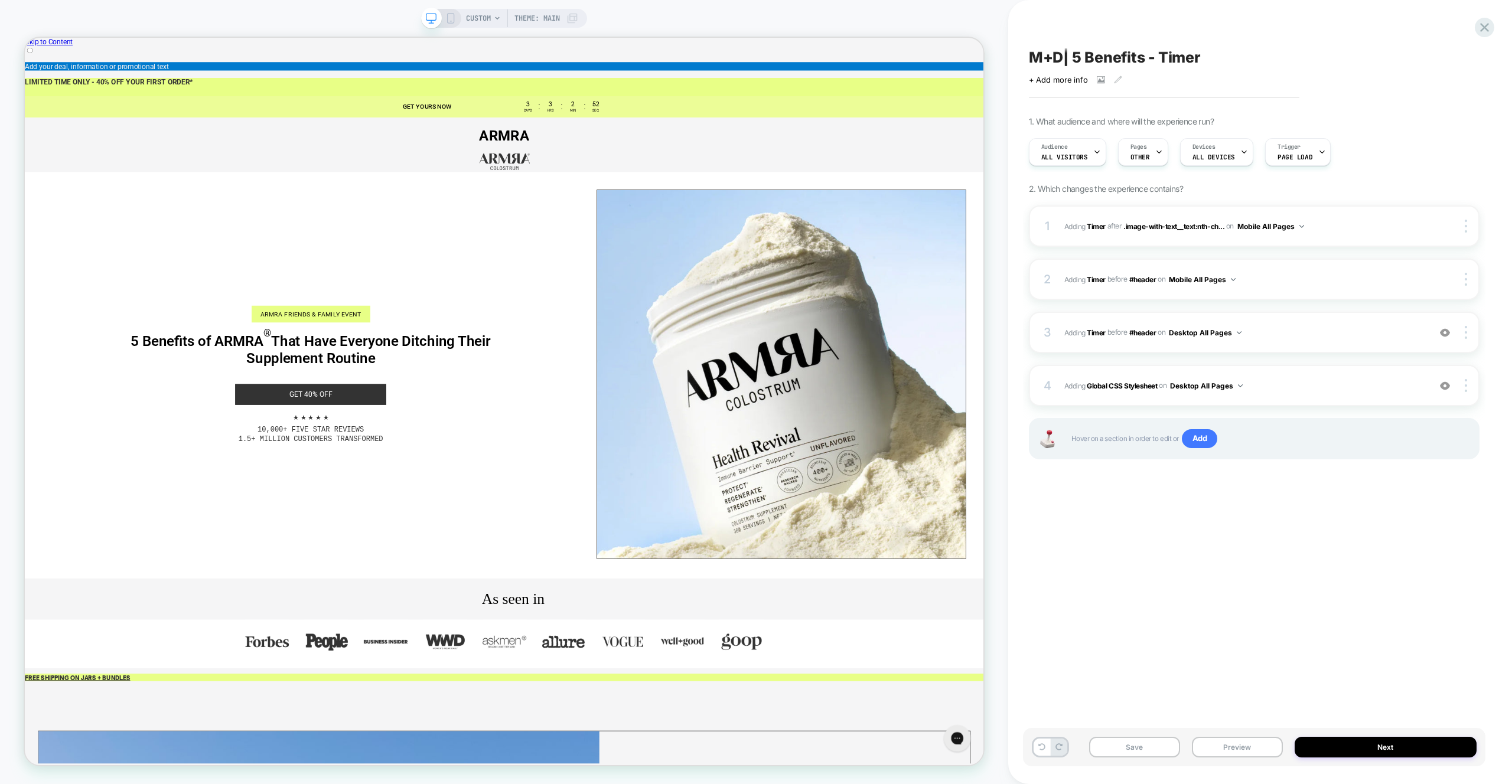
click at [453, 19] on rect at bounding box center [450, 18] width 6 height 9
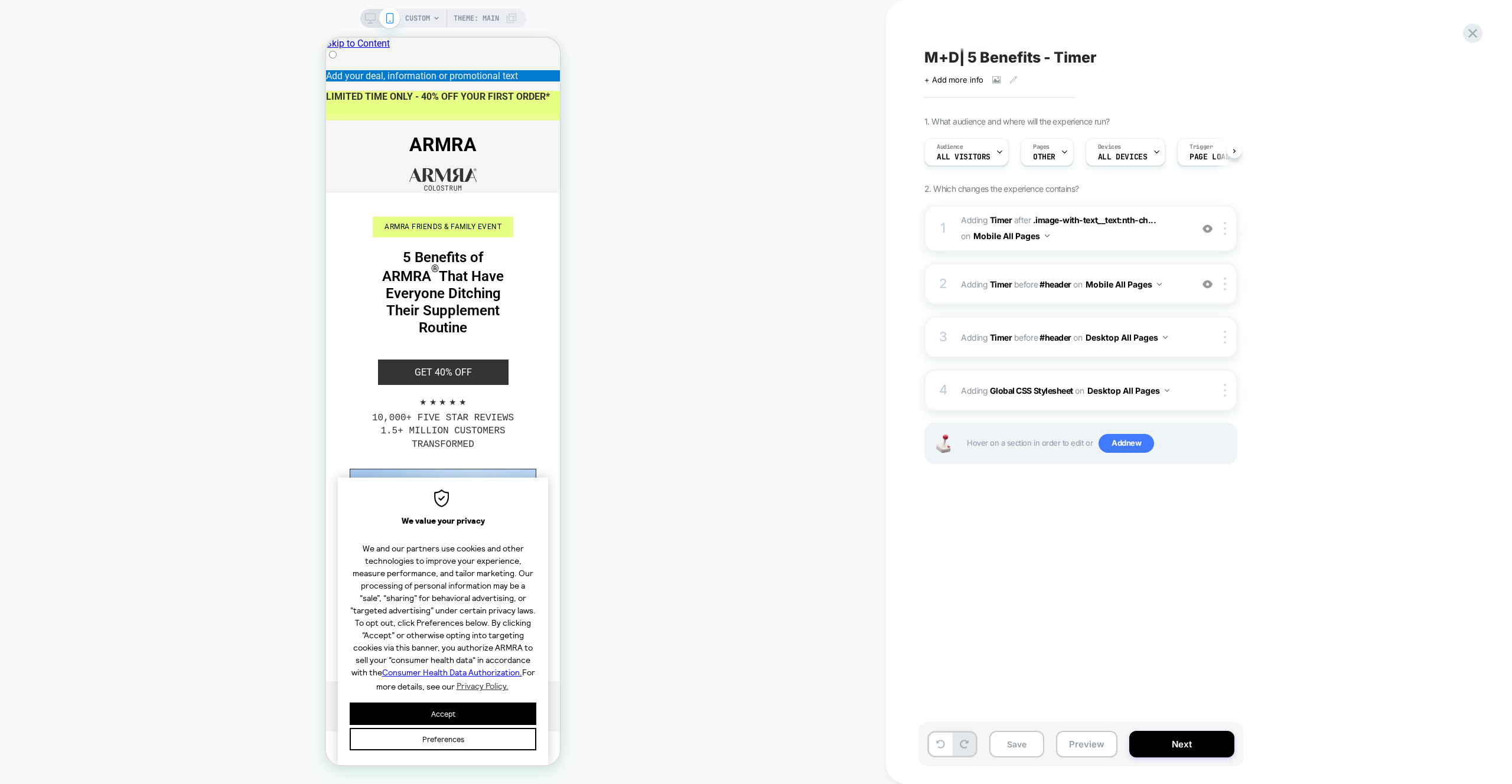
scroll to position [0, 1]
click at [1219, 393] on div at bounding box center [1227, 390] width 19 height 13
click at [1231, 449] on div "Target All Devices" at bounding box center [1226, 452] width 105 height 32
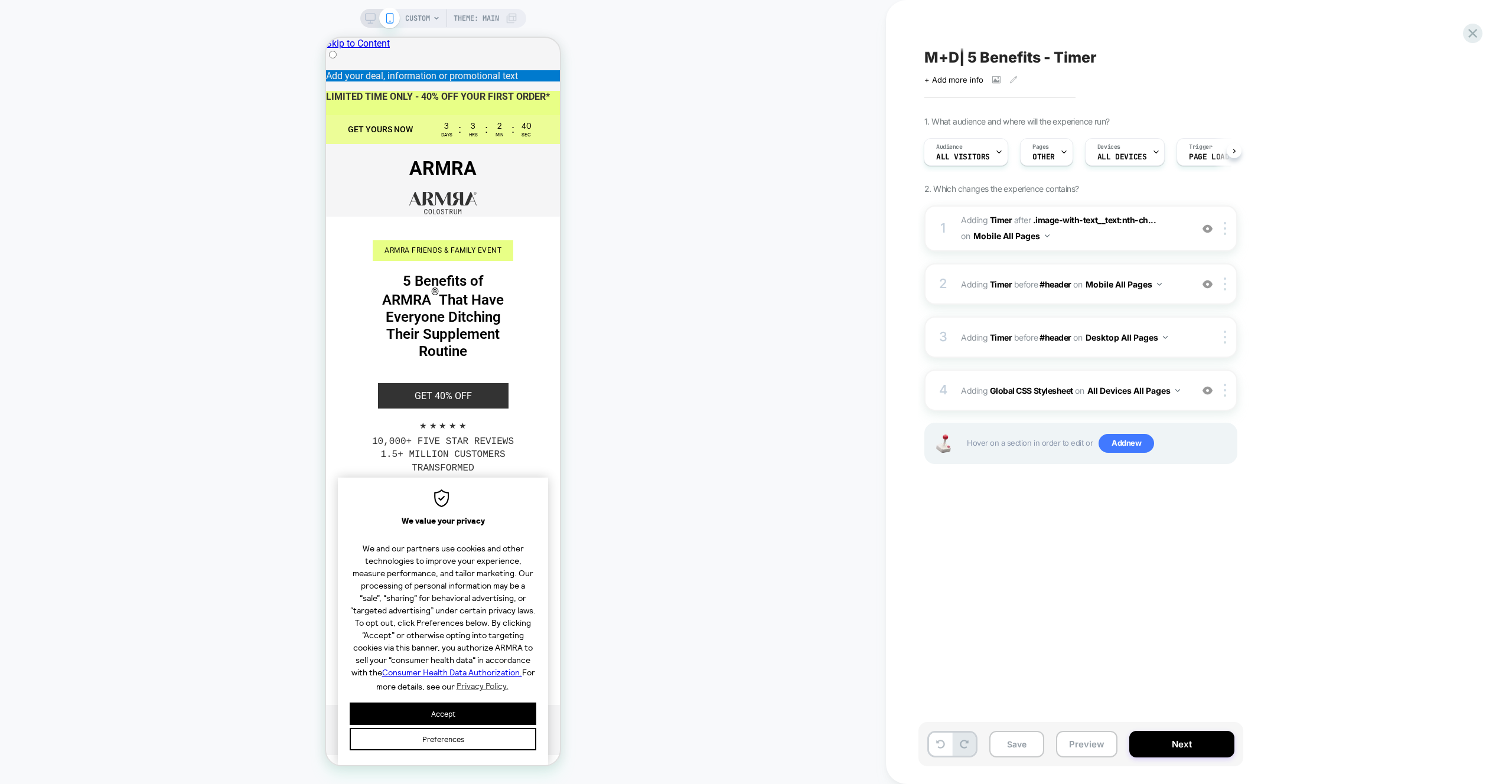
click at [744, 340] on div "CUSTOM Theme: MAIN" at bounding box center [443, 392] width 886 height 760
click at [1086, 745] on button "Preview" at bounding box center [1086, 744] width 62 height 27
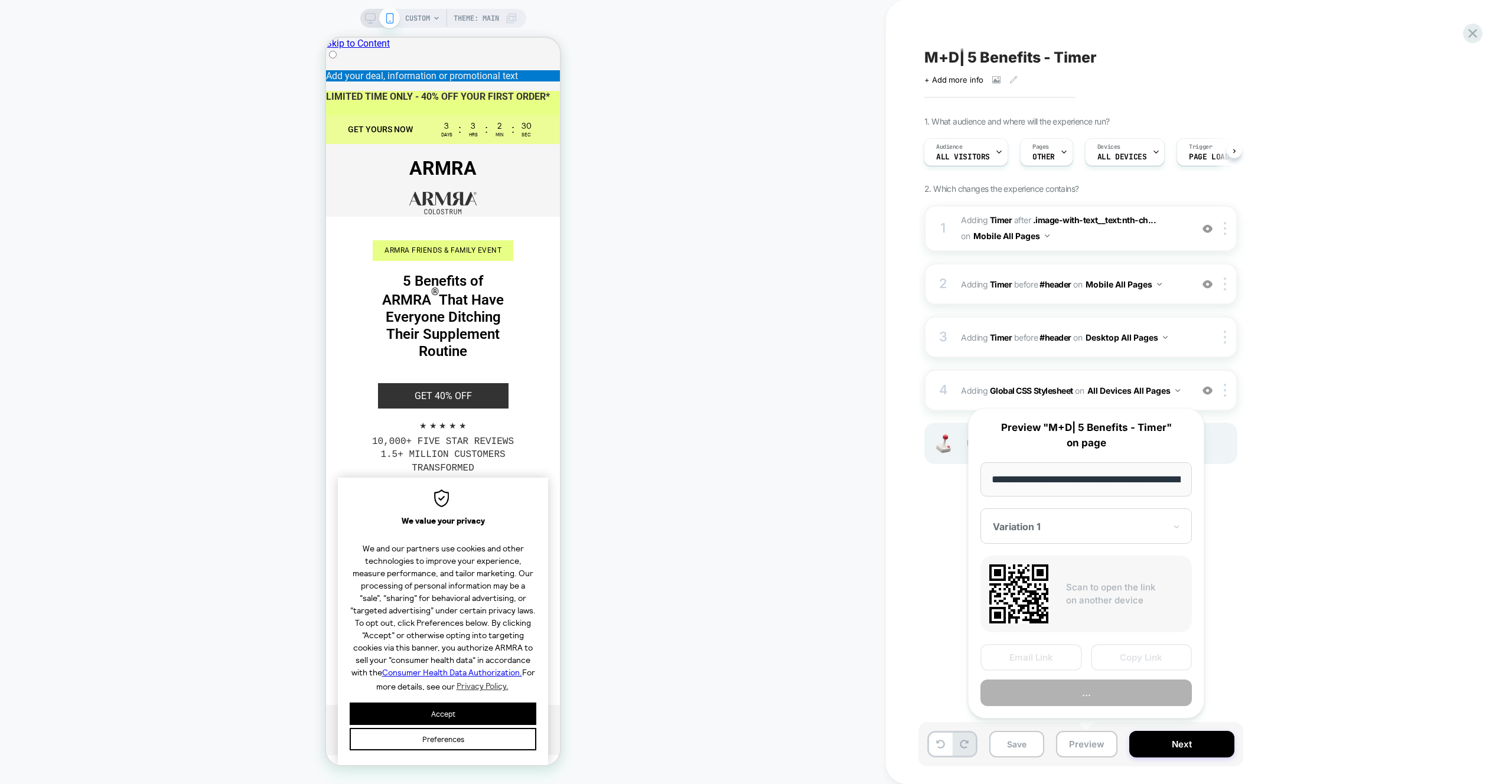
scroll to position [0, 176]
click at [1094, 699] on button "Preview" at bounding box center [1086, 693] width 211 height 27
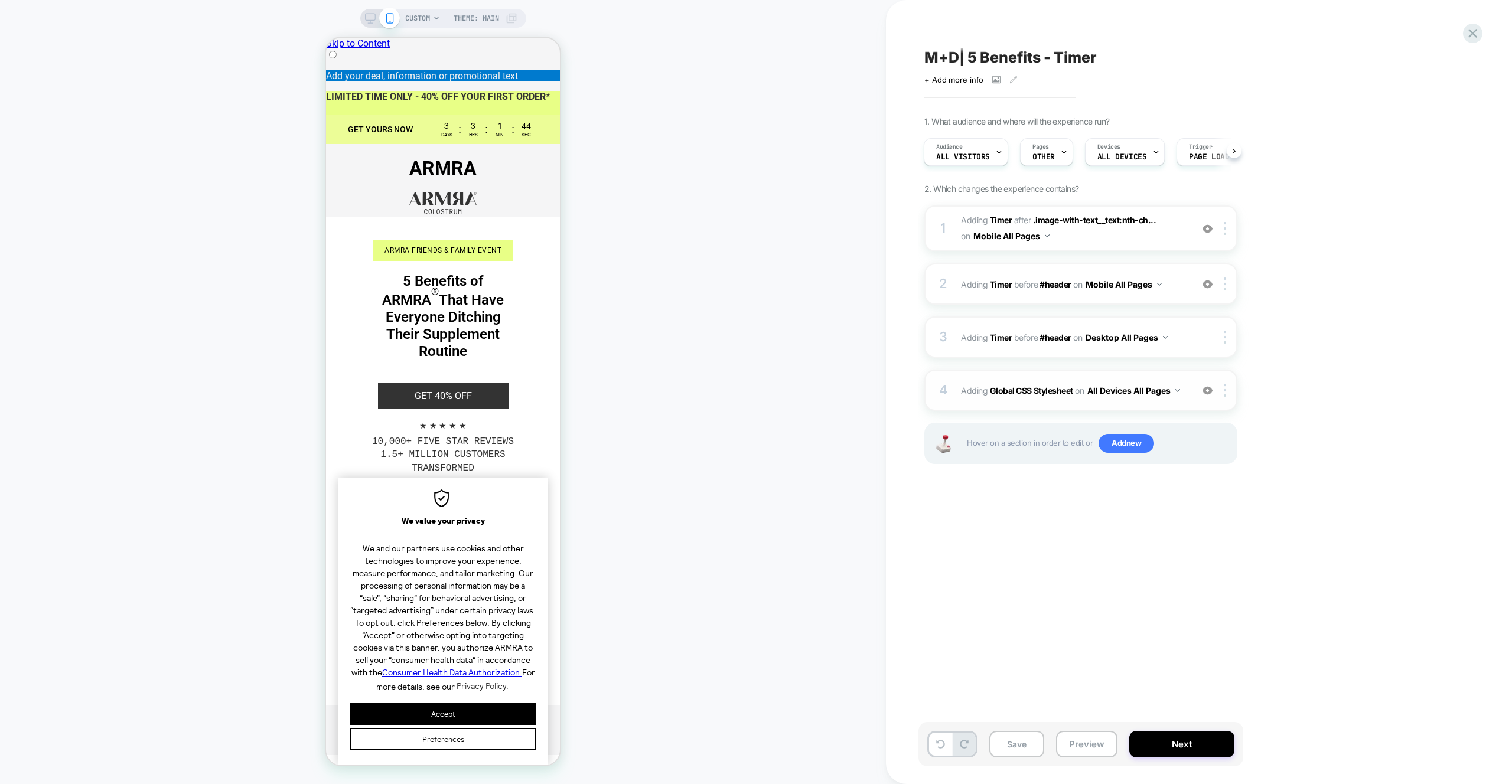
click at [1153, 405] on div "4 Adding Global CSS Stylesheet on All Devices All Pages Add Before Add After Ta…" at bounding box center [1081, 390] width 313 height 42
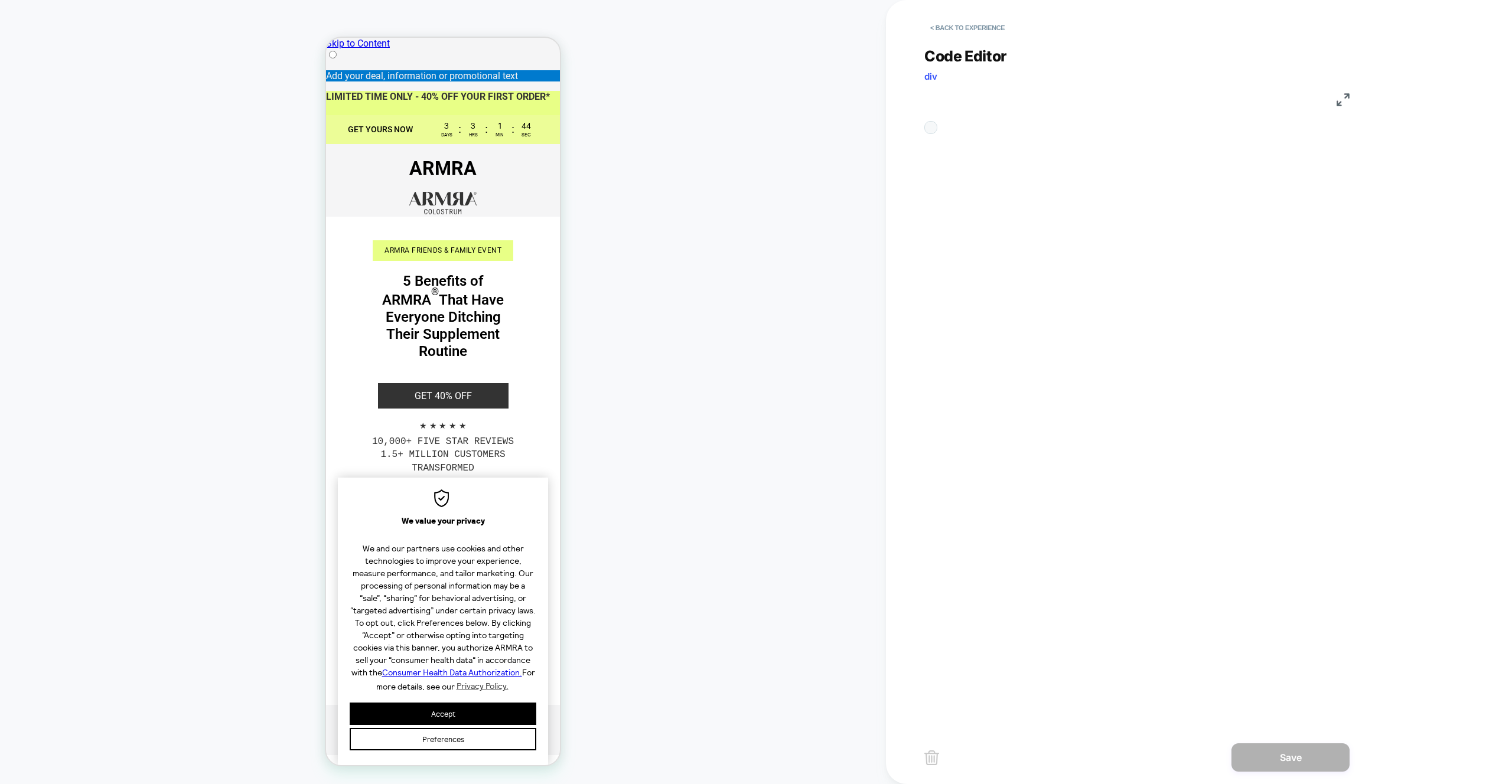
scroll to position [112, 0]
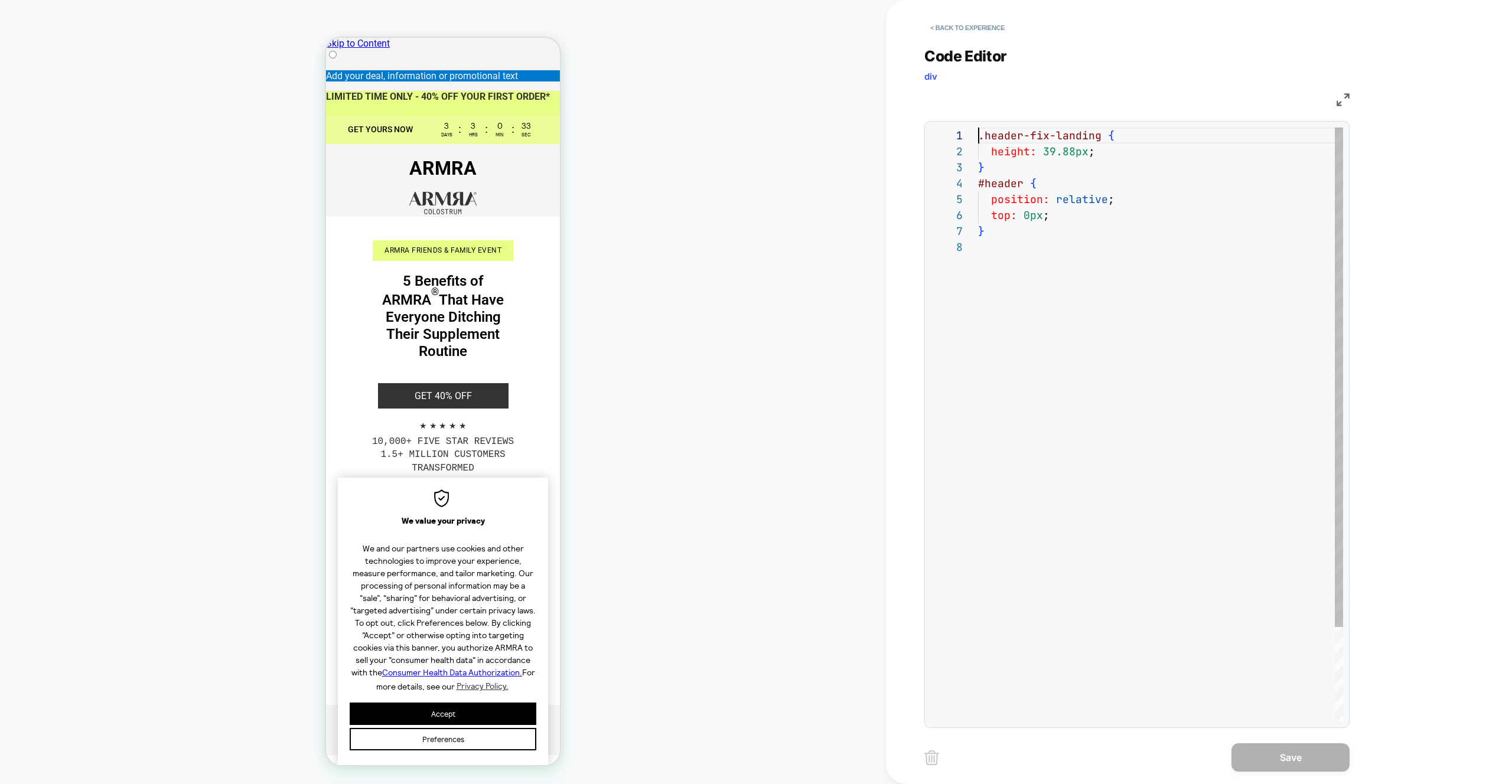
click at [979, 137] on div ".header-fix-landing { height: 39.88px ; } #header { position: relative ; top: 0…" at bounding box center [1160, 480] width 365 height 706
click at [1092, 130] on div ".header-fix-landing { height: 39.88px ; } #header { position: relative ; top: 0…" at bounding box center [1160, 480] width 365 height 706
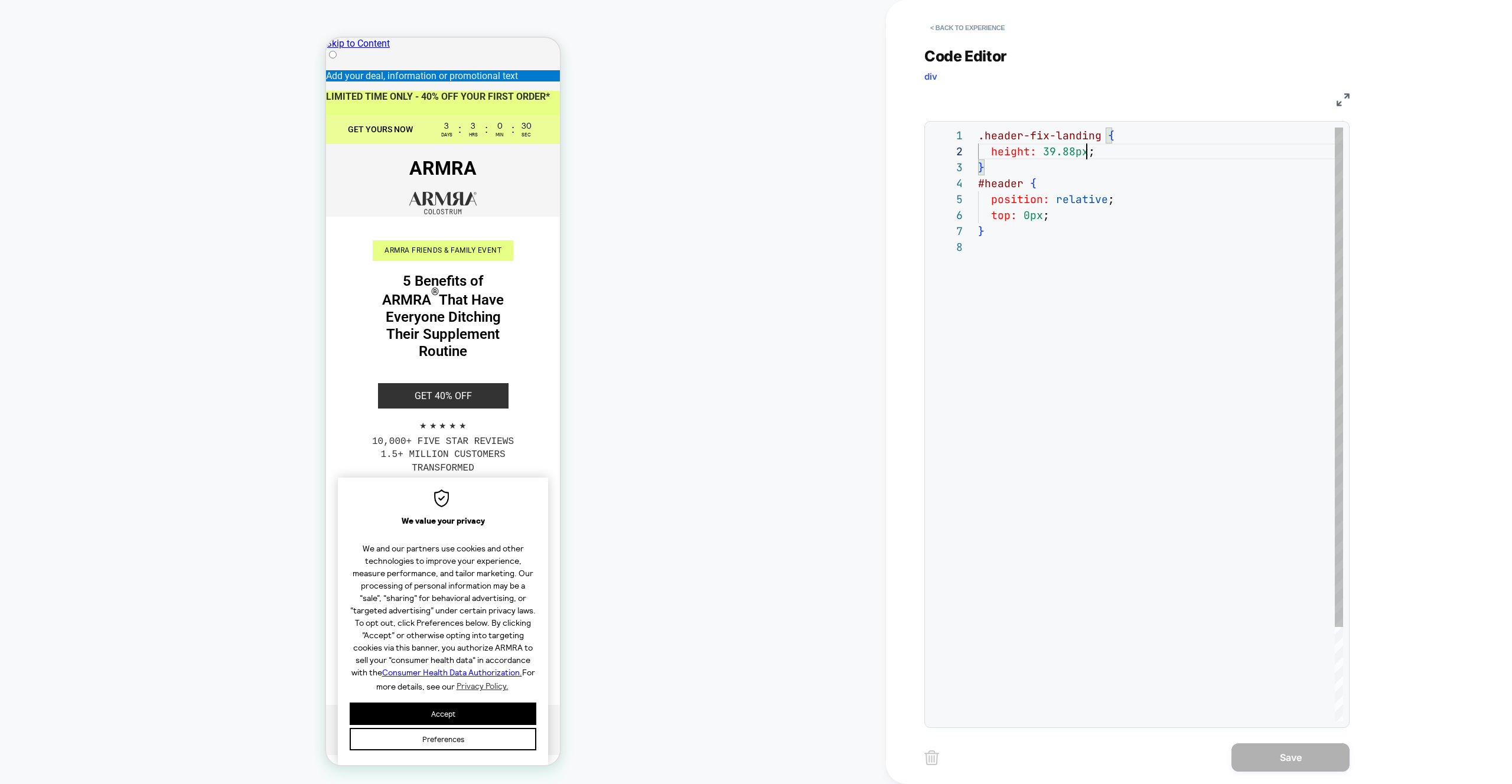
click at [1089, 144] on div ".header-fix-landing { height: 39.88px ; } #header { position: relative ; top: 0…" at bounding box center [1160, 480] width 365 height 706
click at [1030, 133] on div ".header-fix-landing { height: 39.88px ; } #header { position: relative ; top: 0…" at bounding box center [1160, 480] width 365 height 706
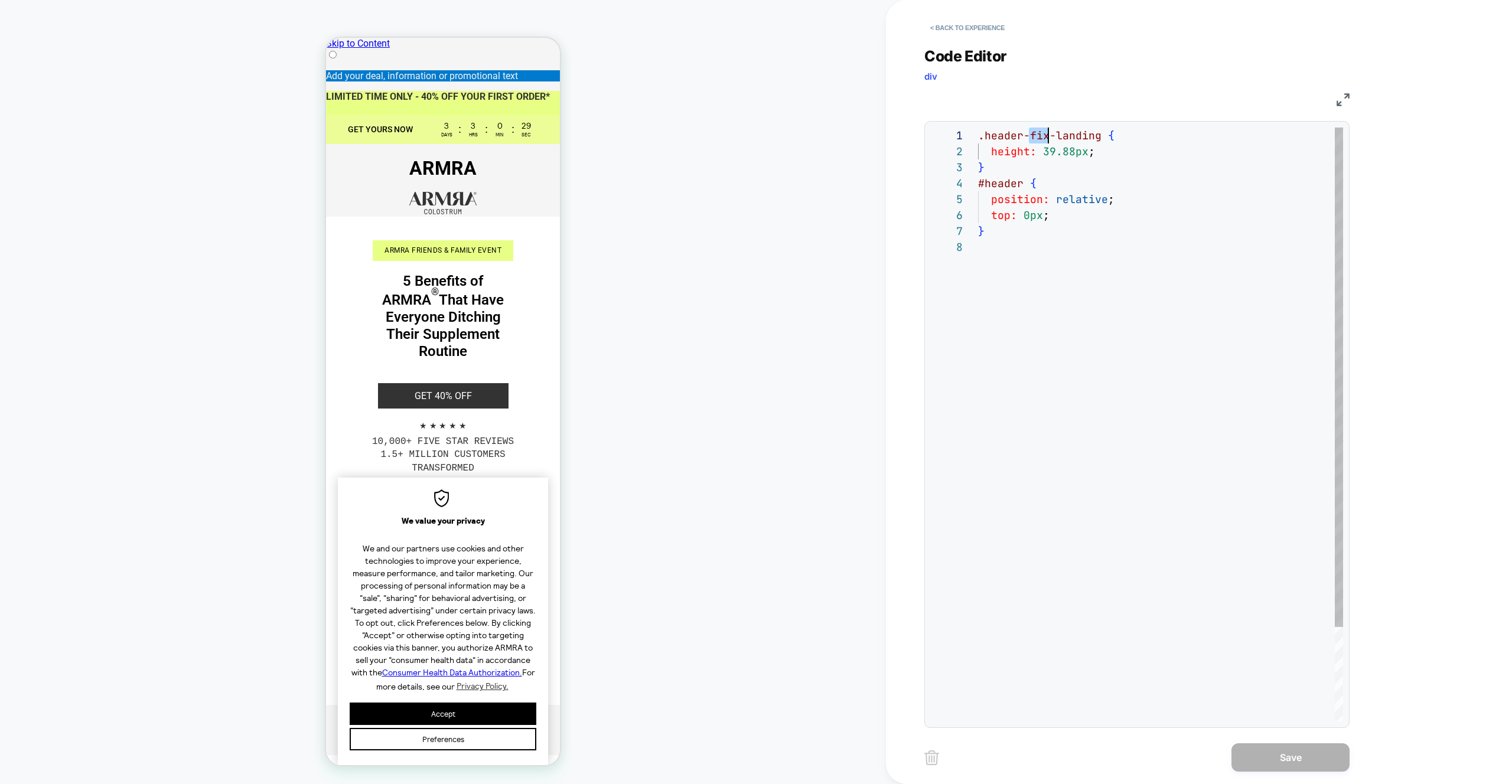
click at [1030, 133] on div ".header-fix-landing { height: 39.88px ; } #header { position: relative ; top: 0…" at bounding box center [1160, 480] width 365 height 706
click at [1093, 185] on div ".header-fix-landing { height: 39.88px ; } #header { position: relative ; top: 0…" at bounding box center [1160, 480] width 365 height 706
drag, startPoint x: 1101, startPoint y: 134, endPoint x: 983, endPoint y: 133, distance: 118.0
click at [983, 133] on div ".header-fix-landing { height: 39.88px ; } #header { position: relative ; top: 0…" at bounding box center [1160, 480] width 365 height 706
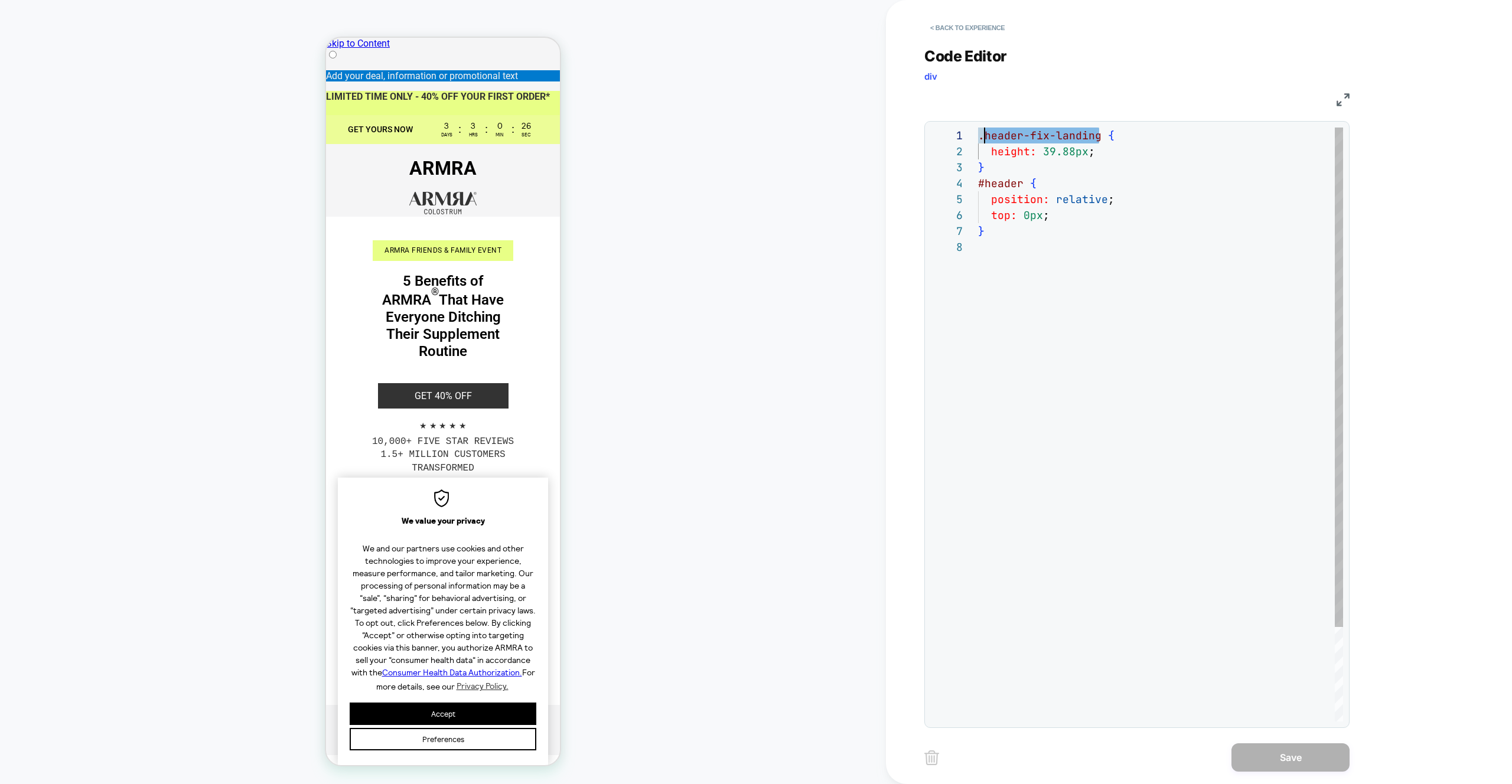
click at [983, 133] on div ".header-fix-landing { height: 39.88px ; } #header { position: relative ; top: 0…" at bounding box center [1160, 480] width 365 height 706
click at [1088, 166] on div ".header-fix-landing { height: 39.88px ; } #header { position: relative ; top: 0…" at bounding box center [1160, 480] width 365 height 706
drag, startPoint x: 1098, startPoint y: 139, endPoint x: 972, endPoint y: 140, distance: 126.0
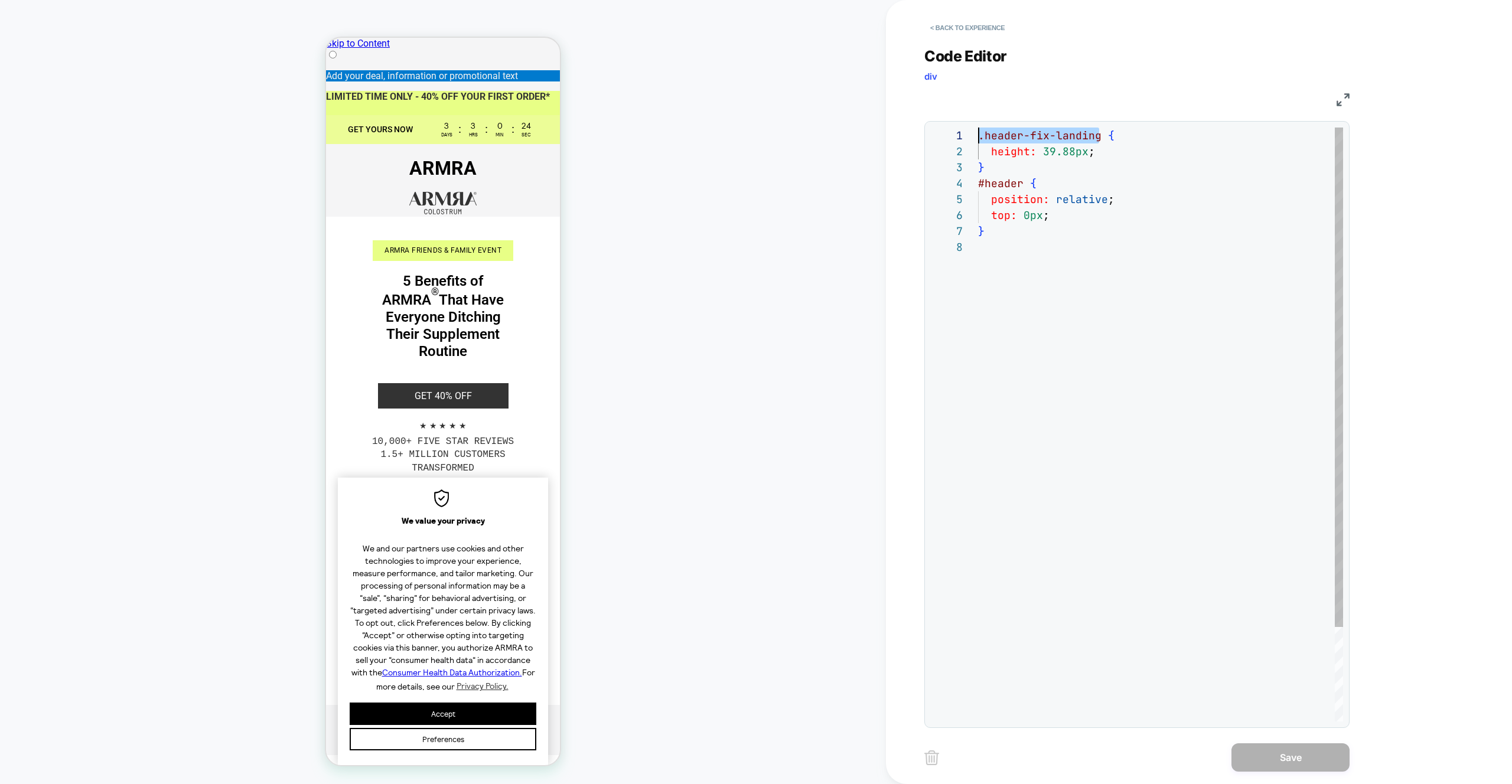
click at [978, 140] on div ".header-fix-landing { height: 39.88px ; } #header { position: relative ; top: 0…" at bounding box center [1160, 480] width 365 height 706
click at [1121, 325] on div ".header-fix-landing { height: 39.88px ; } #header { position: relative ; top: 0…" at bounding box center [1160, 480] width 365 height 706
click at [982, 130] on div ".header-fix-landing { height: 39.88px ; } #header { position: relative ; top: 0…" at bounding box center [1160, 480] width 365 height 706
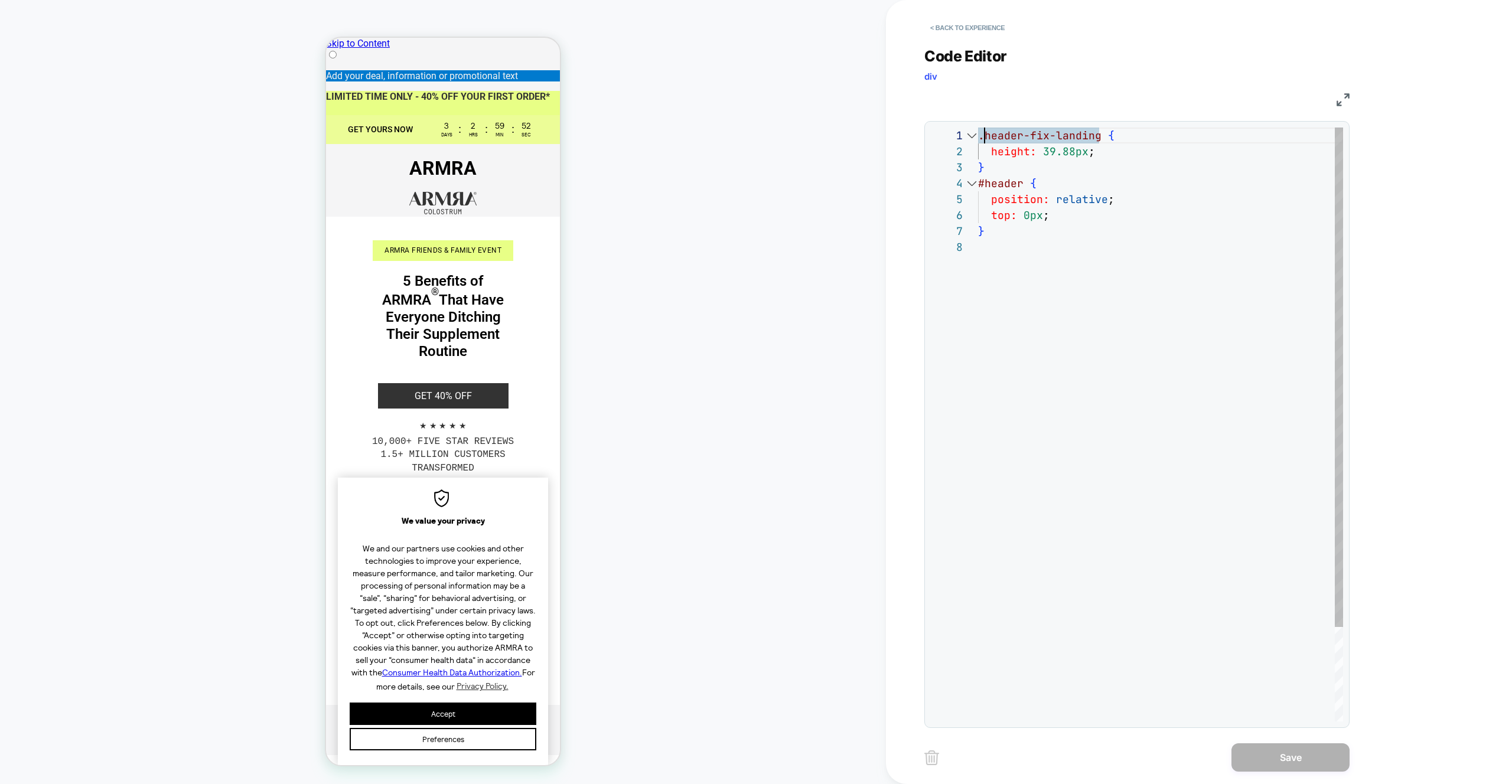
click at [977, 136] on div at bounding box center [971, 135] width 16 height 16
click at [976, 137] on div at bounding box center [971, 135] width 16 height 16
click at [981, 139] on div ".header-fix-landing { height: 39.88px ; } #header { position: relative ; top: 0…" at bounding box center [1160, 480] width 365 height 706
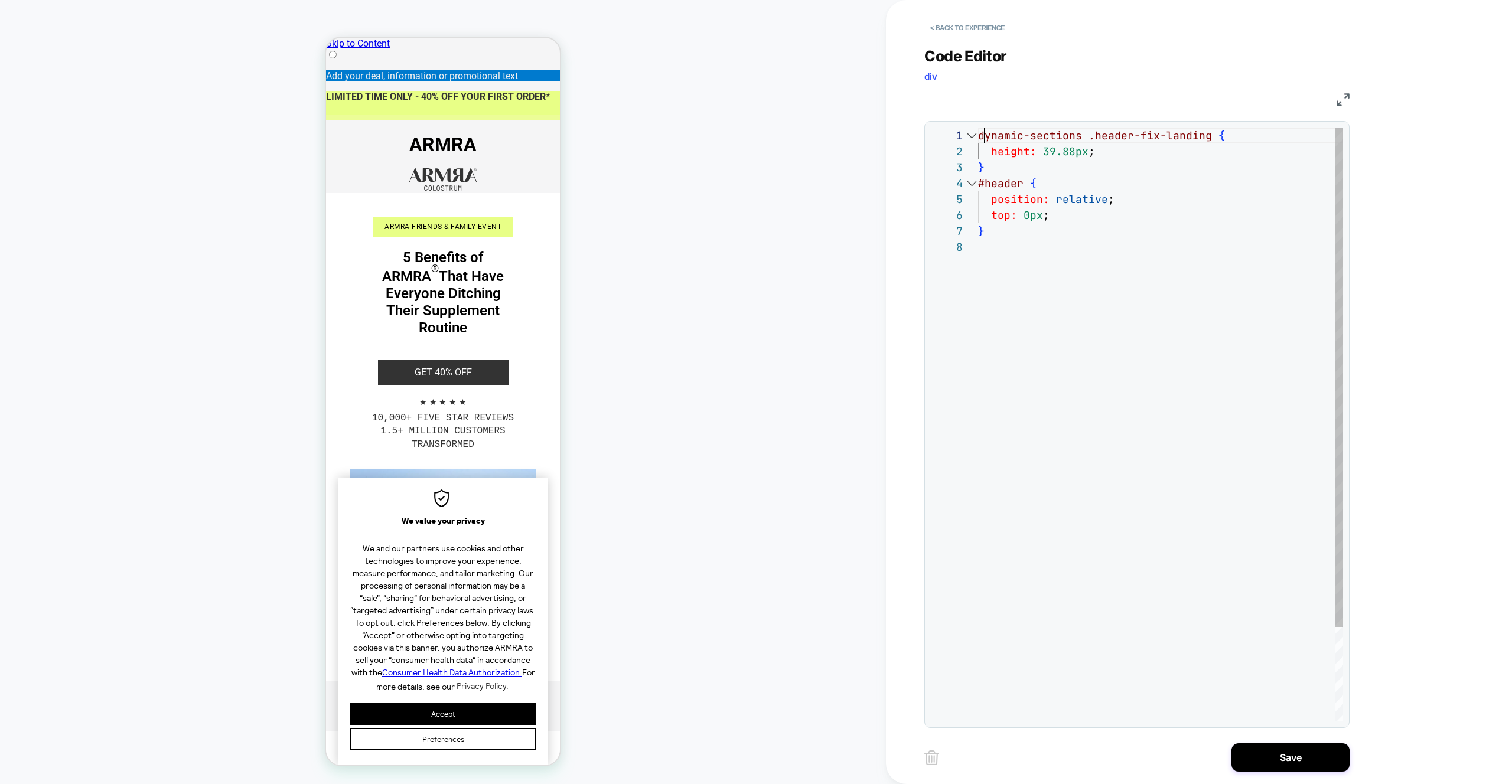
click at [982, 137] on div "dynamic-sections .header-fix-landing { height: 39.88px ; } #header { position: …" at bounding box center [1160, 480] width 365 height 706
click at [1061, 396] on div ".dynamic-sections .header-fix-landing { height: 39.88px ; } #header { position:…" at bounding box center [1160, 480] width 365 height 706
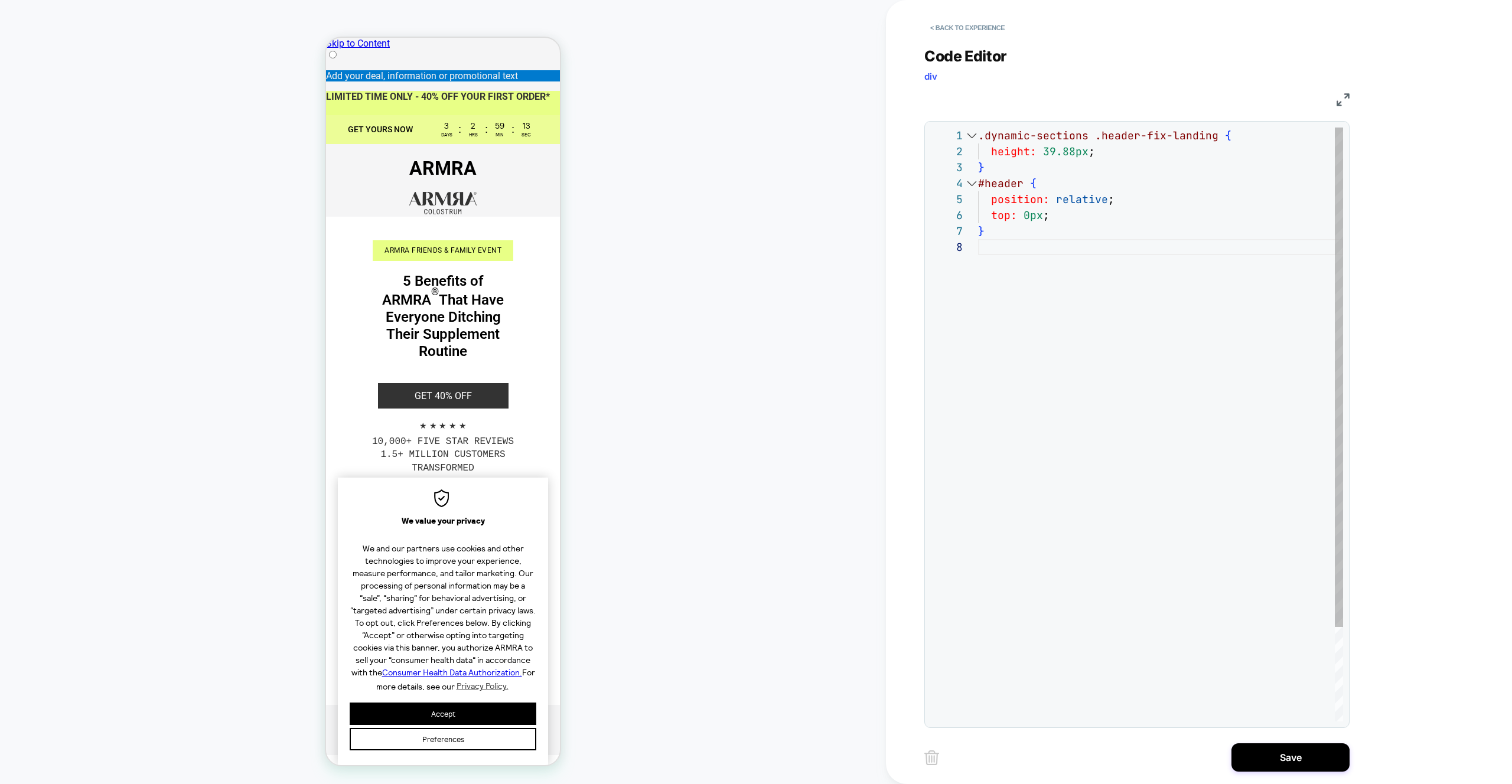
scroll to position [48, 0]
click at [980, 186] on div ".dynamic-sections .header-fix-landing { height: 39.88px ; } #header { position:…" at bounding box center [1160, 480] width 365 height 706
click at [1140, 357] on div ".dynamic-sections .header-fix-landing { height: 39.88px ; } .dynamic-sections #…" at bounding box center [1160, 480] width 365 height 706
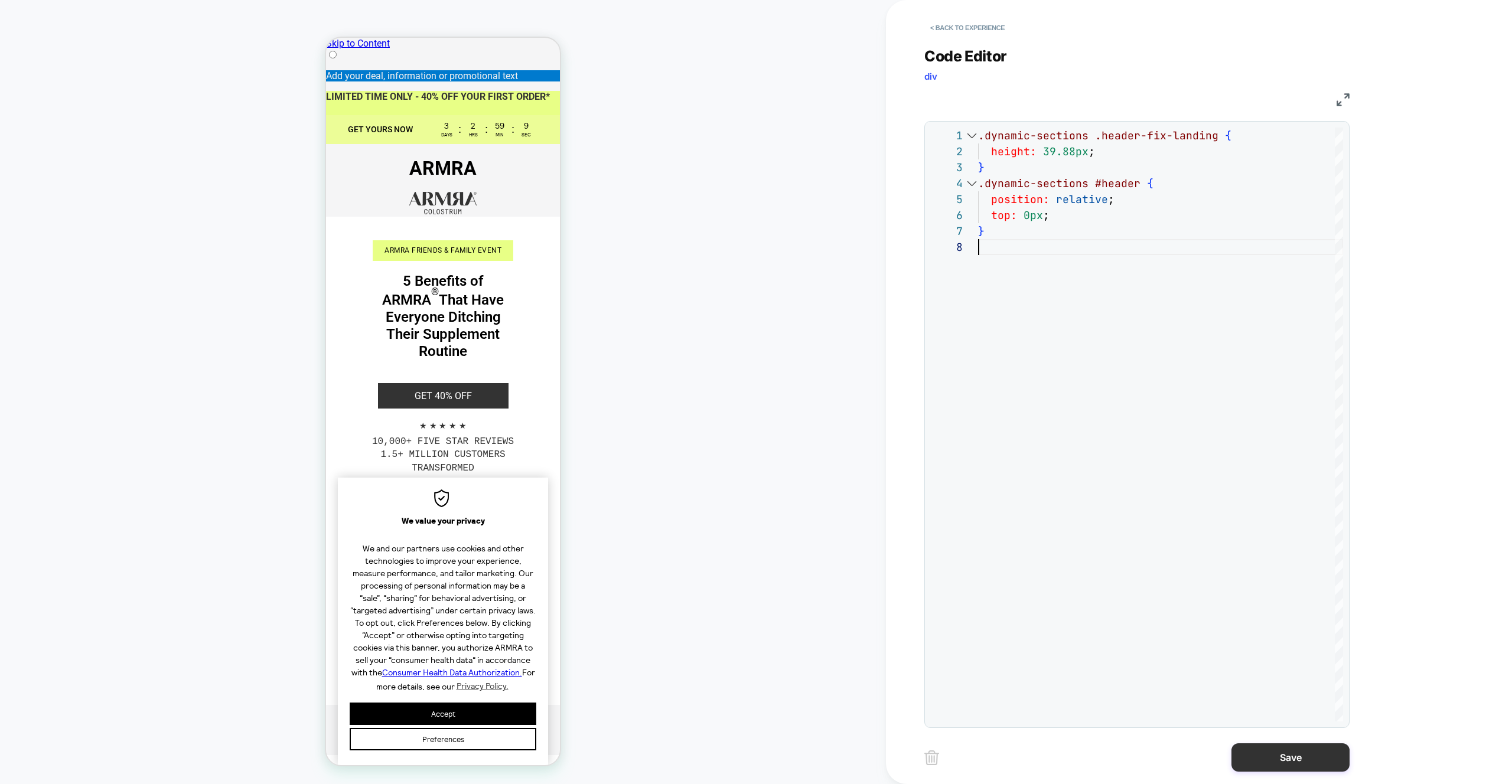
type textarea "**********"
click at [1272, 757] on button "Save" at bounding box center [1291, 758] width 118 height 29
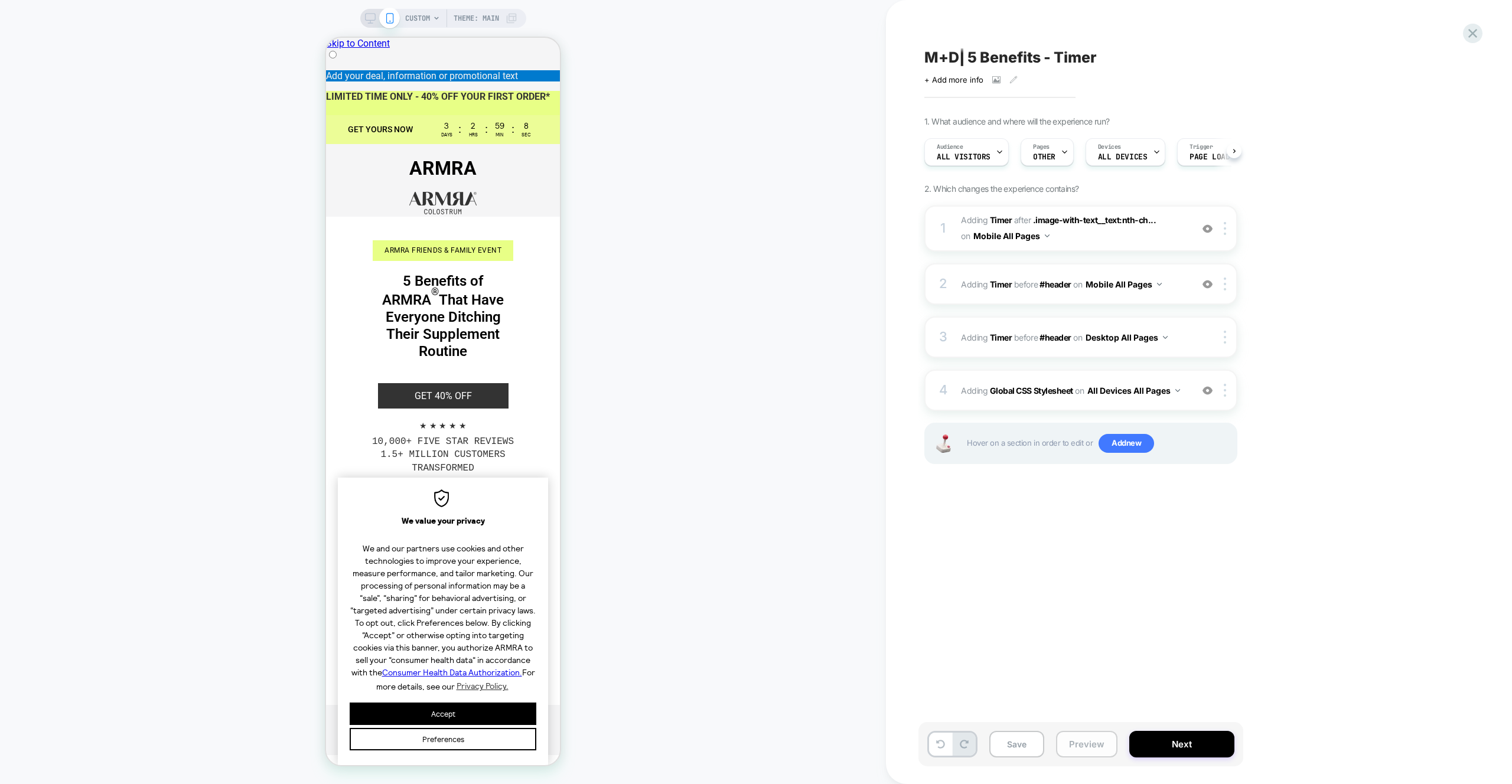
scroll to position [0, 1]
click at [1061, 746] on button "Preview" at bounding box center [1086, 744] width 62 height 27
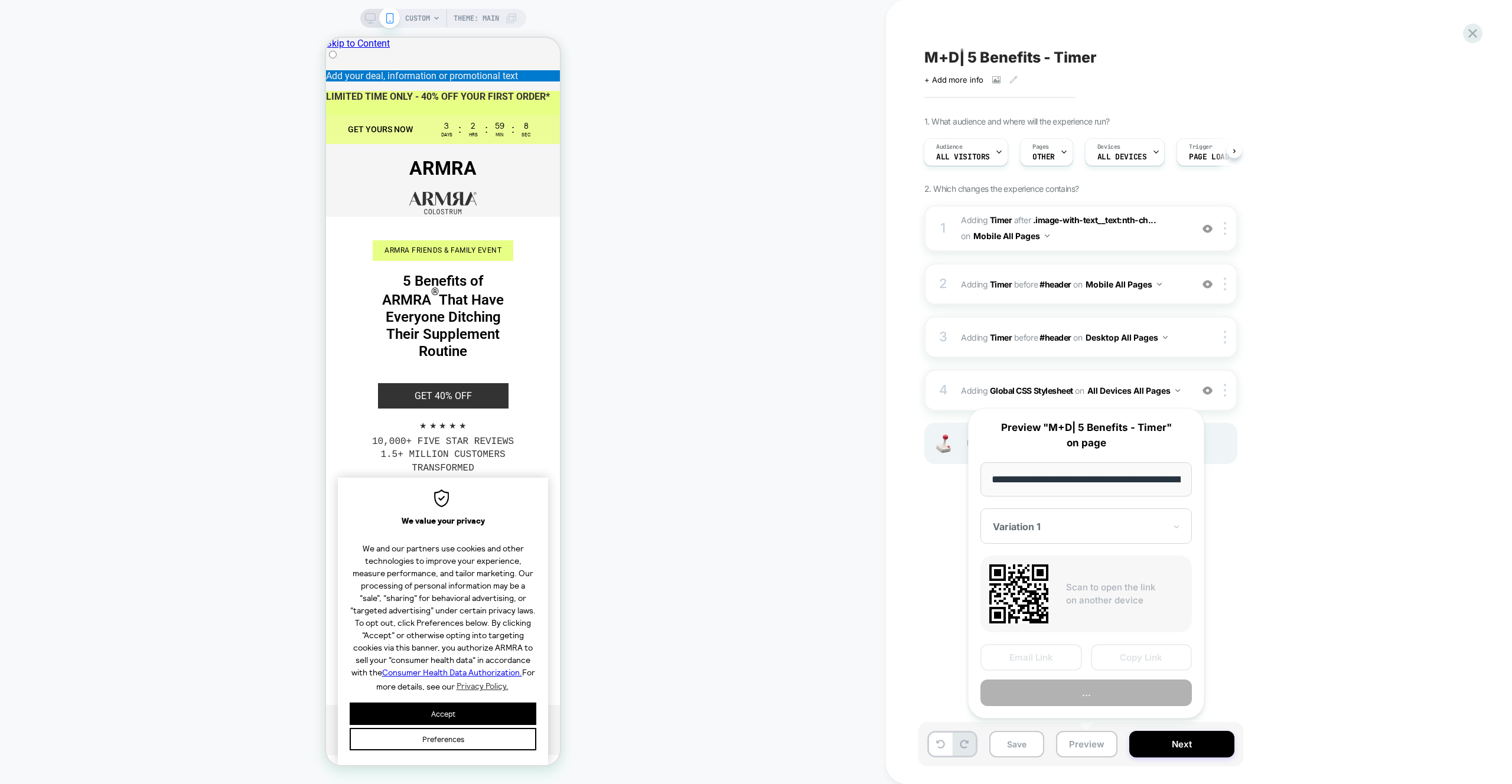
scroll to position [0, 176]
click at [1094, 696] on button "Preview" at bounding box center [1086, 693] width 211 height 27
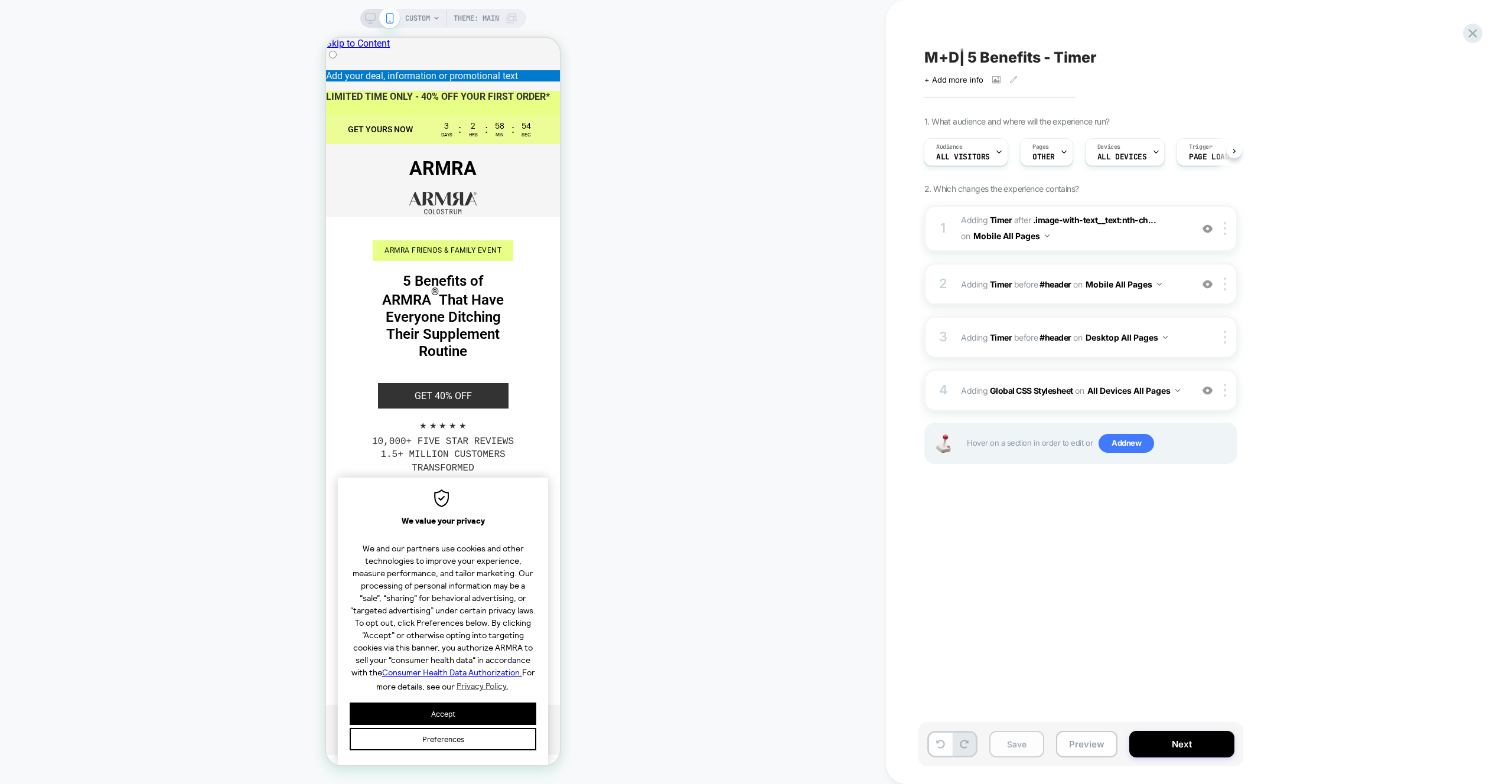
click at [1022, 744] on button "Save" at bounding box center [1017, 744] width 55 height 27
click at [759, 251] on div "CUSTOM Theme: MAIN" at bounding box center [443, 392] width 886 height 760
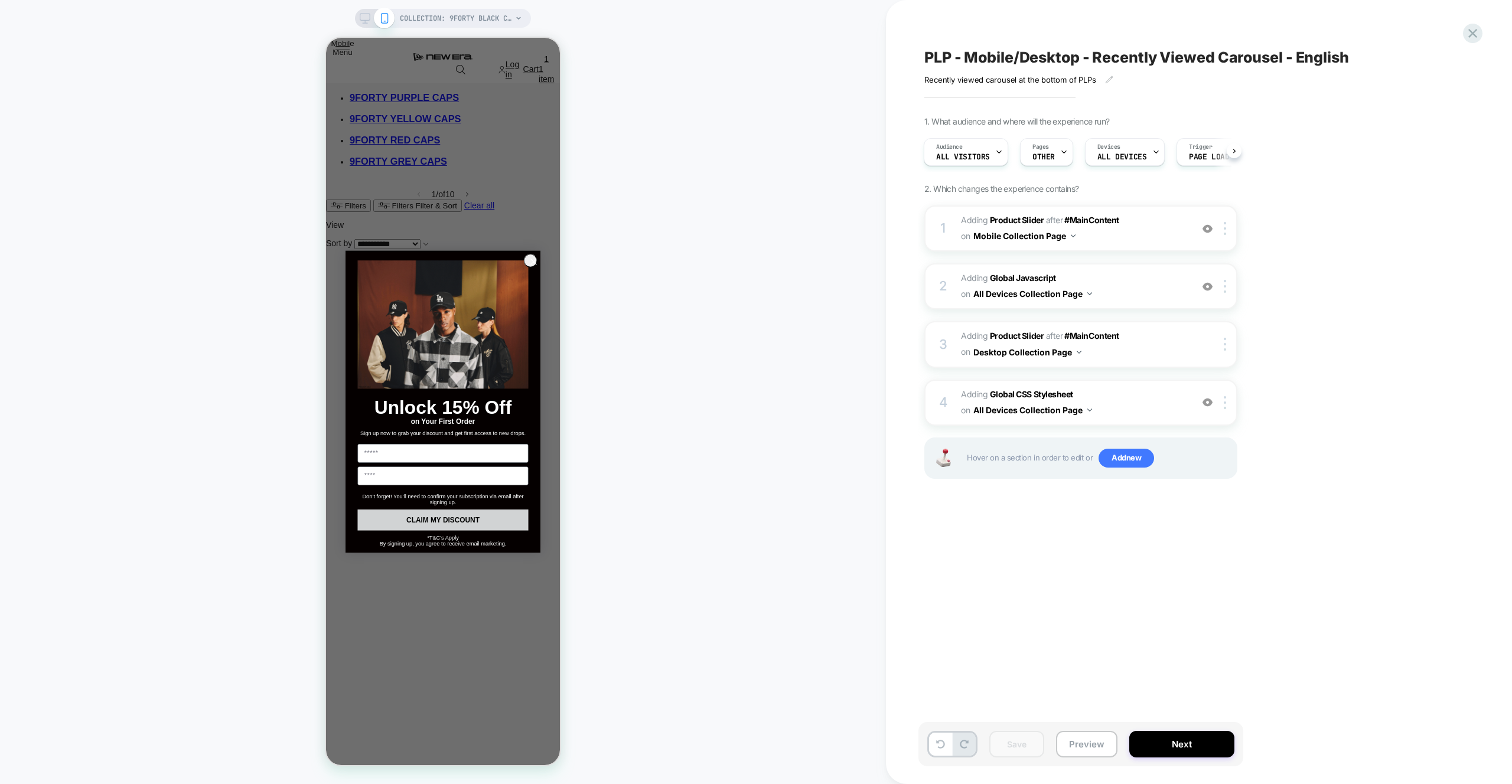
scroll to position [236, 0]
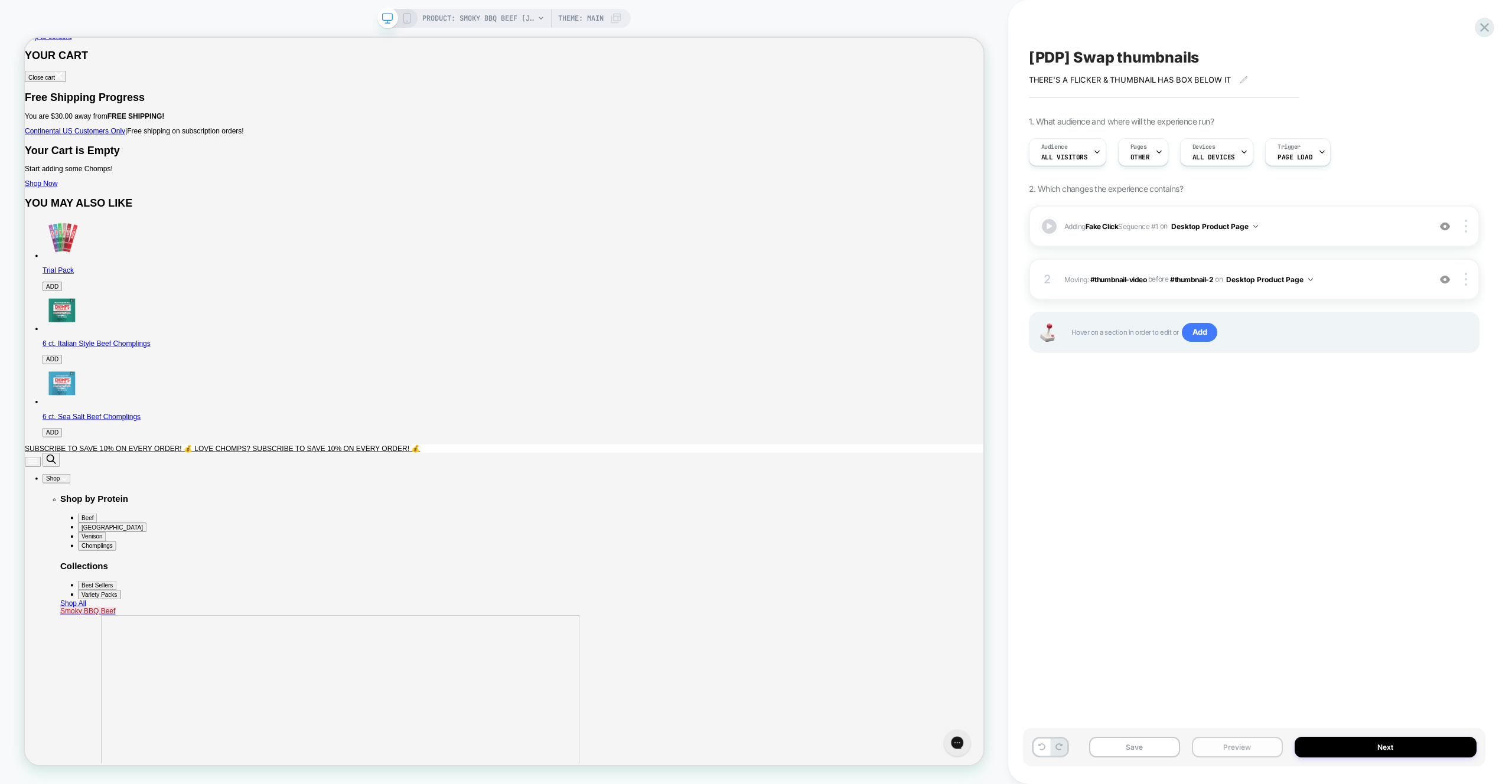
click at [1249, 750] on button "Preview" at bounding box center [1237, 747] width 91 height 21
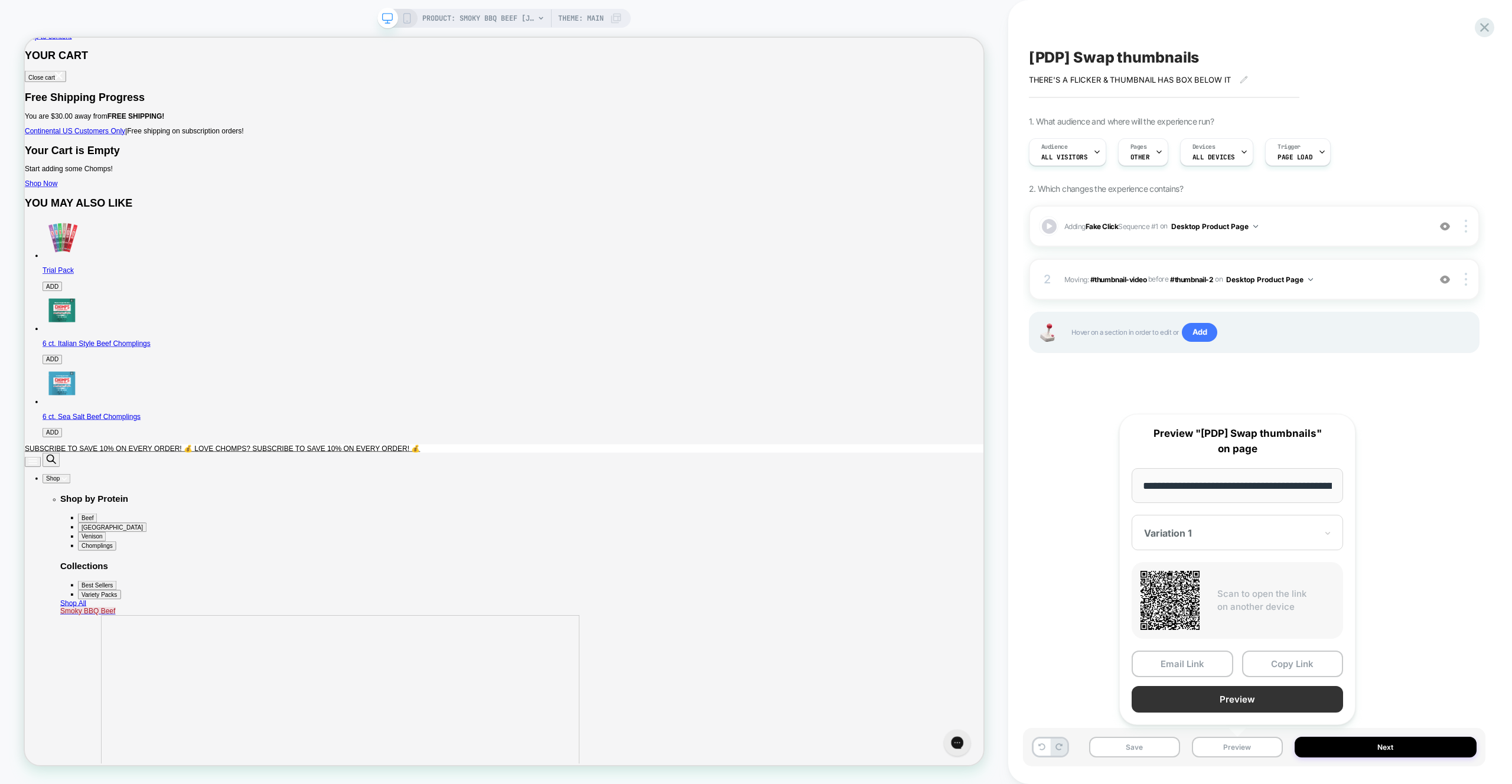
click at [1269, 704] on button "Preview" at bounding box center [1237, 699] width 211 height 27
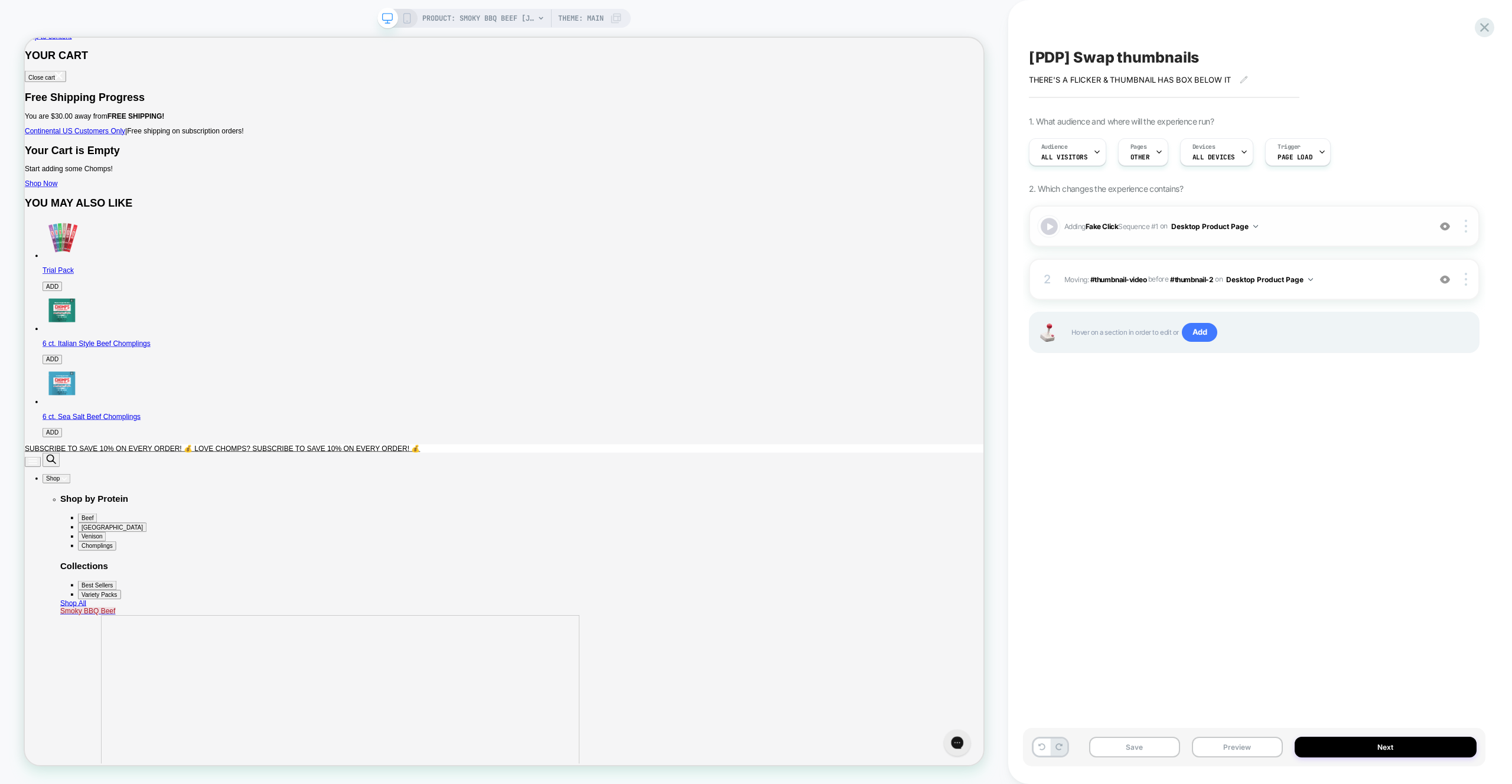
click at [1048, 228] on div at bounding box center [1050, 227] width 17 height 17
click at [1447, 230] on img at bounding box center [1445, 226] width 10 height 10
click at [1236, 755] on button "Preview" at bounding box center [1237, 747] width 91 height 21
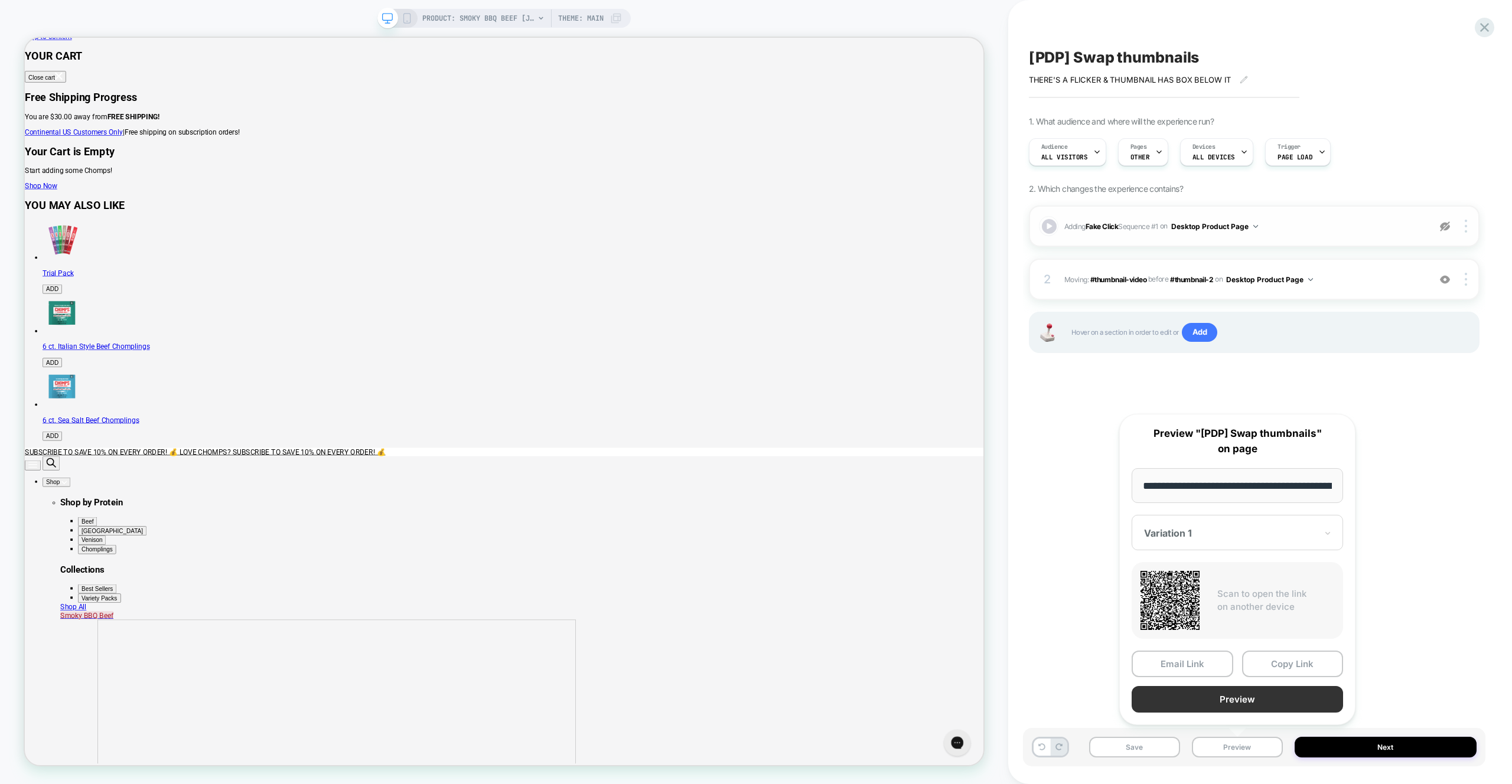
click at [1242, 708] on button "Preview" at bounding box center [1237, 699] width 211 height 27
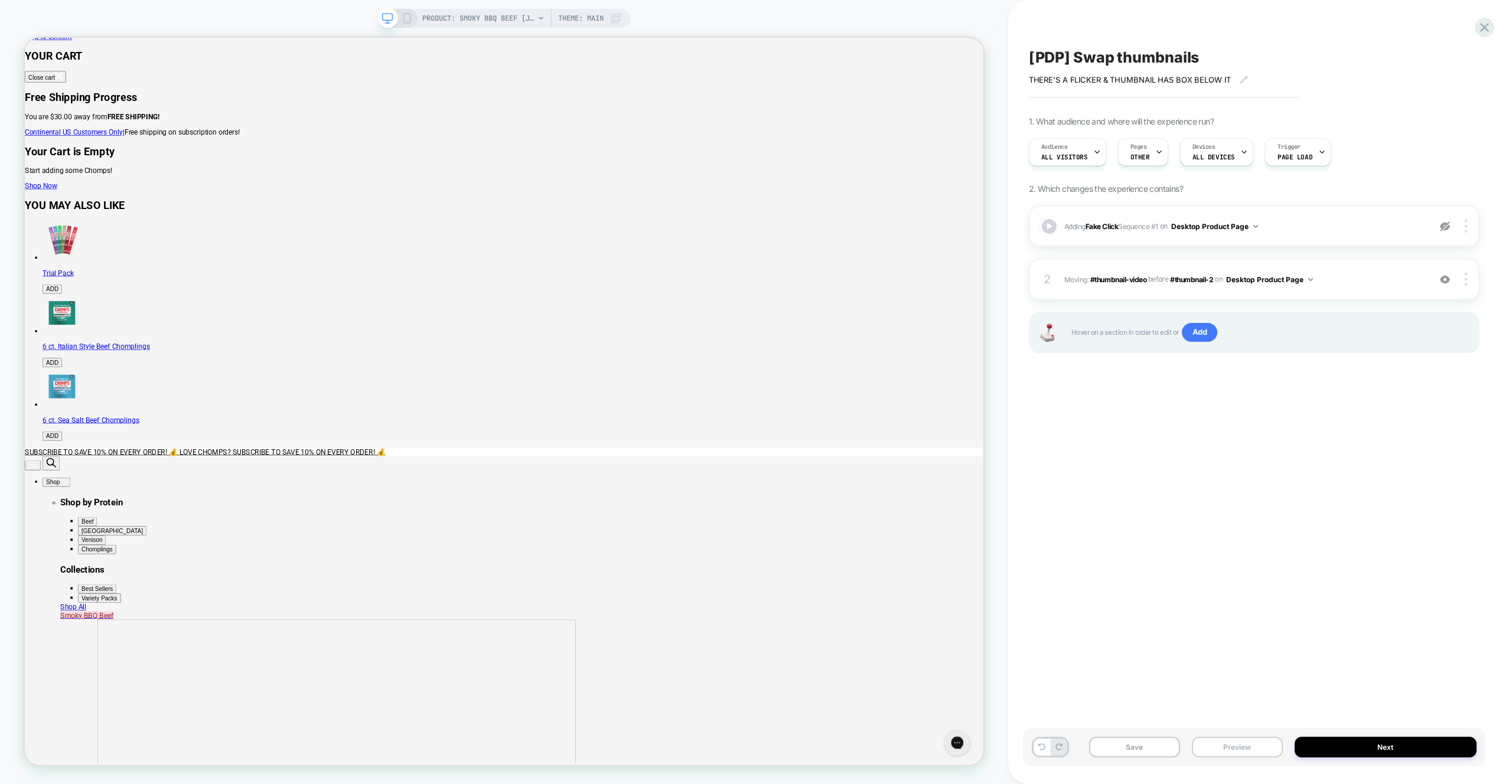
click at [1244, 751] on button "Preview" at bounding box center [1237, 747] width 91 height 21
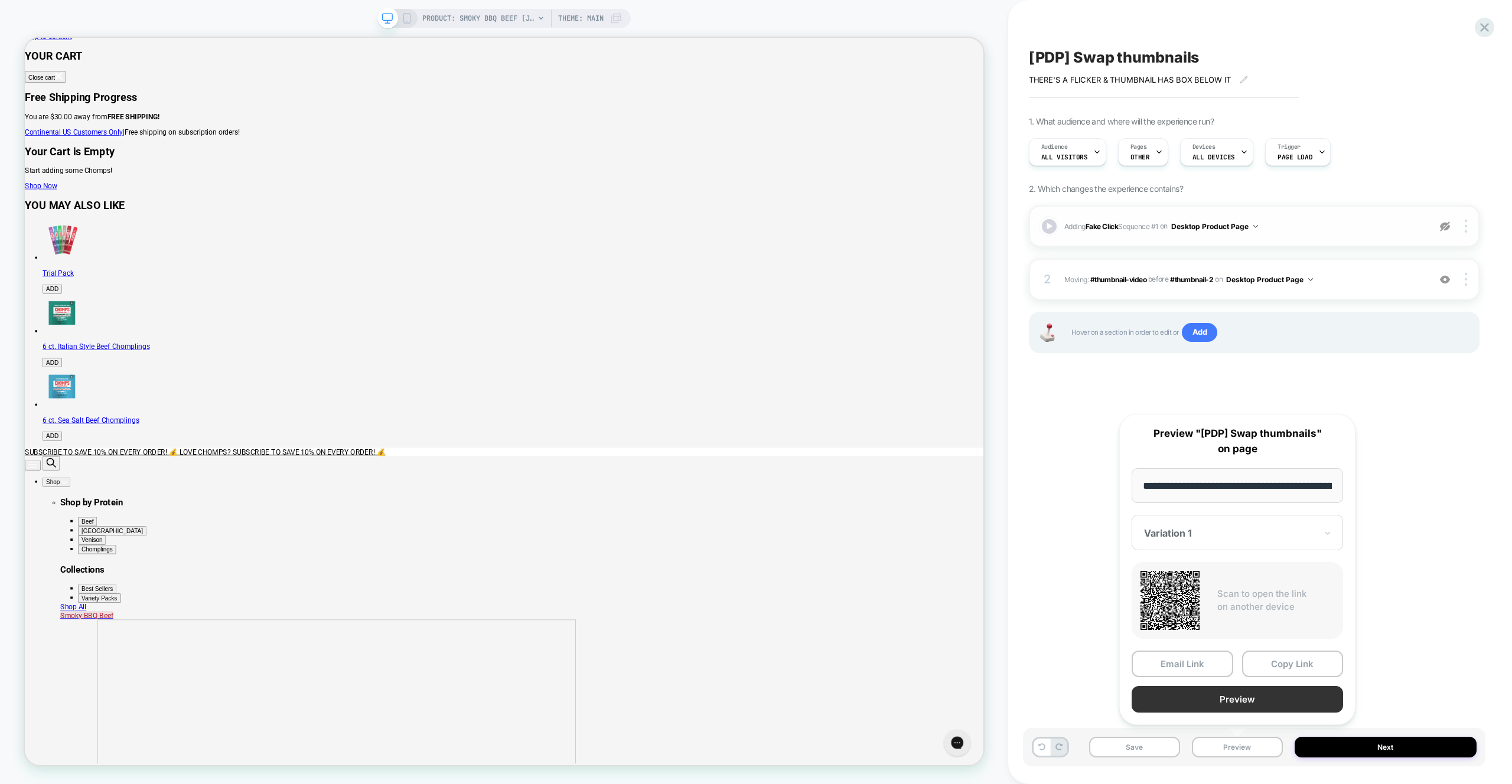
click at [1246, 697] on button "Preview" at bounding box center [1237, 699] width 211 height 27
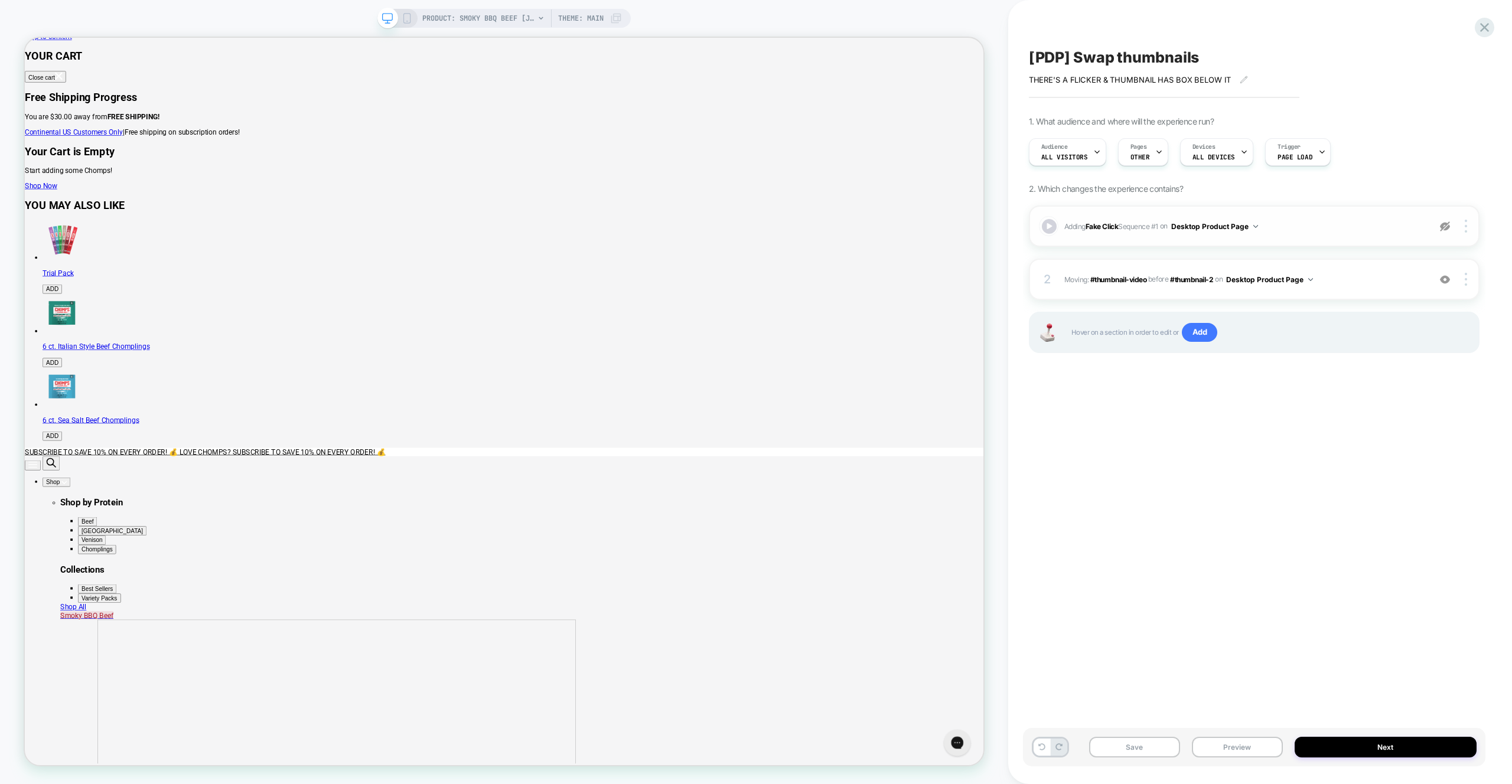
click at [1448, 227] on img at bounding box center [1445, 226] width 10 height 10
click at [1275, 236] on div "Adding Fake Click Sequence # 1 on Desktop Product Page Add Before Add After Cop…" at bounding box center [1254, 226] width 451 height 42
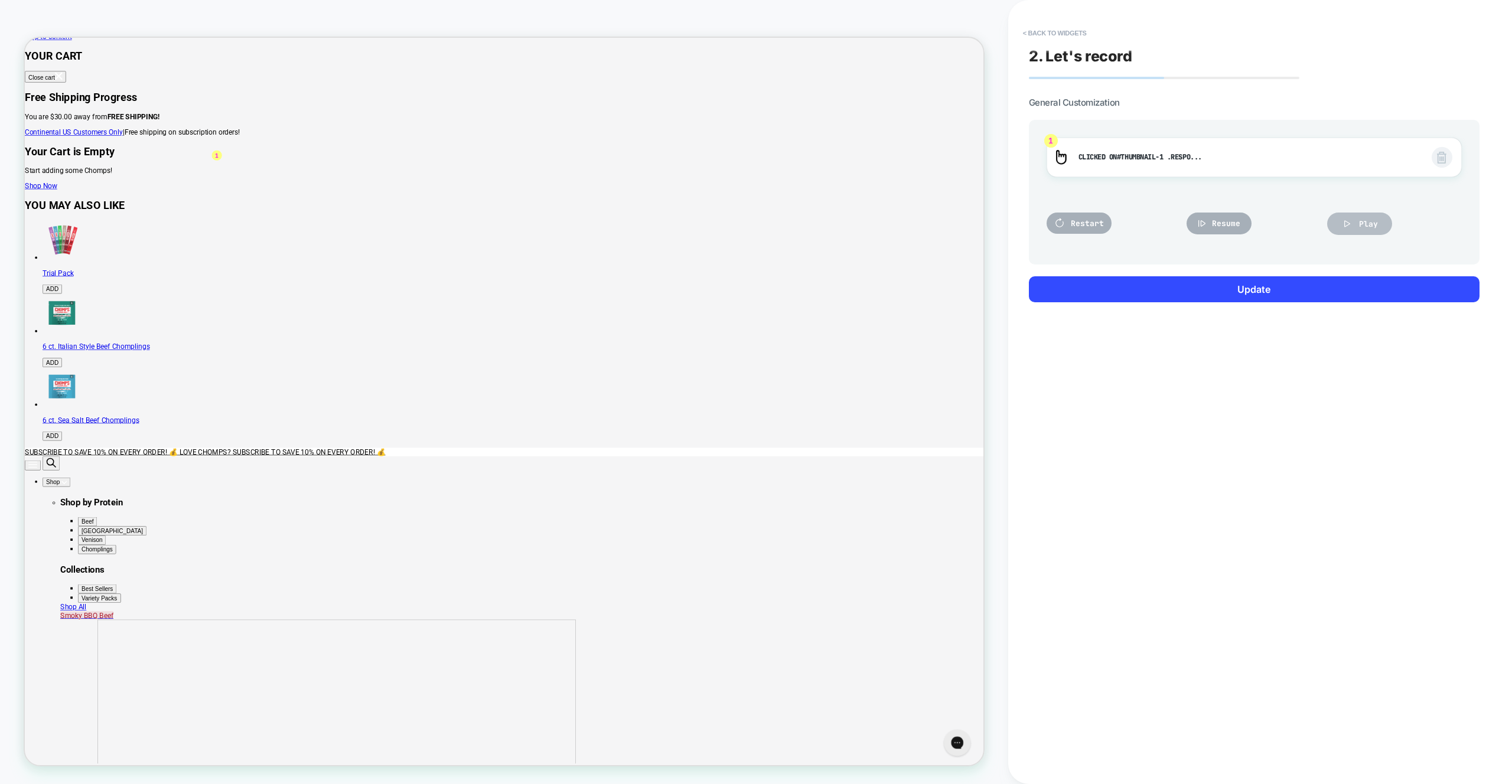
click at [1350, 226] on icon at bounding box center [1347, 224] width 12 height 12
click at [1378, 222] on button "Play" at bounding box center [1359, 224] width 65 height 22
click at [1371, 222] on span "Play" at bounding box center [1368, 224] width 19 height 10
drag, startPoint x: 1368, startPoint y: 383, endPoint x: 1377, endPoint y: 367, distance: 18.4
click at [1368, 381] on div "2. Let's record General Customization 1 Clicked on #thumbnail-1 .respo... #thum…" at bounding box center [1254, 392] width 462 height 760
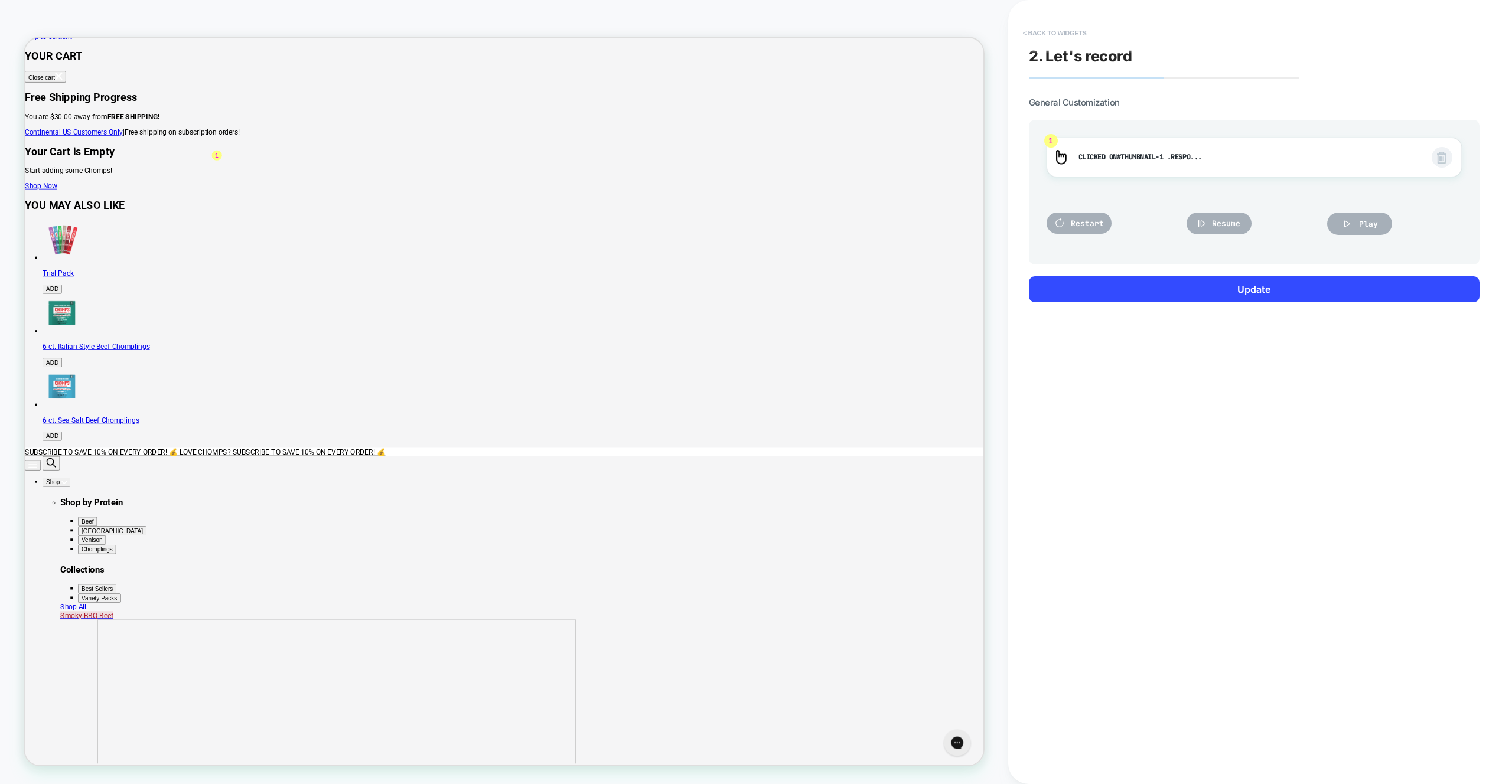
click at [1044, 30] on button "< Back to widgets" at bounding box center [1055, 33] width 76 height 19
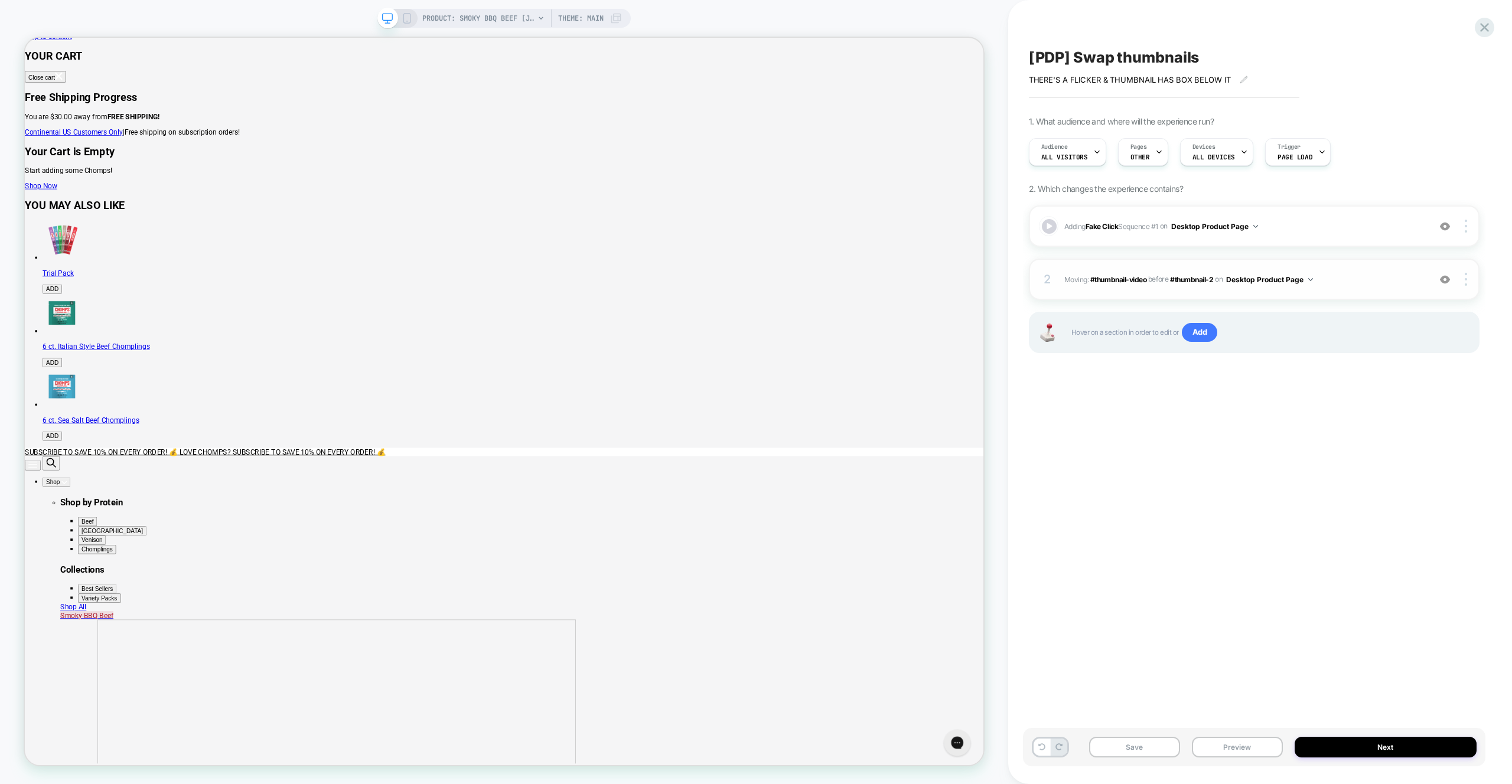
click at [1334, 286] on span "Moving: #thumbnail-video #thumbnail-video before #thumbnail-2 #thumbnail-2 on D…" at bounding box center [1244, 280] width 359 height 15
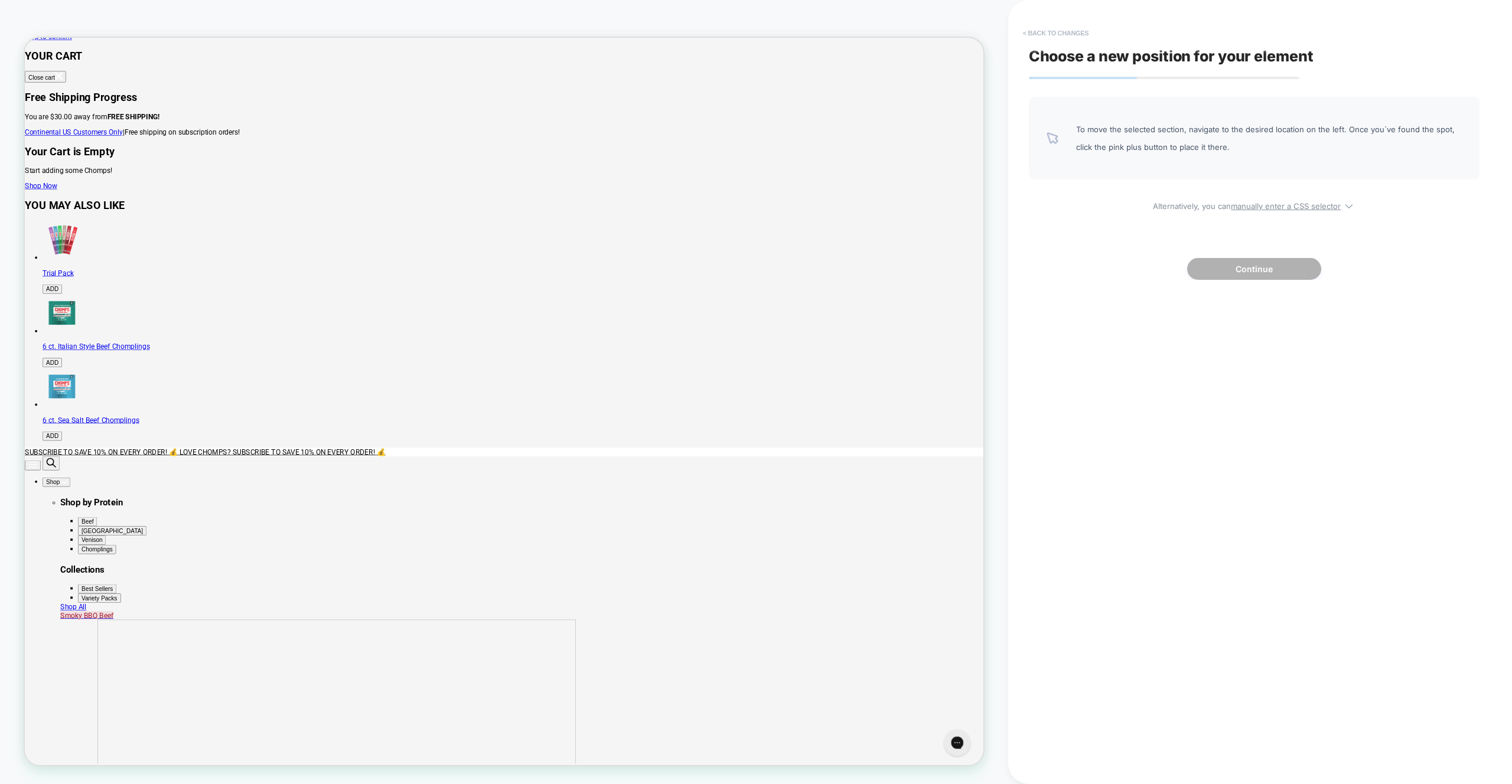
click at [1042, 35] on button "< Back to changes" at bounding box center [1056, 33] width 78 height 19
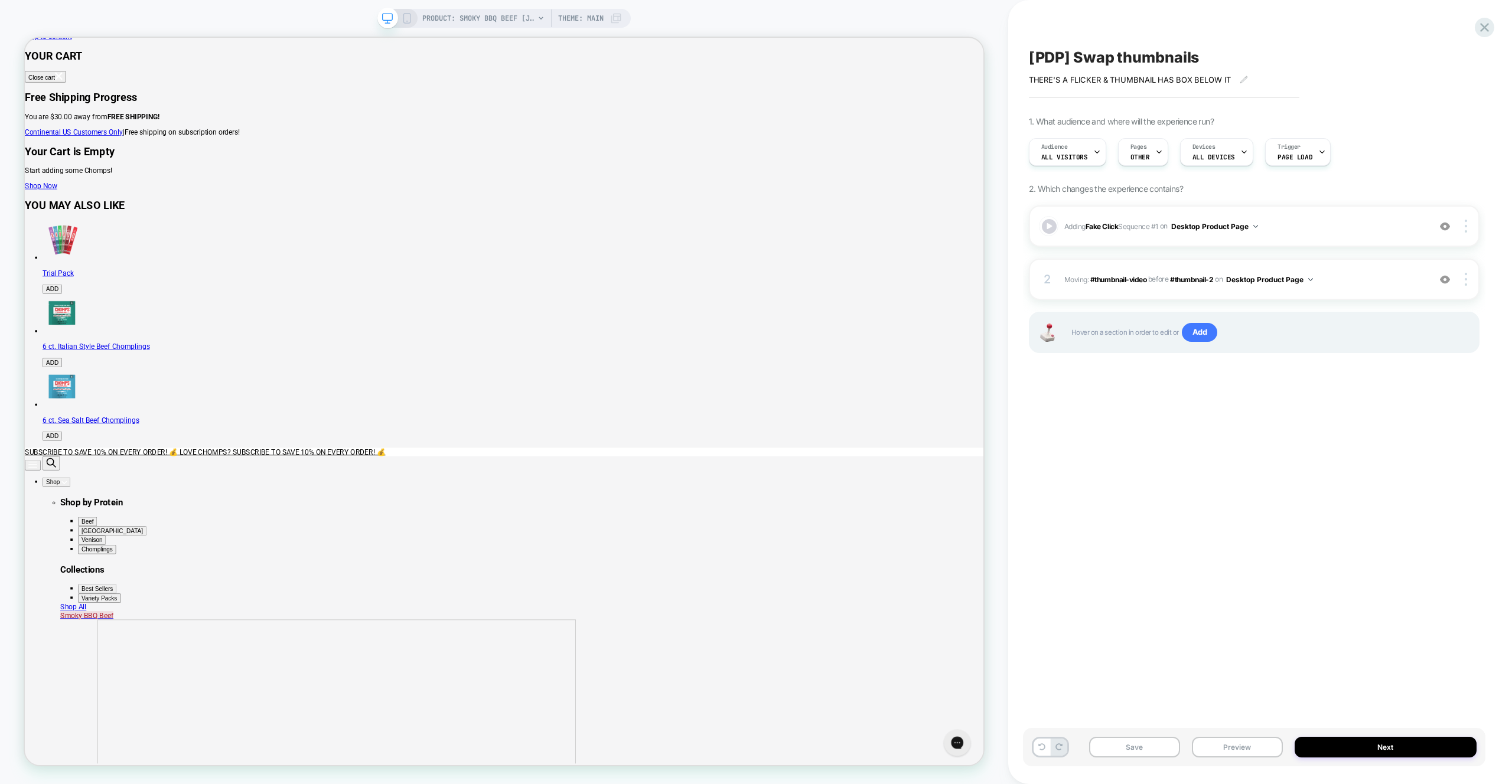
click at [1328, 427] on div "[PDP] Swap thumbnails THERE'S A FLICKER & THUMBNAIL HAS BOX BELOW IT Click to e…" at bounding box center [1254, 392] width 462 height 760
click at [1446, 231] on div at bounding box center [1445, 226] width 22 height 13
click at [1241, 747] on button "Preview" at bounding box center [1237, 747] width 91 height 21
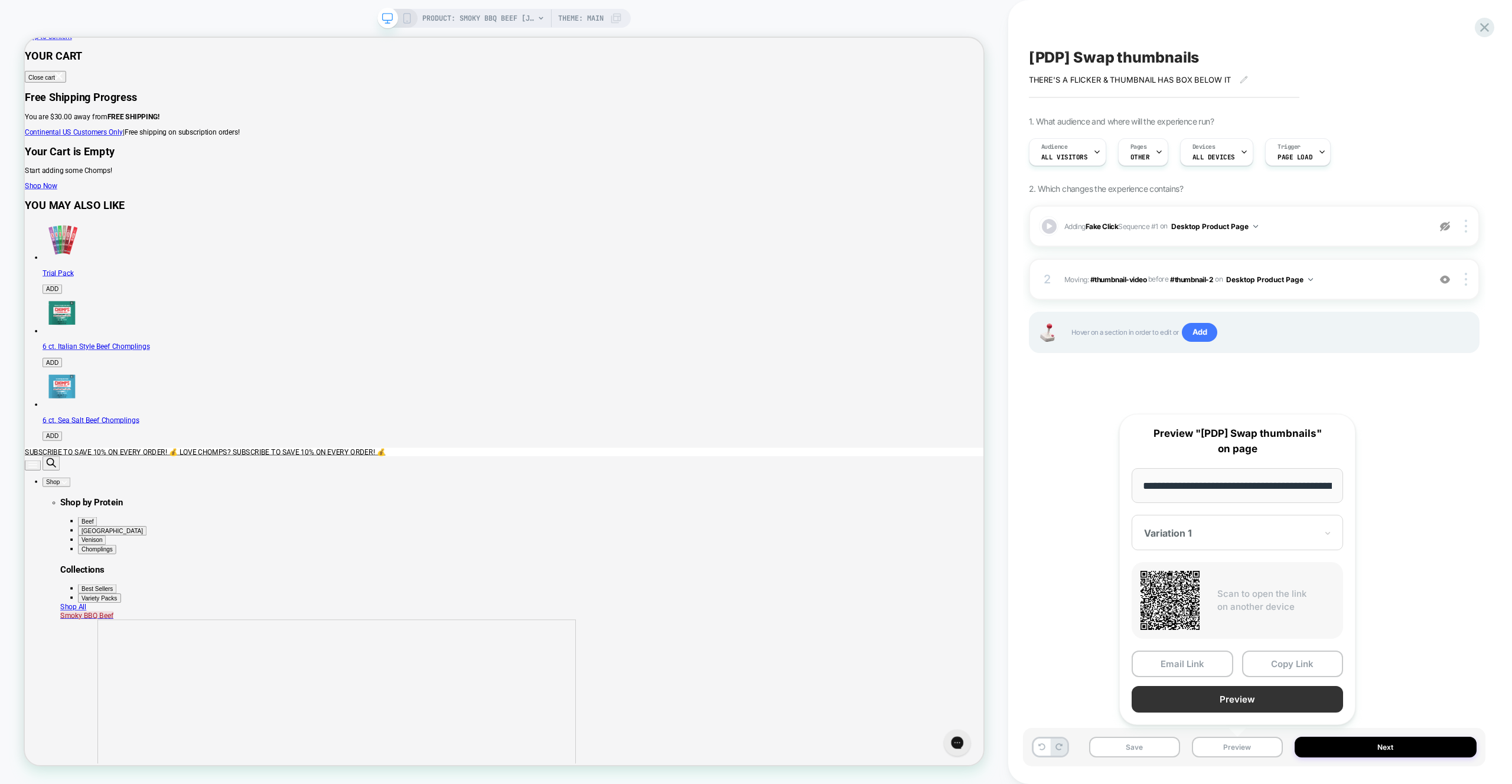
click at [1220, 693] on button "Preview" at bounding box center [1237, 699] width 211 height 27
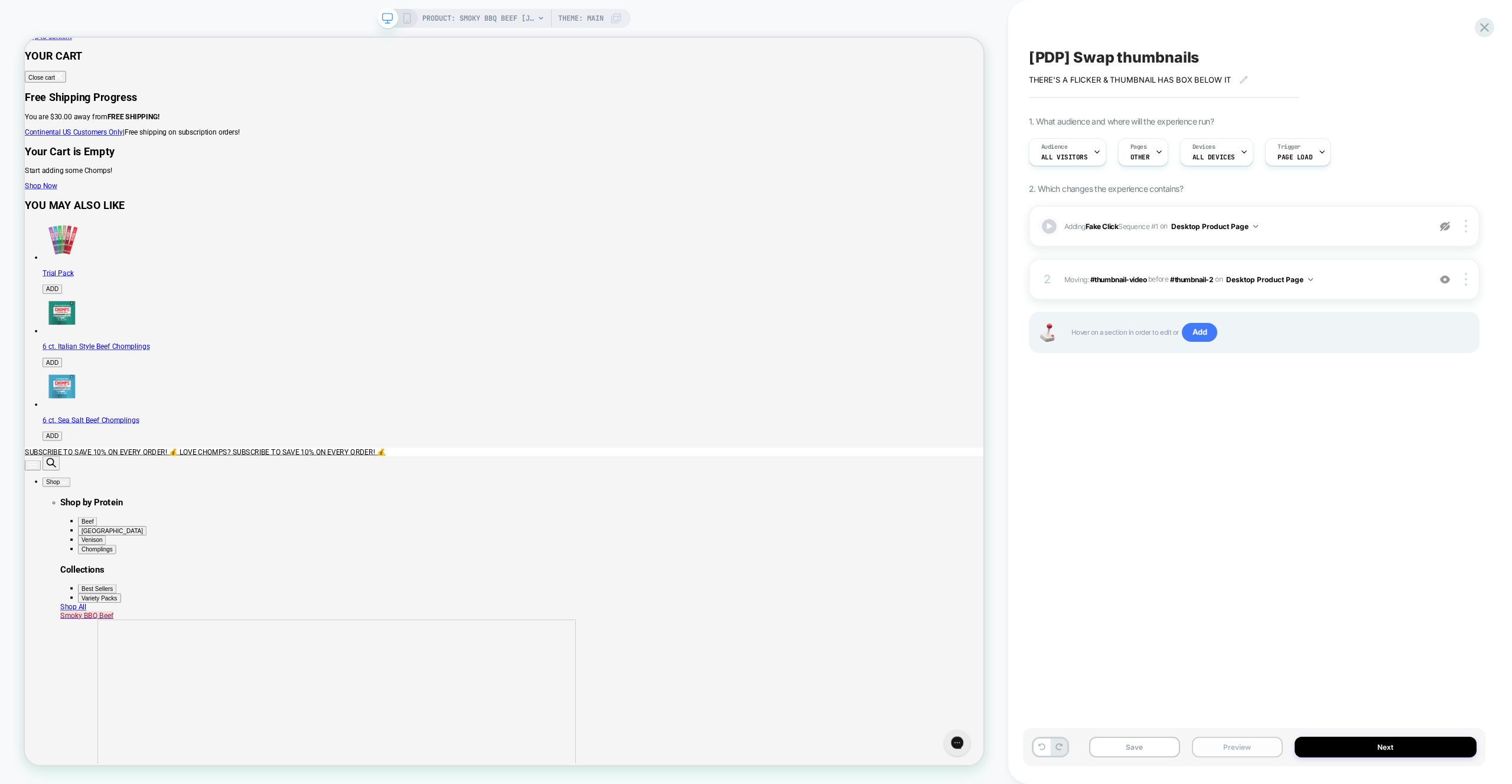
click at [1239, 748] on button "Preview" at bounding box center [1237, 747] width 91 height 21
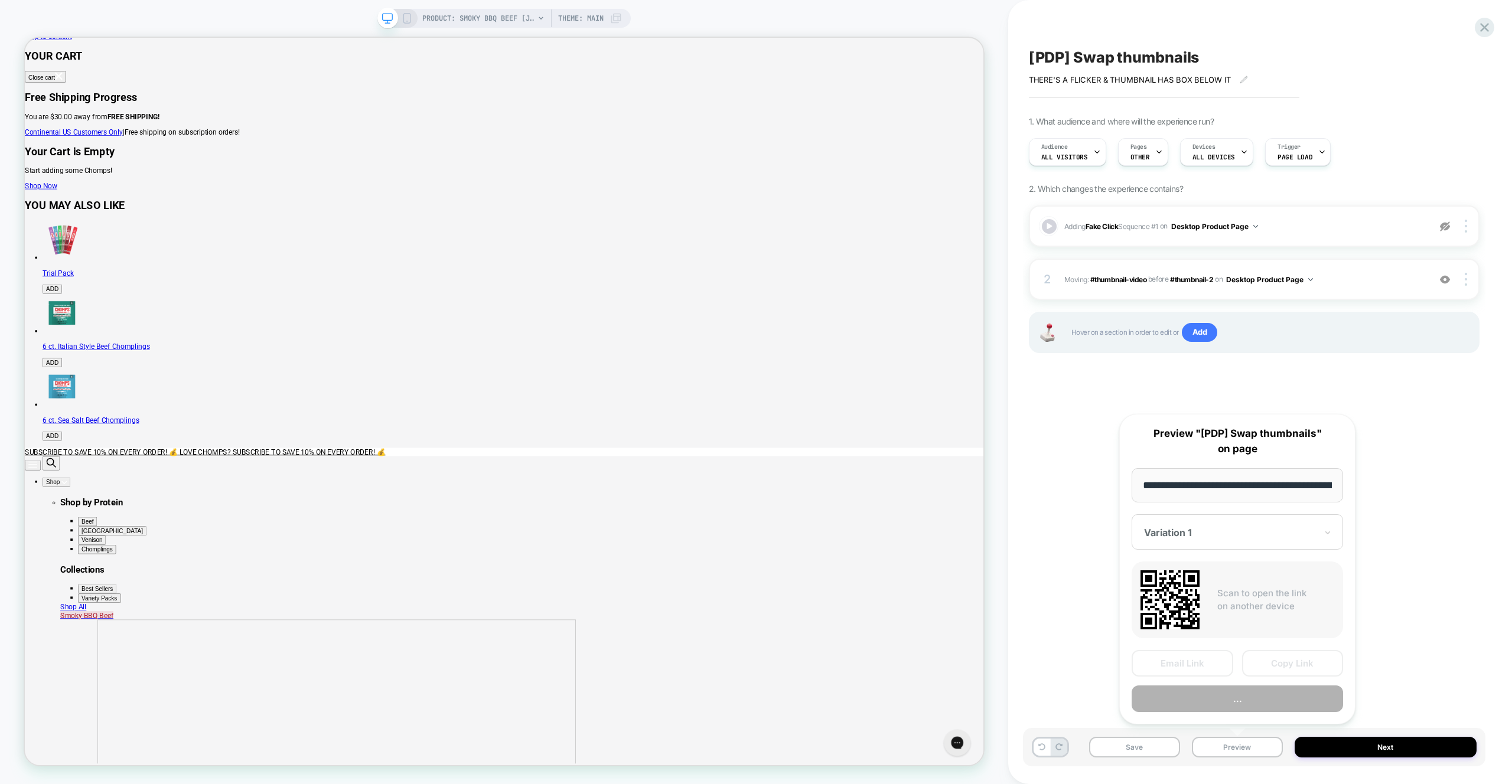
scroll to position [0, 141]
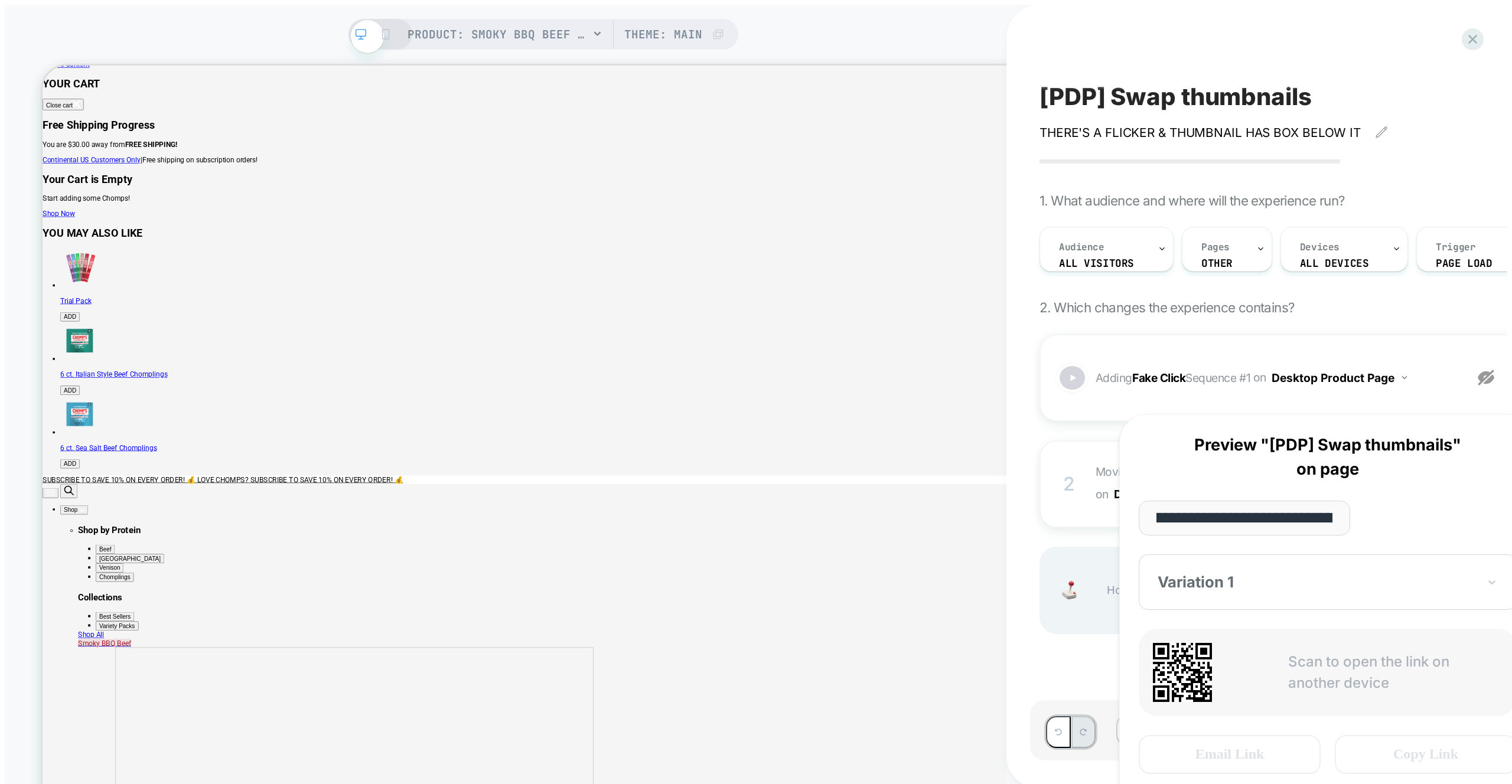
click at [1249, 698] on html "PRODUCT: Smoky BBQ Beef [jerky stick] PRODUCT: Smoky BBQ Beef [jerky stick] The…" at bounding box center [756, 416] width 1512 height 831
